Goal: Task Accomplishment & Management: Complete application form

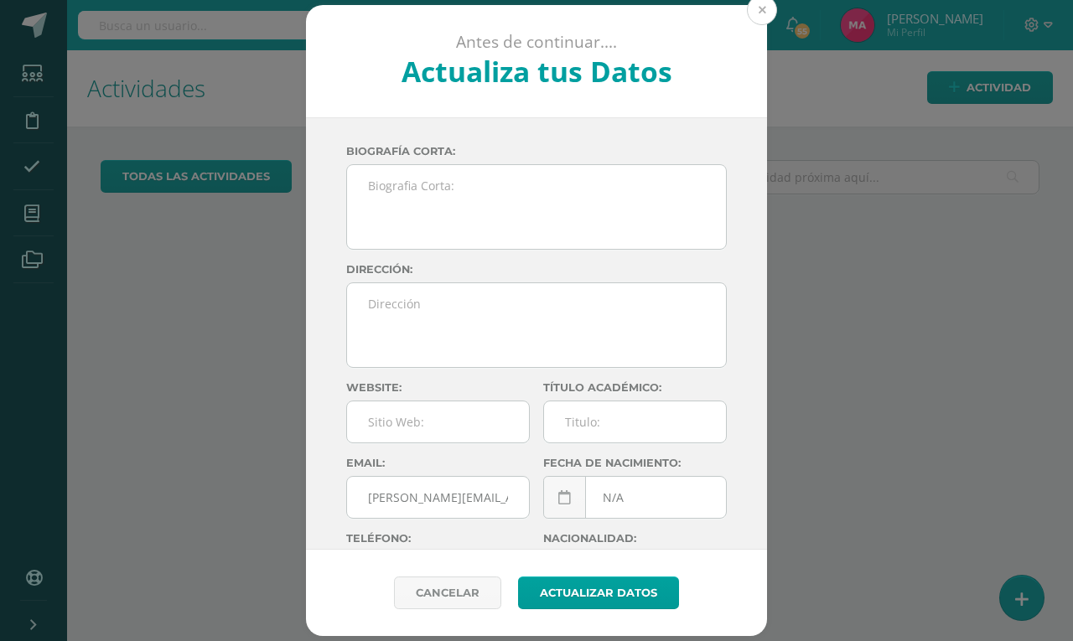
click at [770, 4] on button at bounding box center [762, 10] width 30 height 30
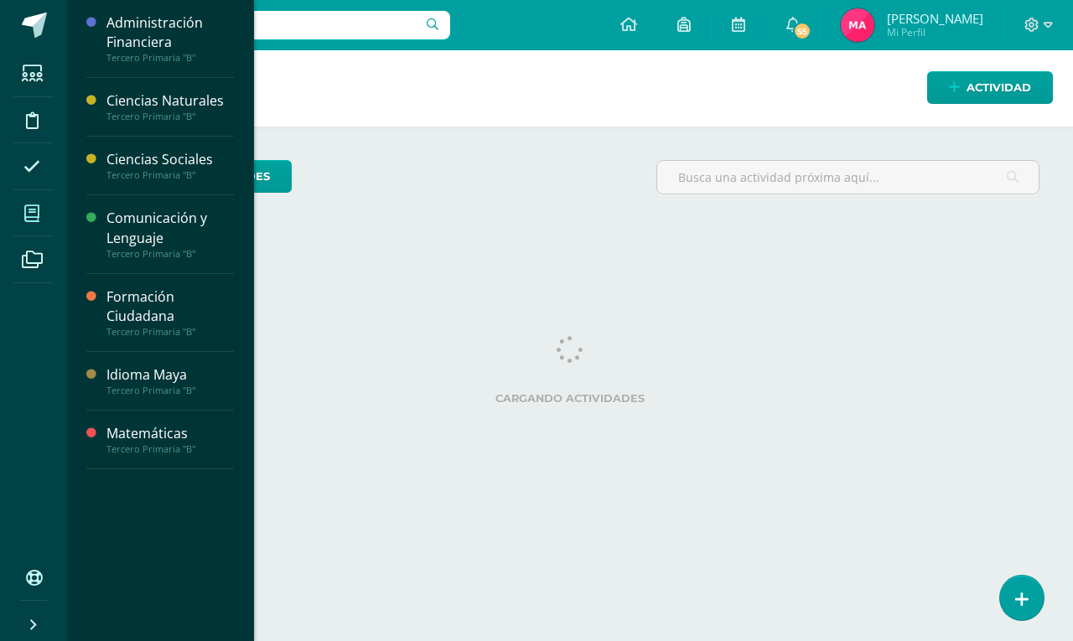
click at [34, 218] on icon at bounding box center [31, 213] width 15 height 17
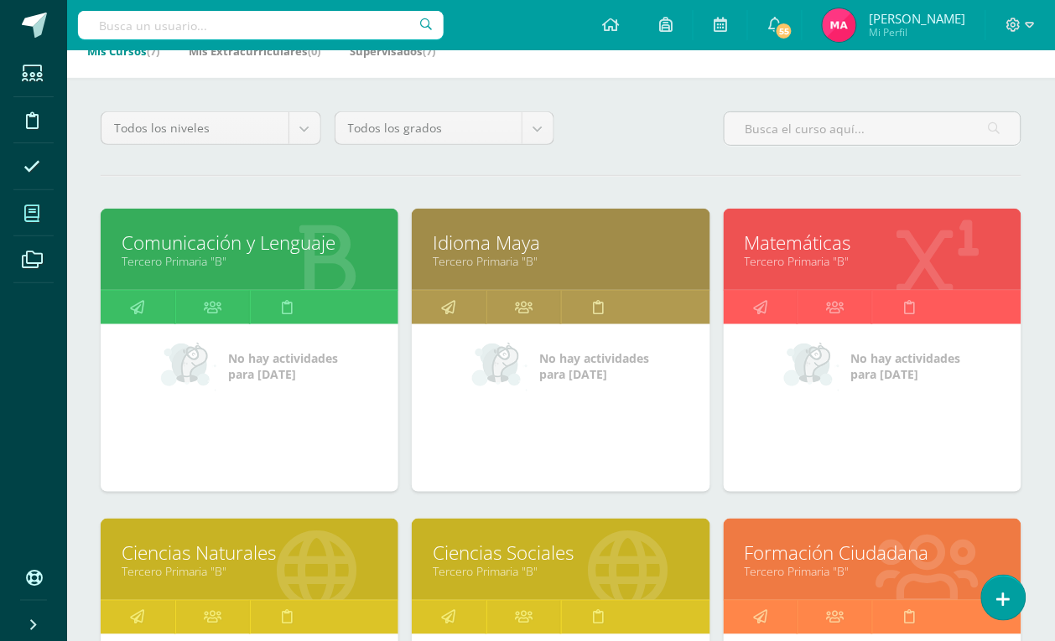
scroll to position [105, 0]
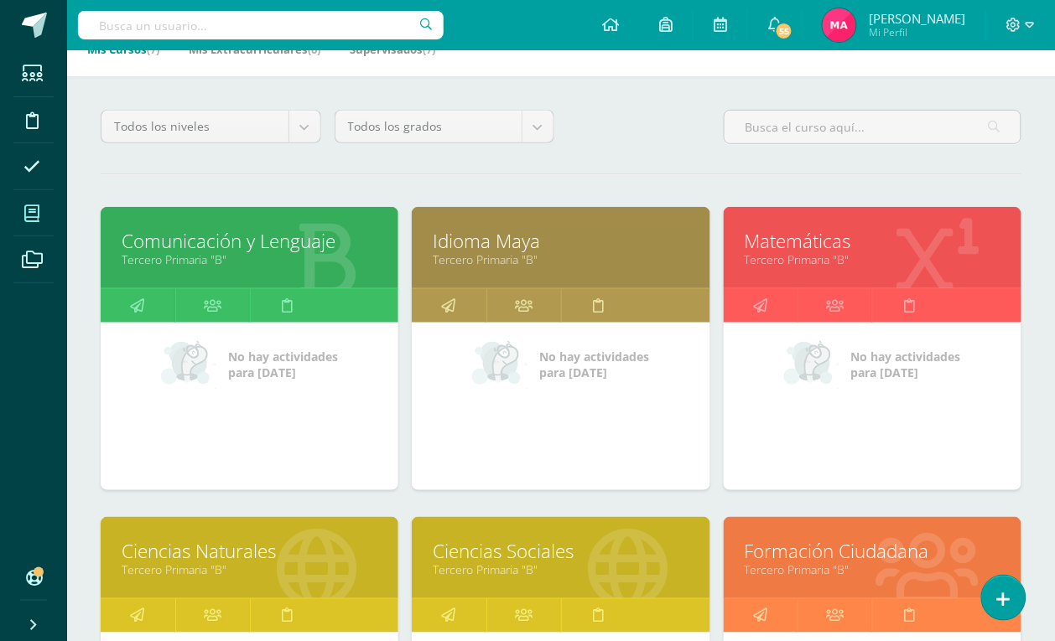
click at [289, 241] on link "Comunicación y Lenguaje" at bounding box center [250, 241] width 256 height 26
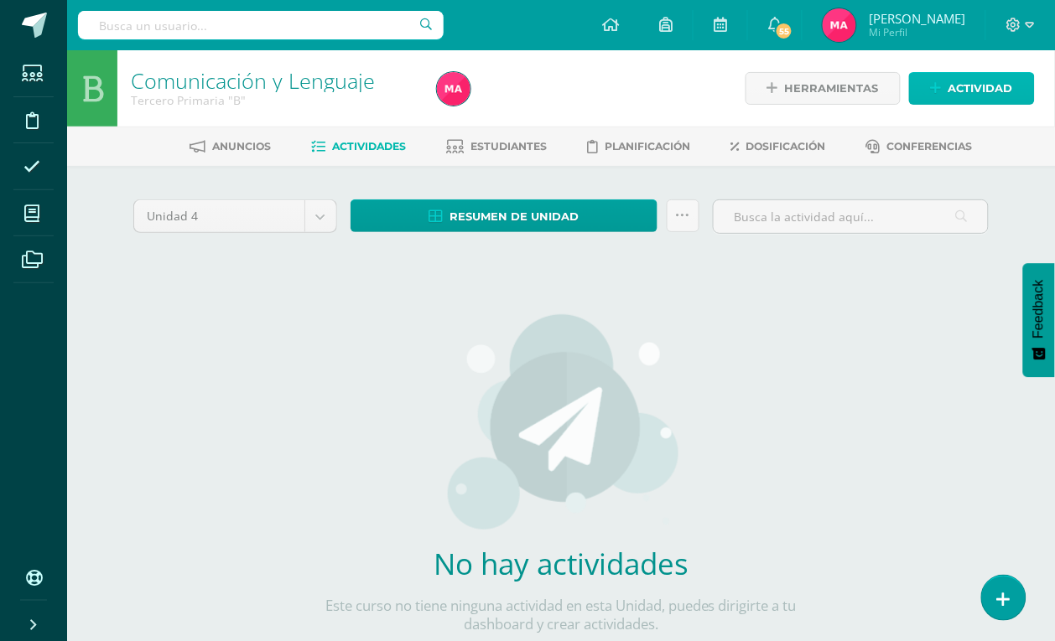
click at [958, 91] on span "Actividad" at bounding box center [980, 88] width 65 height 31
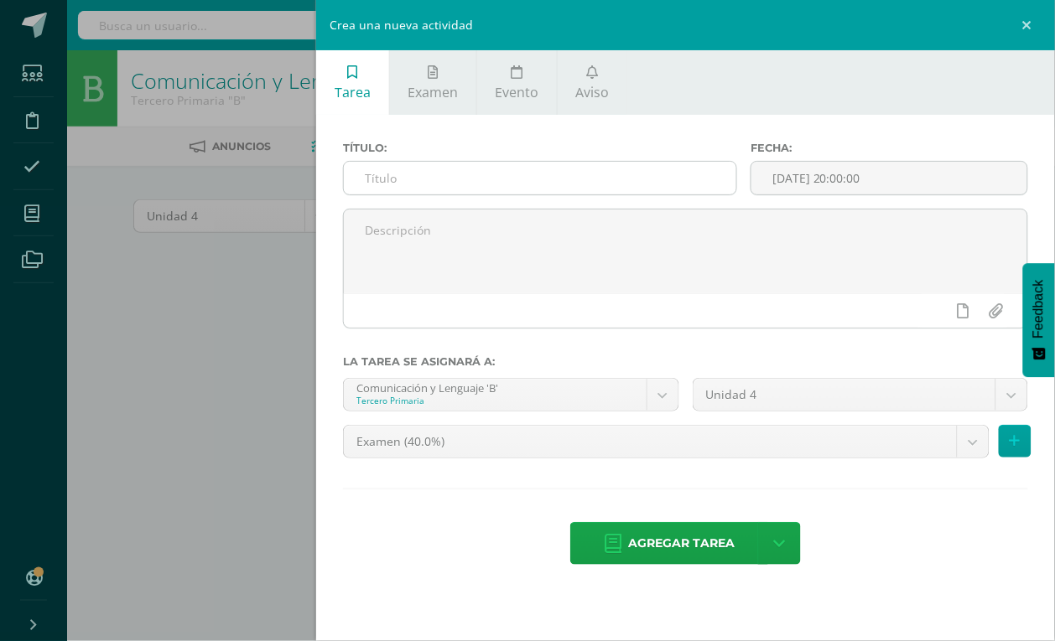
click at [528, 174] on input "text" at bounding box center [540, 178] width 392 height 33
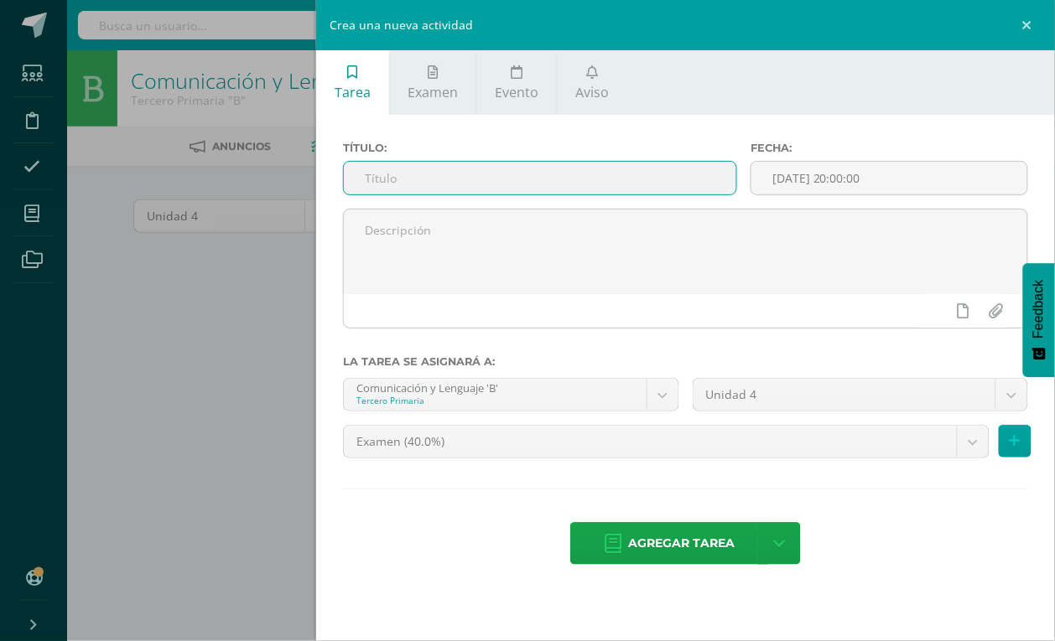
paste input "Tema: Textos informativos."
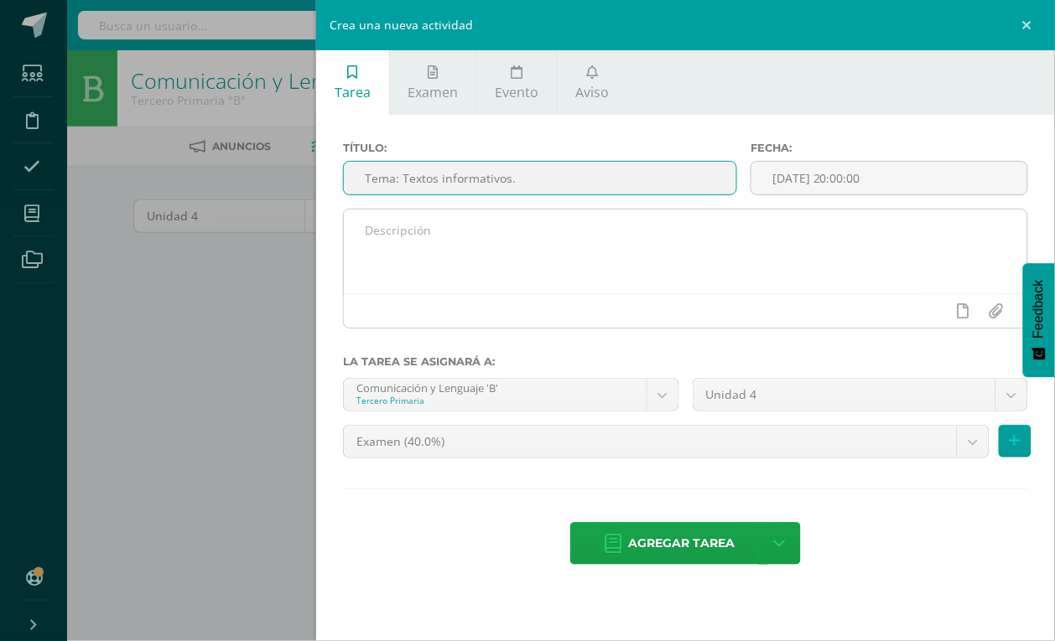
type input "Tema: Textos informativos."
click at [453, 250] on textarea at bounding box center [685, 252] width 683 height 84
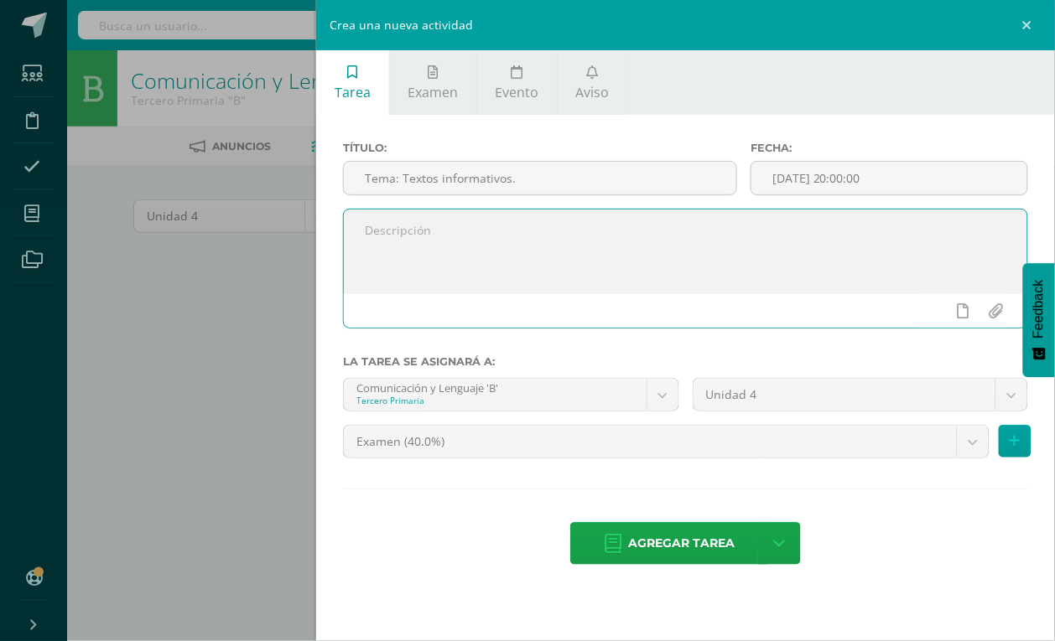
click at [423, 241] on textarea at bounding box center [685, 252] width 683 height 84
paste textarea "Resuelve las páginas 50, 51 y 52 del cuadernillo."
type textarea "Resuelve las páginas 50, 51 y 52 del cuadernillo."
click at [815, 179] on input "[DATE] 20:00:00" at bounding box center [889, 178] width 276 height 33
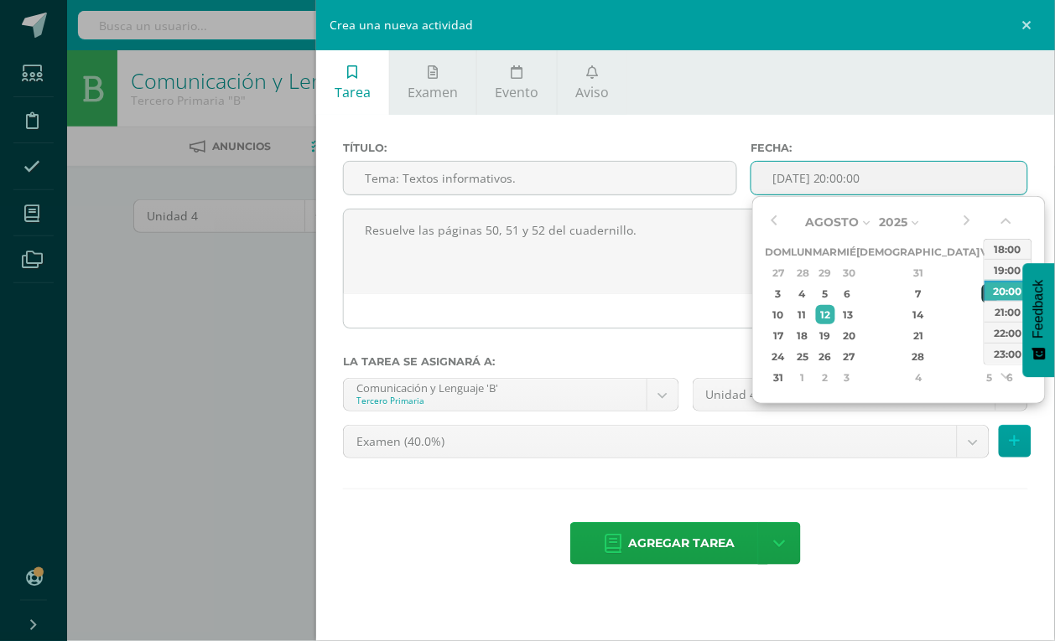
click at [982, 288] on div "8" at bounding box center [989, 293] width 15 height 19
type input "2025-08-08 20:00"
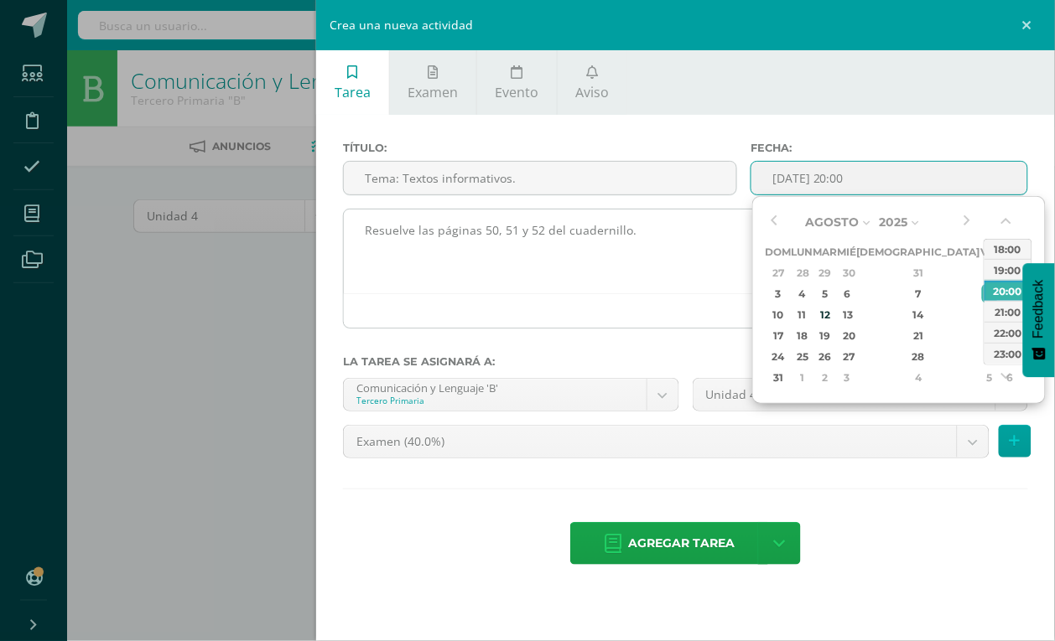
click at [656, 247] on textarea "Resuelve las páginas 50, 51 y 52 del cuadernillo." at bounding box center [685, 252] width 683 height 84
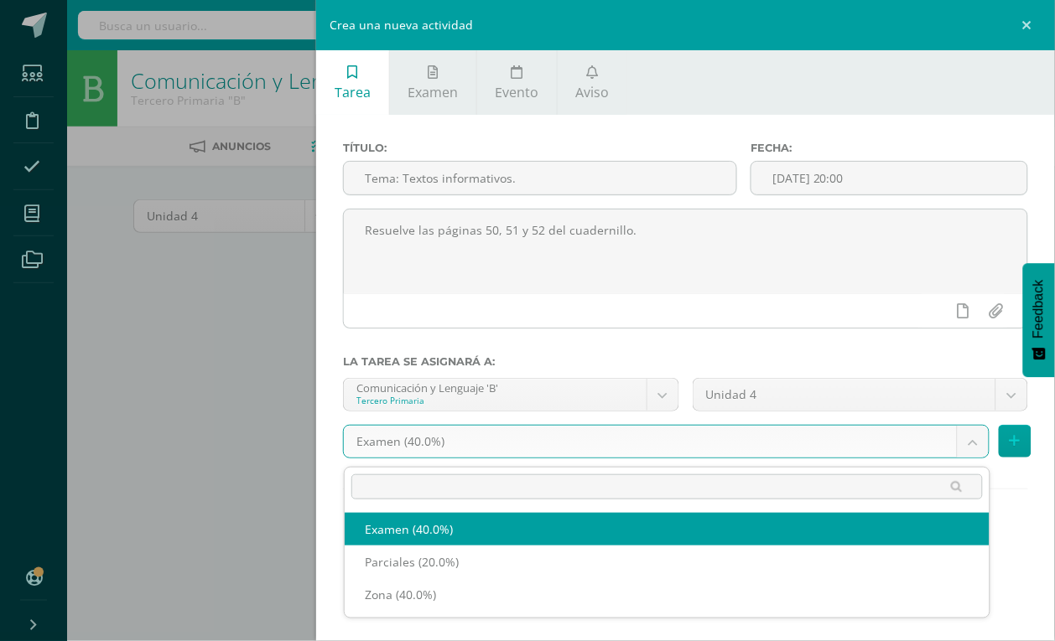
click at [977, 451] on body "Estudiantes Disciplina Asistencia Mis cursos Archivos Soporte Centro de ayuda Ú…" at bounding box center [527, 360] width 1055 height 720
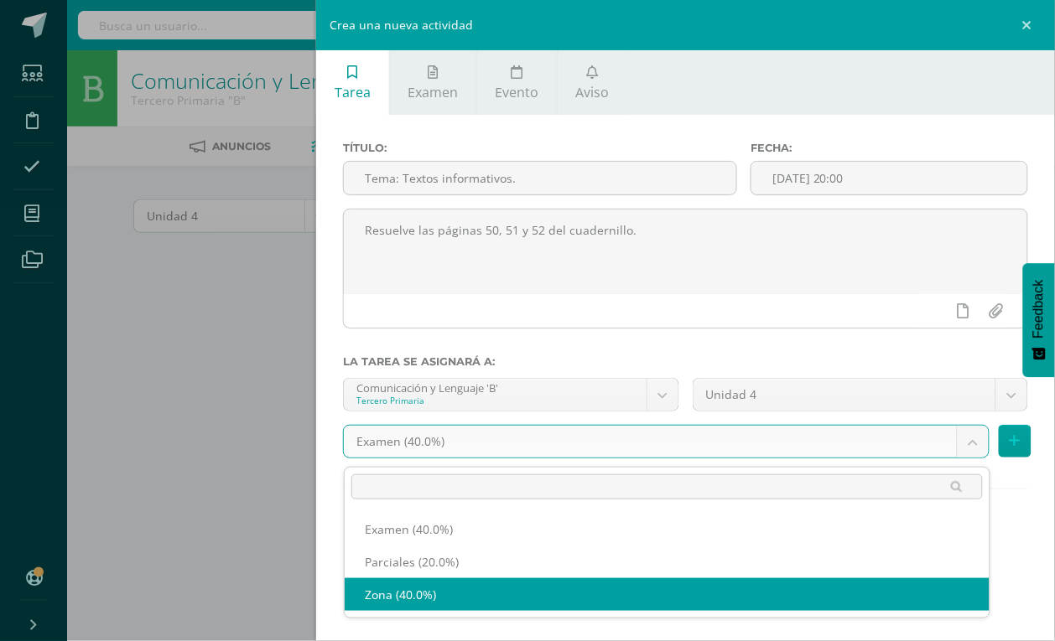
select select "192501"
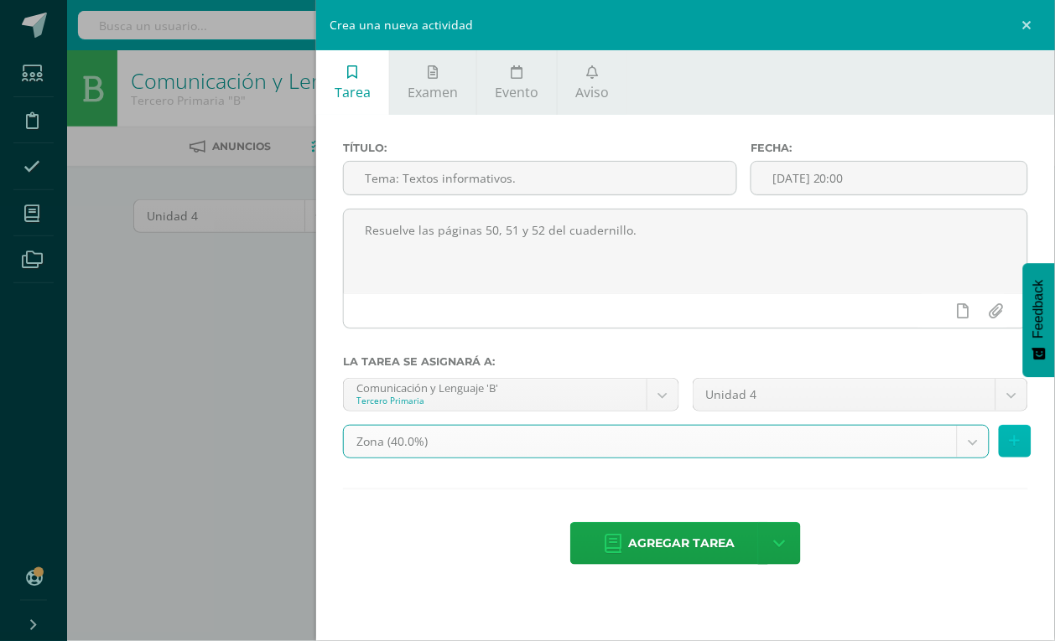
click at [1023, 455] on button at bounding box center [1015, 441] width 33 height 33
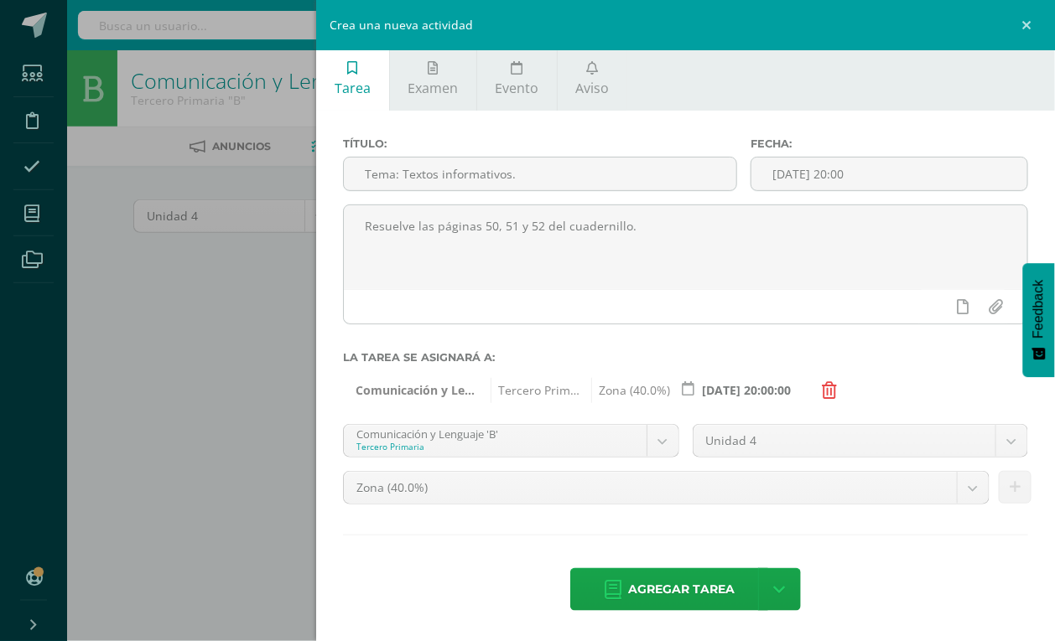
scroll to position [9, 0]
click at [588, 585] on link "Agregar tarea" at bounding box center [669, 589] width 198 height 43
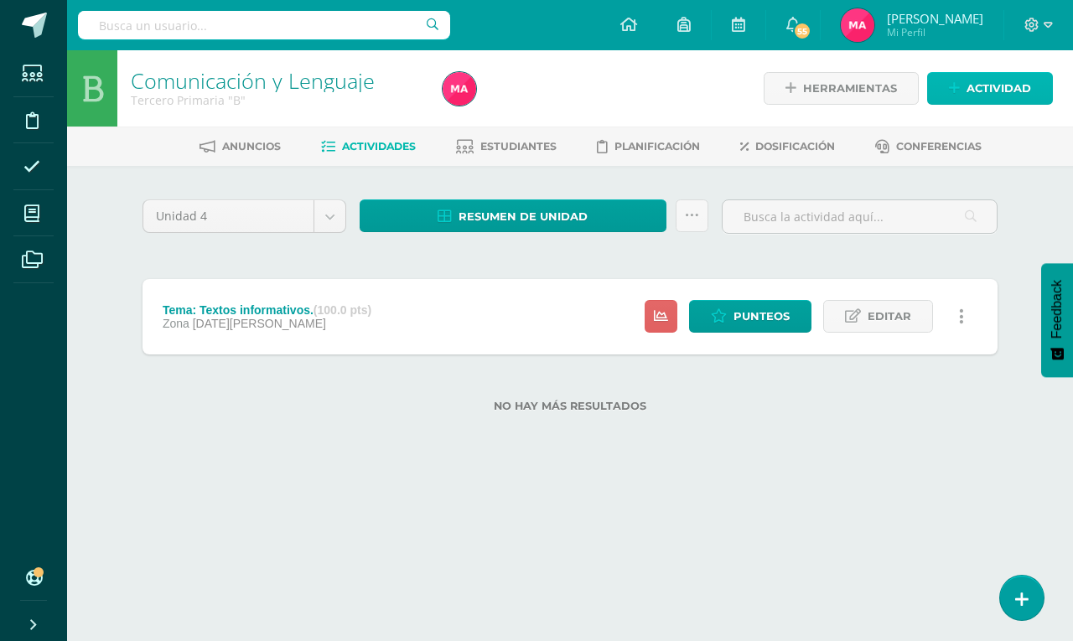
click at [956, 91] on icon at bounding box center [954, 88] width 11 height 14
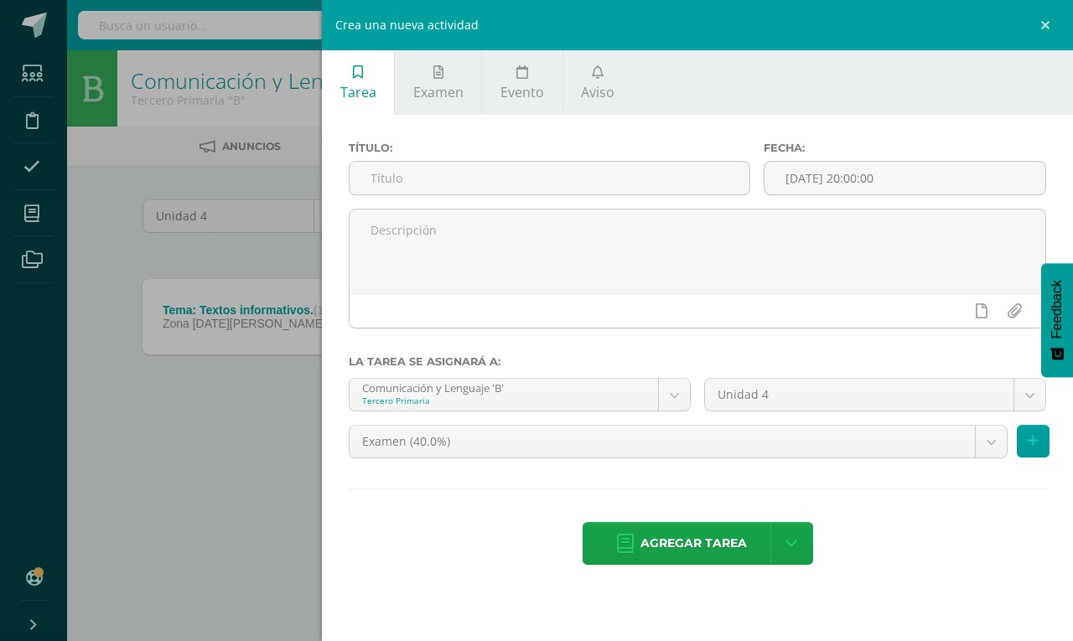
click at [357, 75] on icon at bounding box center [358, 71] width 10 height 13
click at [501, 191] on input "text" at bounding box center [550, 178] width 400 height 33
paste input "Tema: La entrevista."
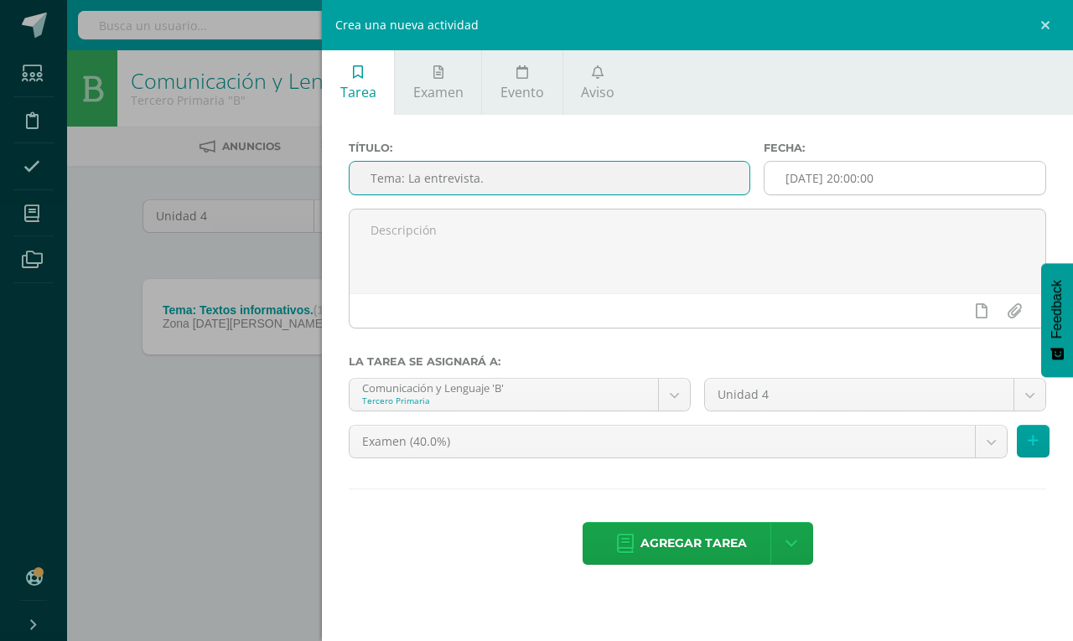
type input "Tema: La entrevista."
click at [855, 173] on input "2025-08-12 20:00:00" at bounding box center [905, 178] width 281 height 33
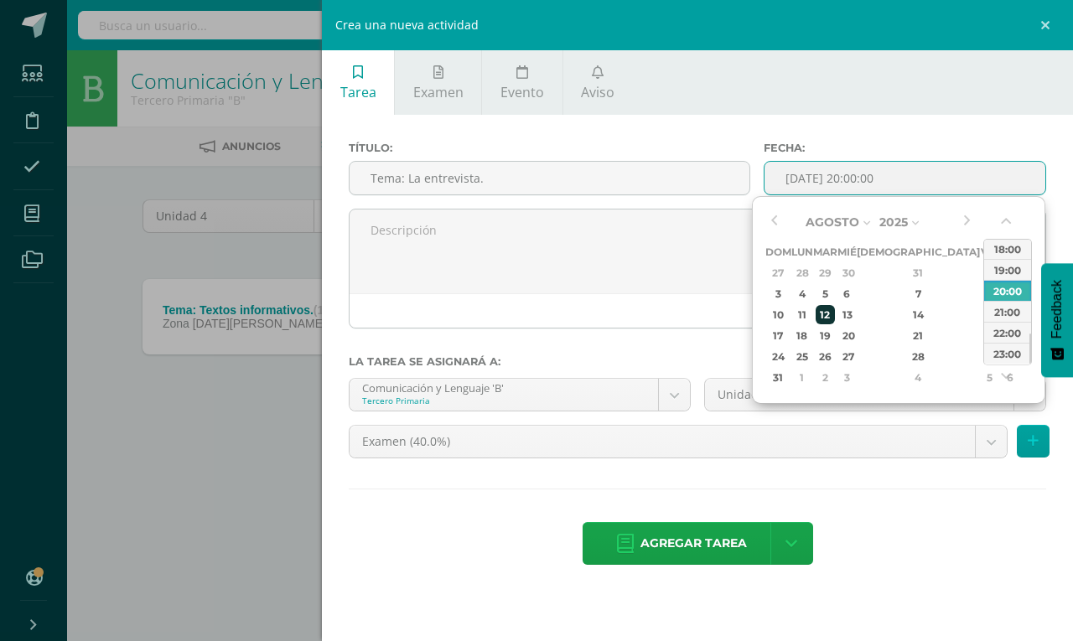
click at [835, 312] on div "12" at bounding box center [825, 314] width 19 height 19
type input "2025-08-12 20:00"
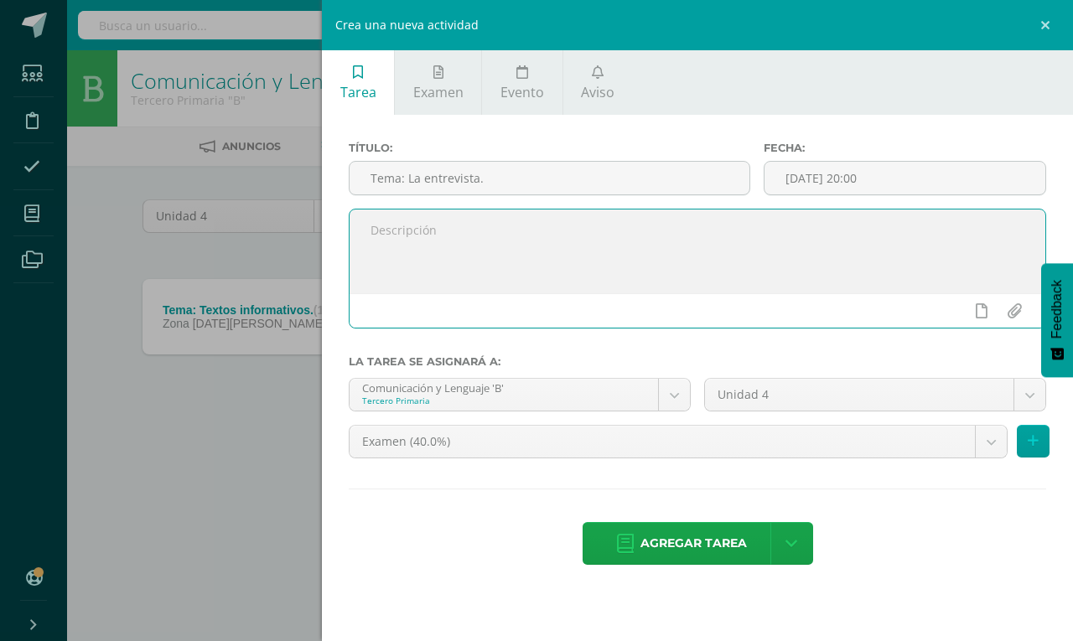
click at [459, 239] on textarea at bounding box center [698, 252] width 696 height 84
paste textarea "Realizar una serie de preguntas abiertas o cerradas, luego entrevista a un miem…"
type textarea "Realizar una serie de preguntas abiertas o cerradas, luego entrevista a un miem…"
click at [985, 449] on body "Tarea asignada exitosamente Estudiantes Disciplina Asistencia Mis cursos Archiv…" at bounding box center [536, 233] width 1073 height 466
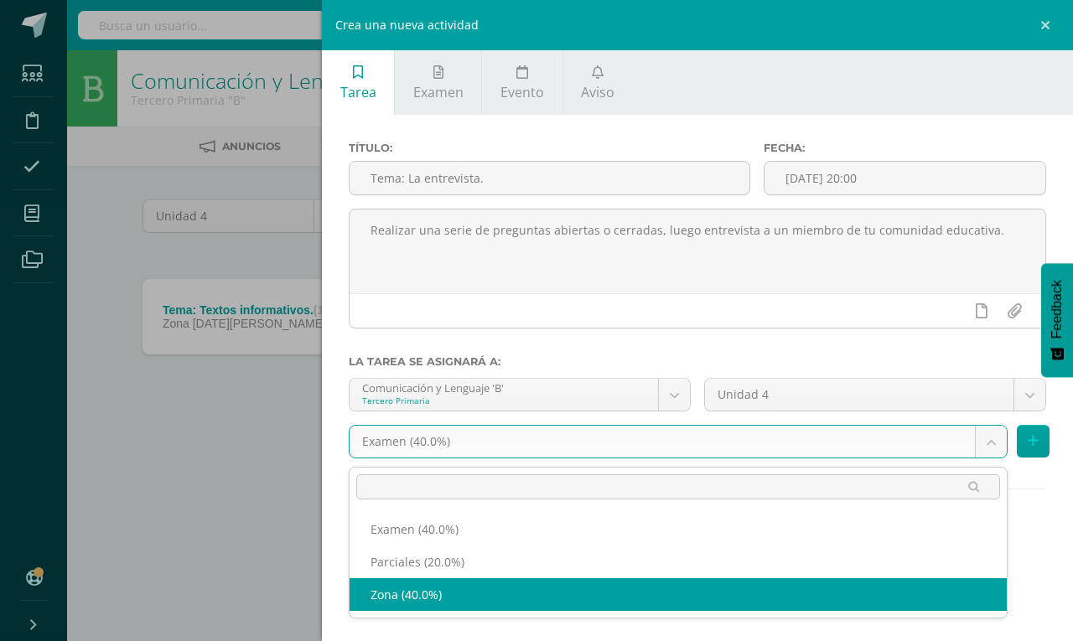
select select "192501"
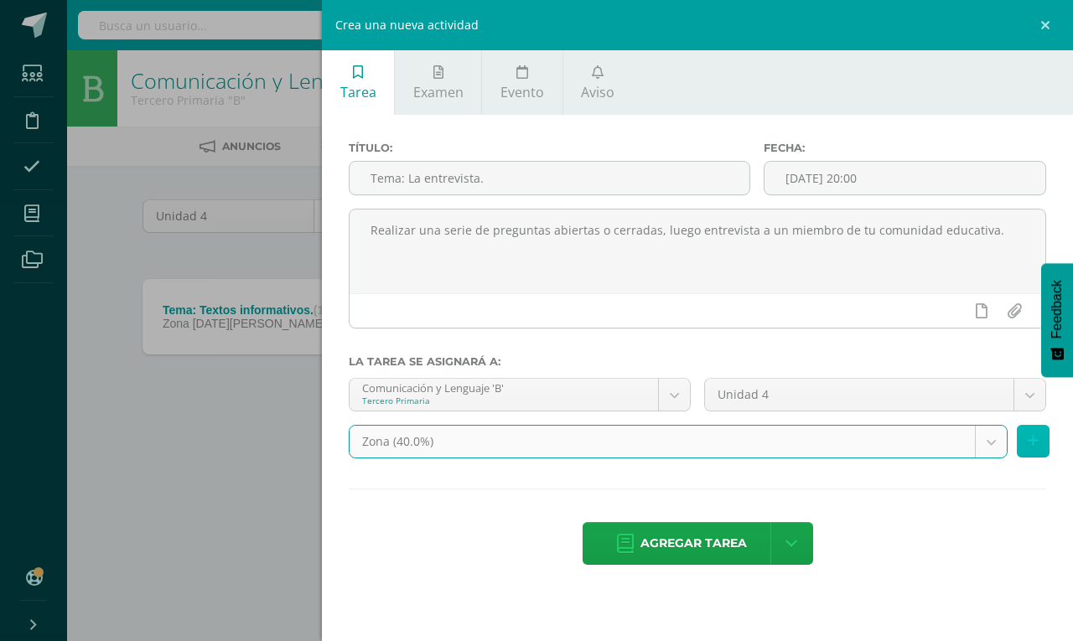
click at [1032, 443] on icon at bounding box center [1033, 441] width 11 height 14
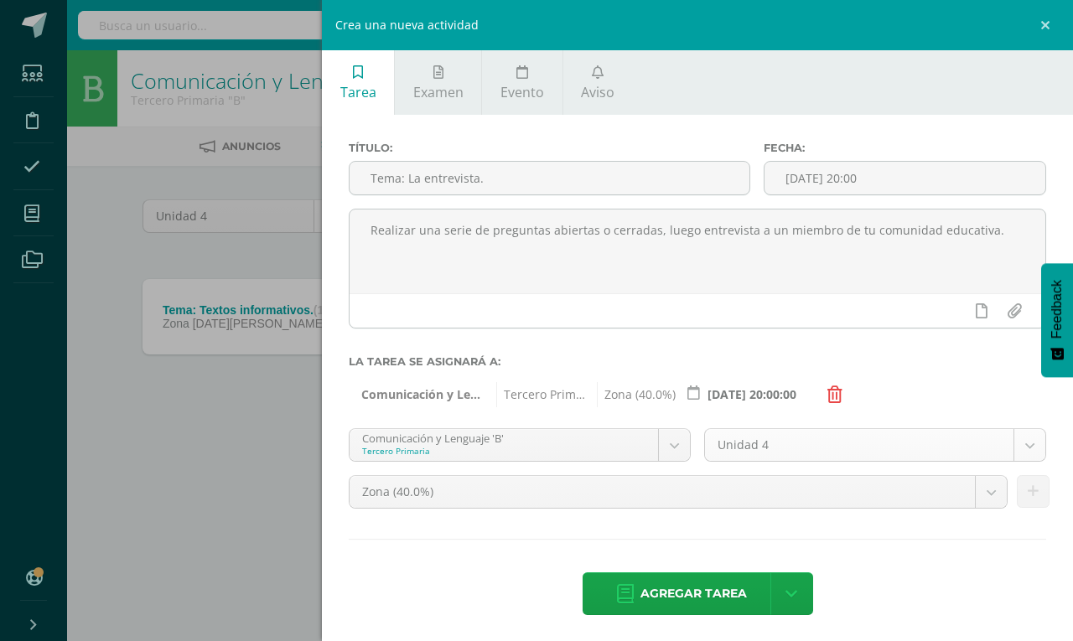
scroll to position [9, 0]
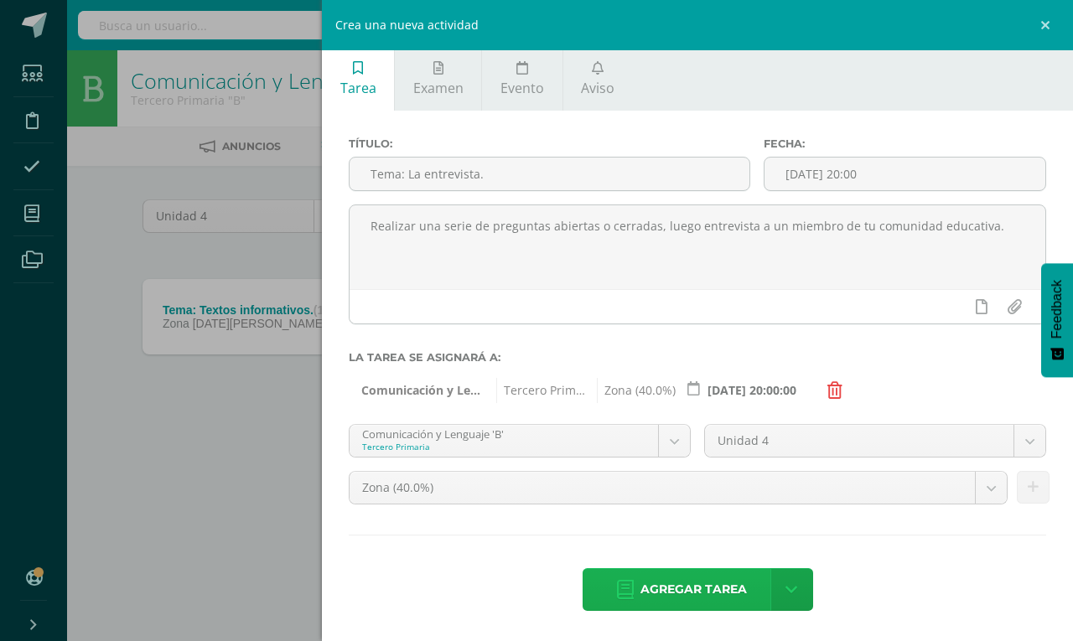
click at [626, 577] on link "Agregar tarea" at bounding box center [682, 589] width 198 height 43
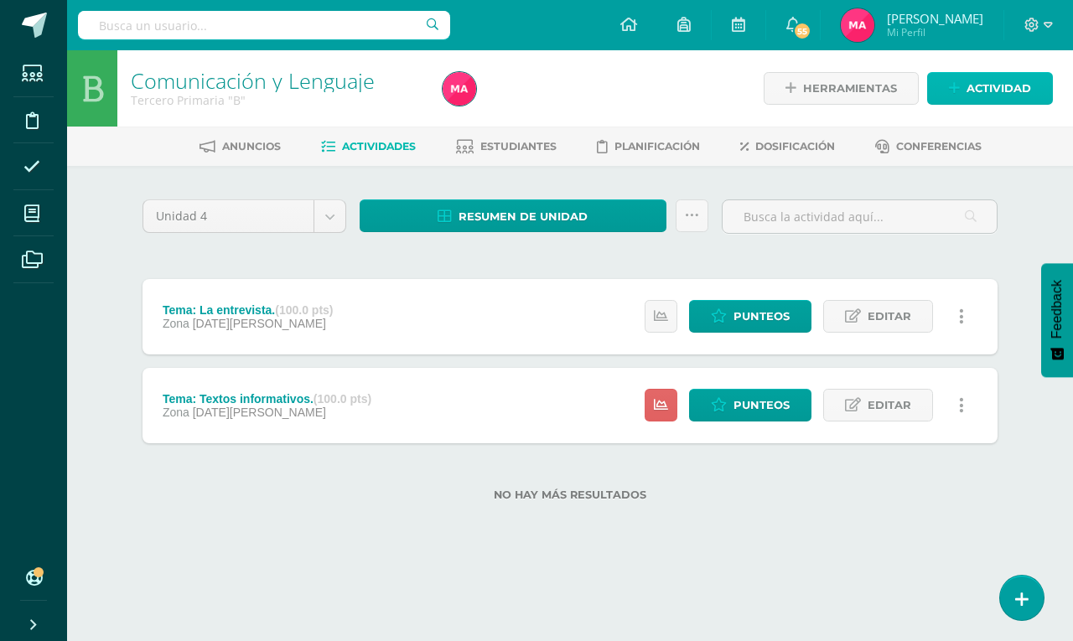
click at [960, 77] on link "Actividad" at bounding box center [990, 88] width 126 height 33
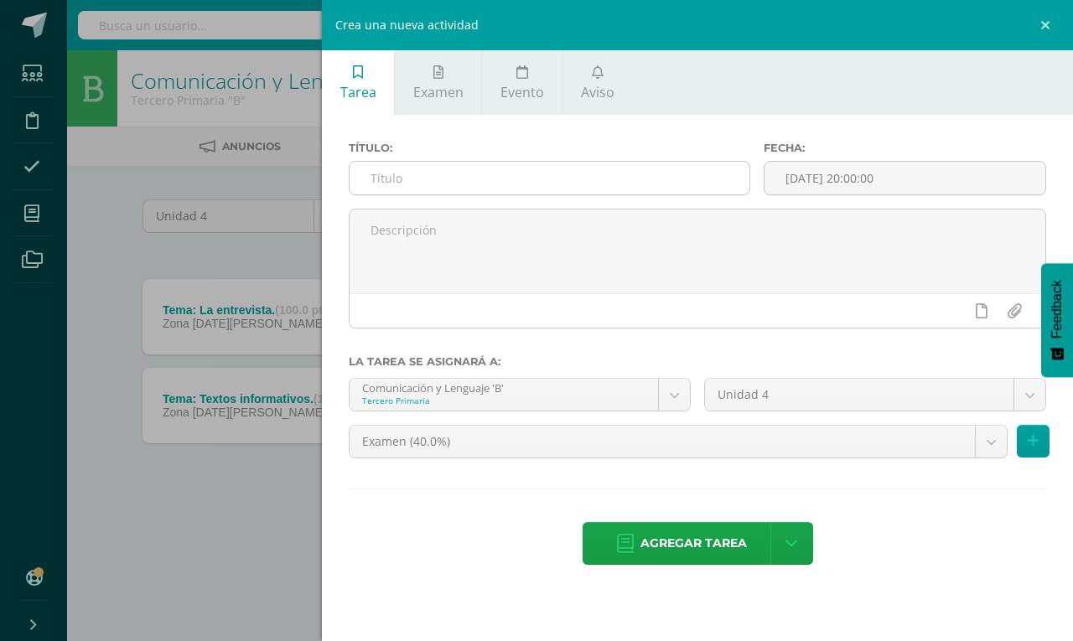
click at [493, 169] on input "text" at bounding box center [550, 178] width 400 height 33
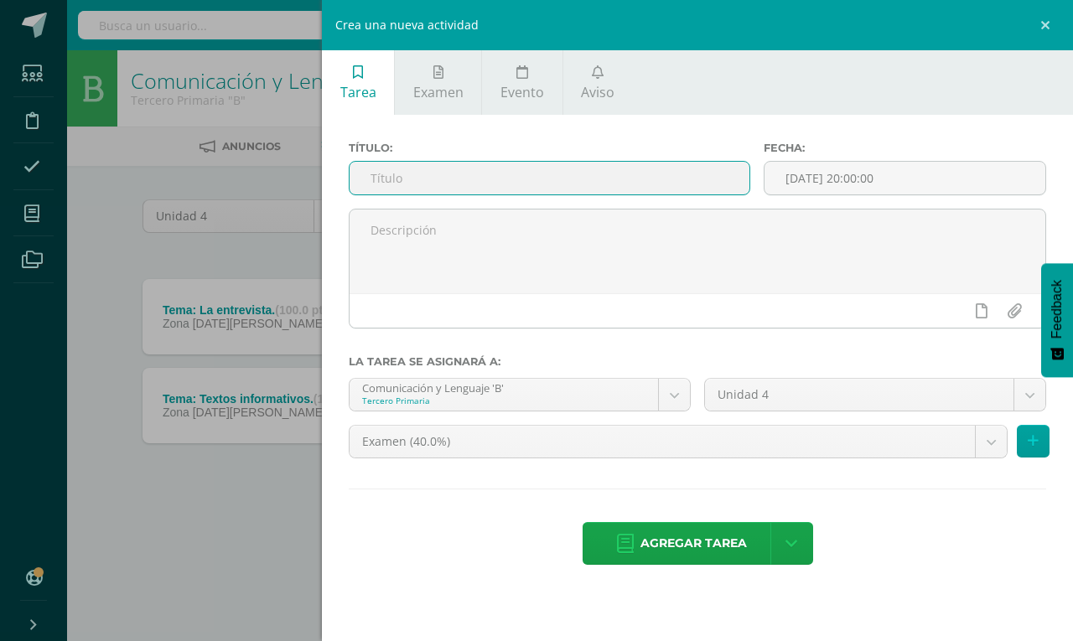
paste input "Exposición"
type input "Exposición"
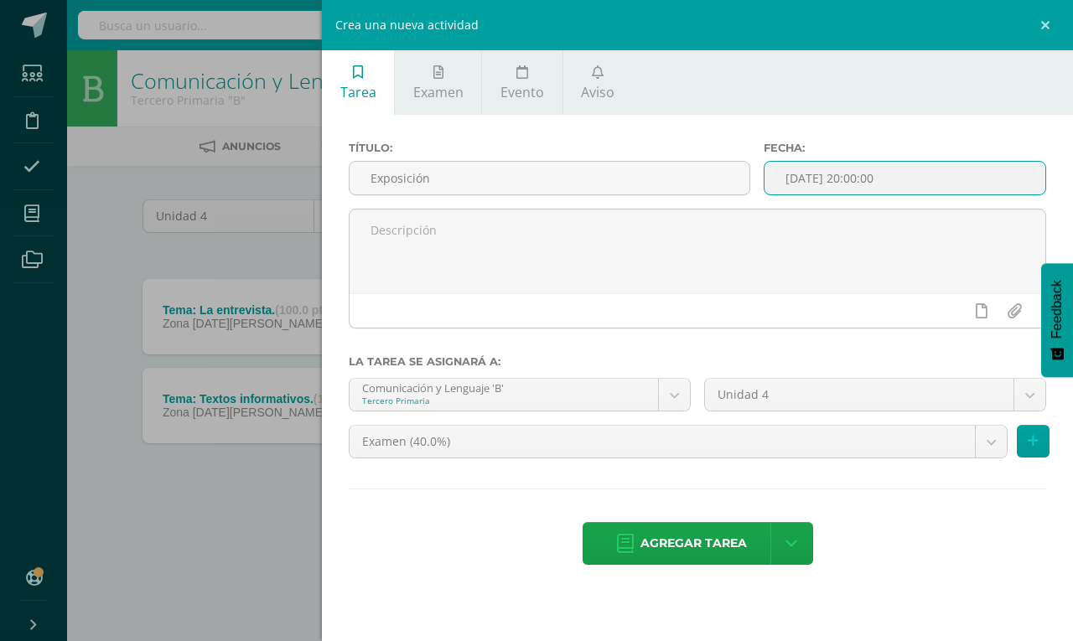
click at [858, 176] on input "[DATE] 20:00:00" at bounding box center [905, 178] width 281 height 33
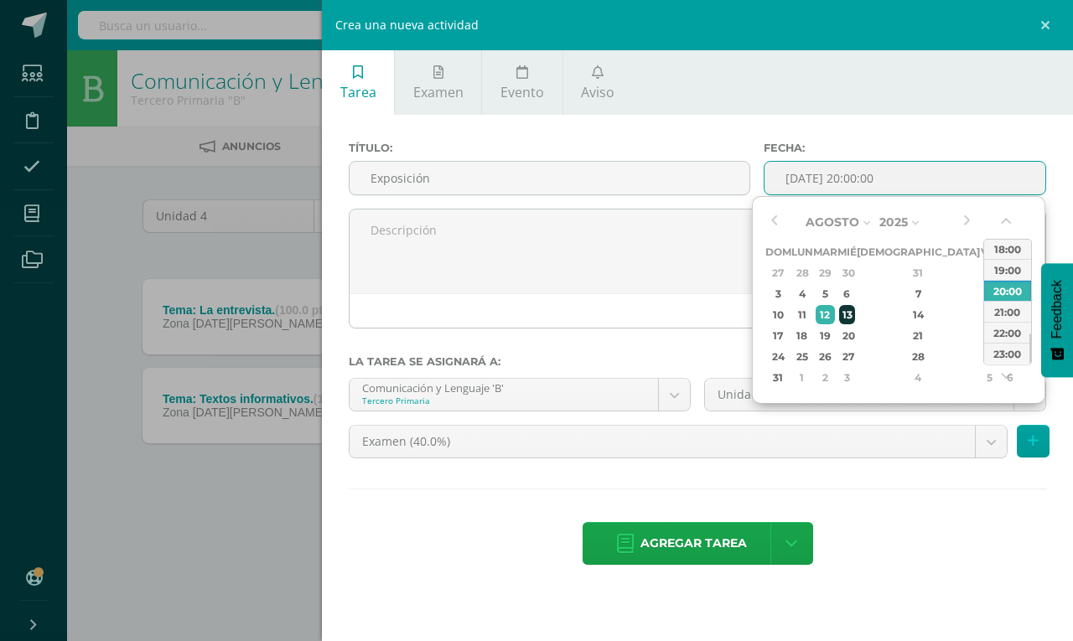
click at [854, 319] on div "13" at bounding box center [846, 314] width 15 height 19
type input "2025-08-13 20:00"
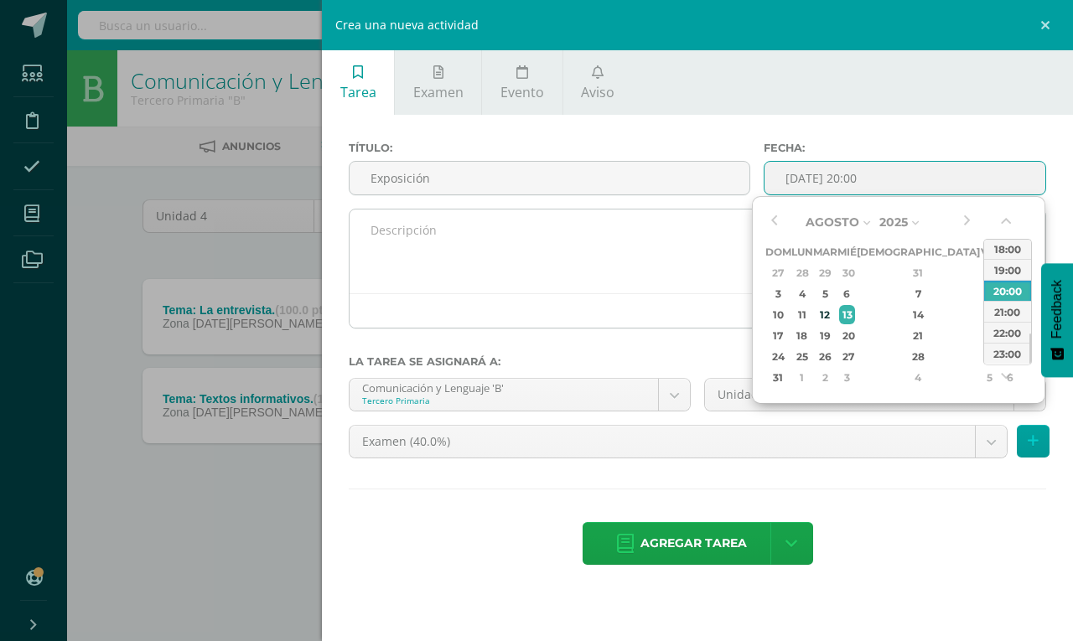
click at [594, 241] on textarea at bounding box center [698, 252] width 696 height 84
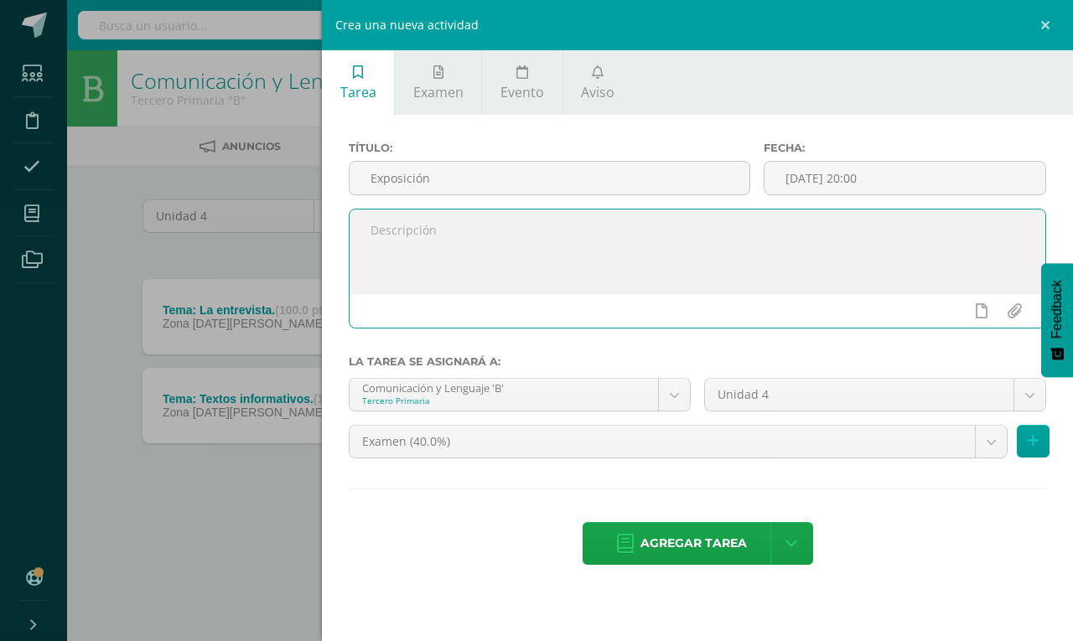
paste textarea "Tema: La noticia. Realizar la exposición siguiendo las instrucciones de la pági…"
type textarea "Tema: La noticia. Realizar la exposición siguiendo las instrucciones de la pági…"
click at [984, 439] on body "Tarea asignada exitosamente Estudiantes Disciplina Asistencia Mis cursos Archiv…" at bounding box center [536, 277] width 1073 height 555
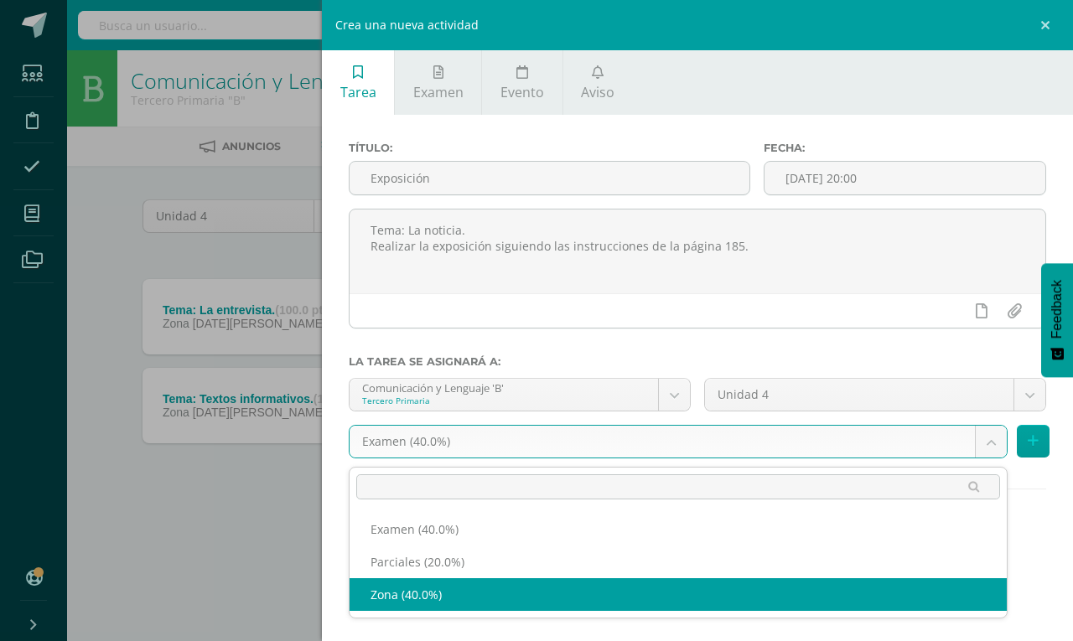
select select "192501"
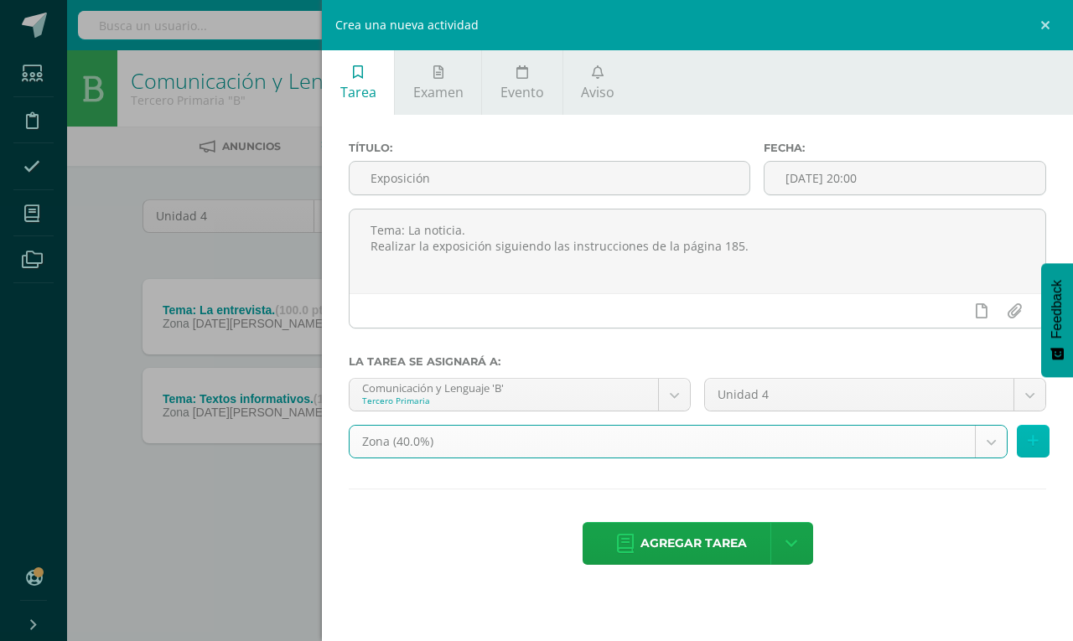
click at [1040, 438] on button at bounding box center [1033, 441] width 33 height 33
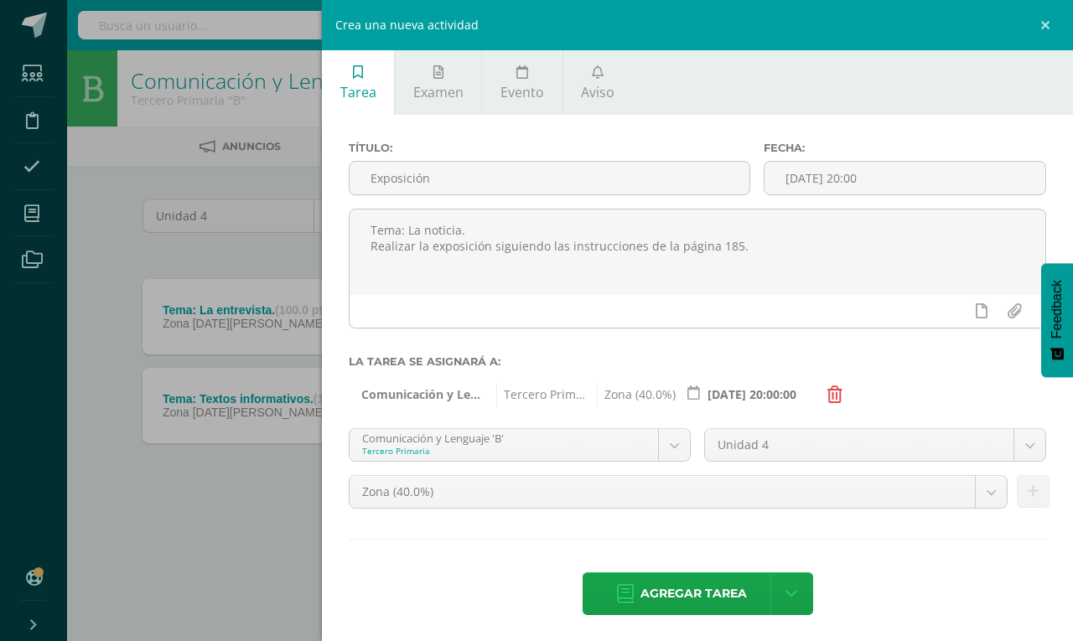
scroll to position [9, 0]
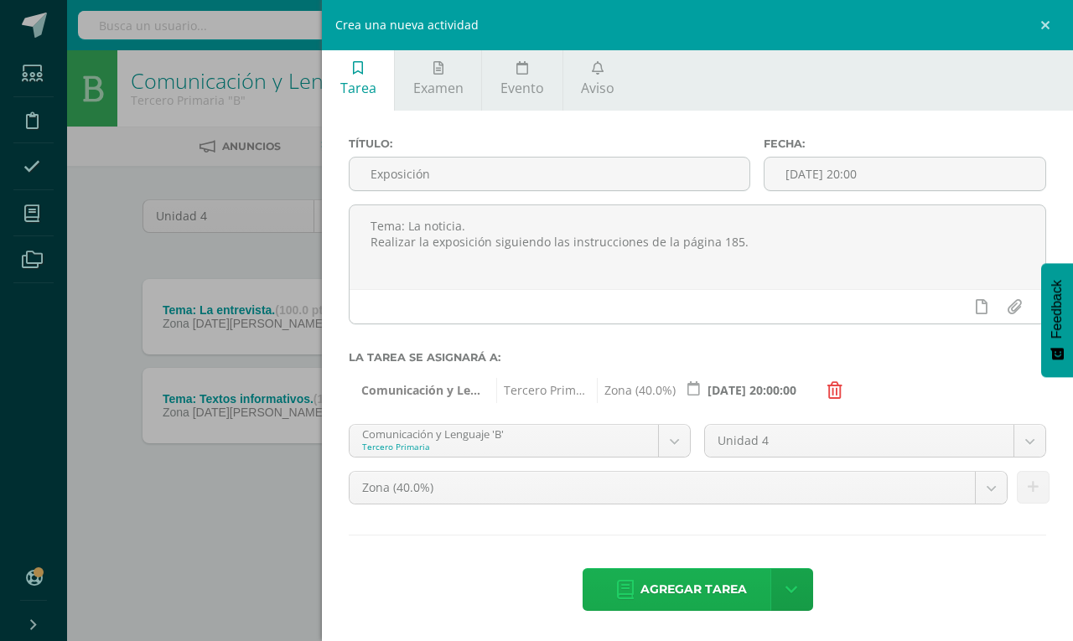
click at [646, 583] on span "Agregar tarea" at bounding box center [694, 589] width 106 height 41
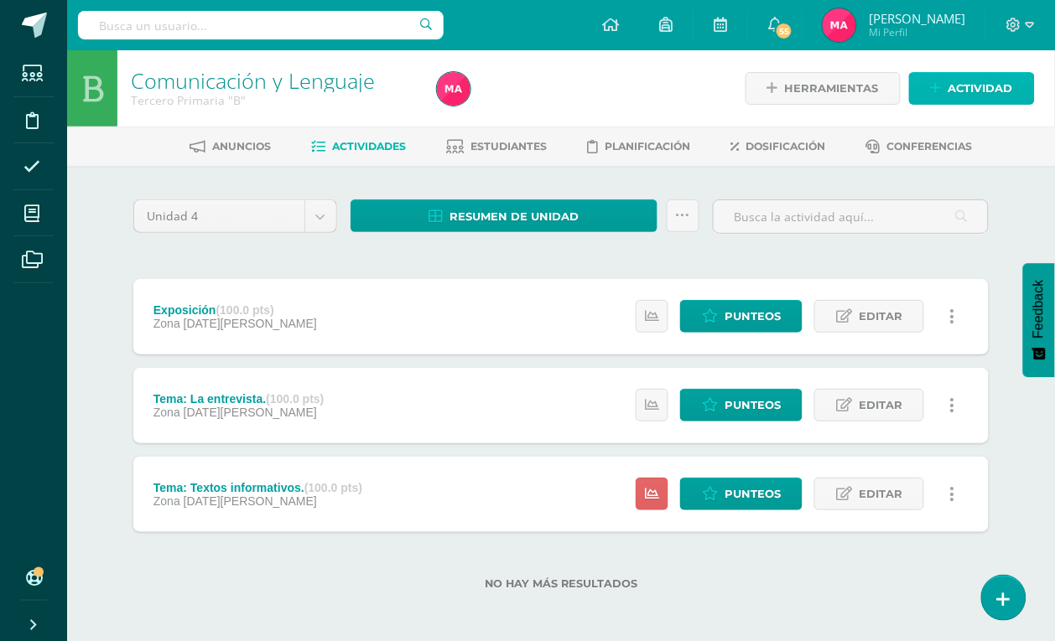
click at [985, 92] on span "Actividad" at bounding box center [980, 88] width 65 height 31
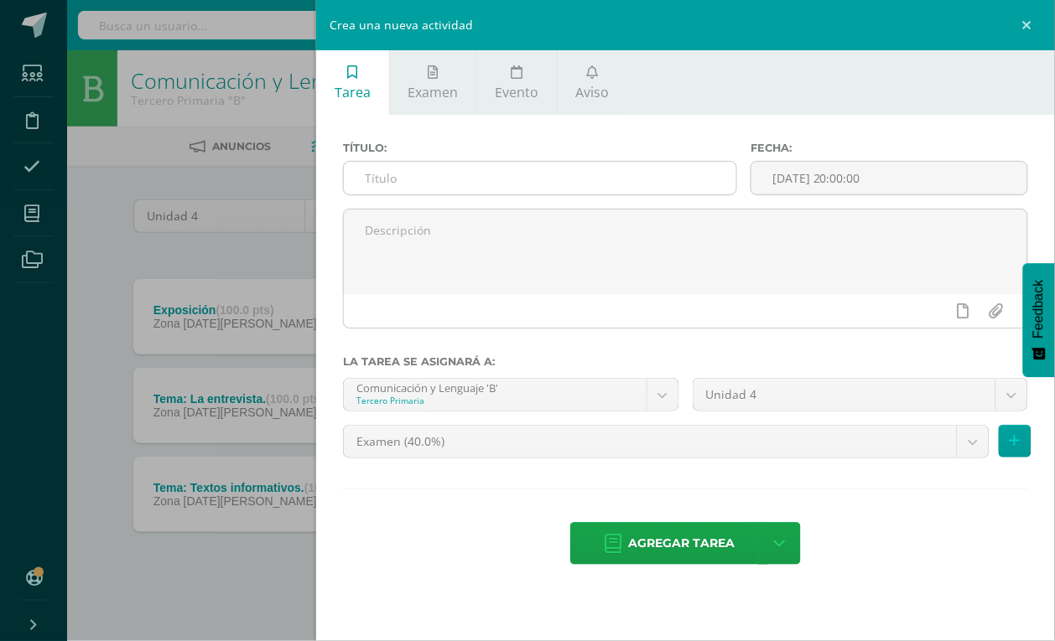
click at [522, 187] on input "text" at bounding box center [540, 178] width 392 height 33
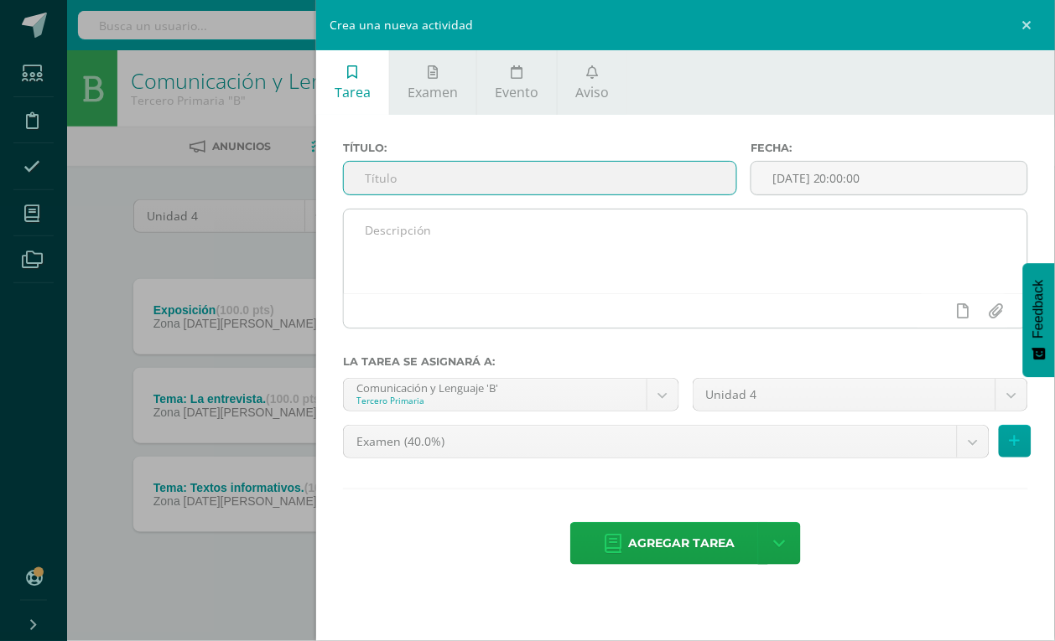
paste input "Cuadernillo de actividades."
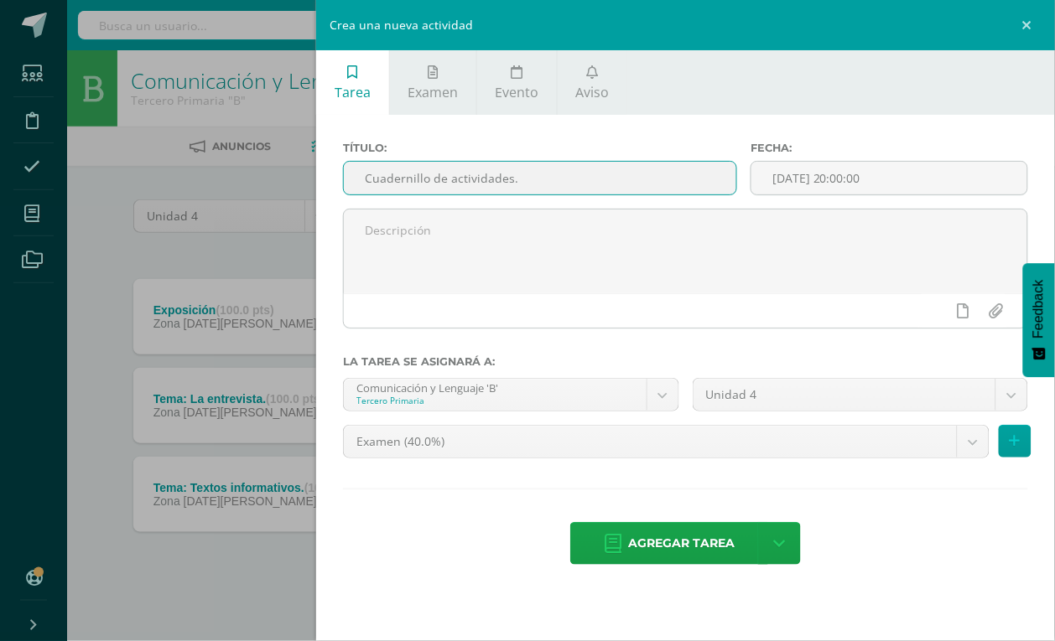
type input "Cuadernillo de actividades."
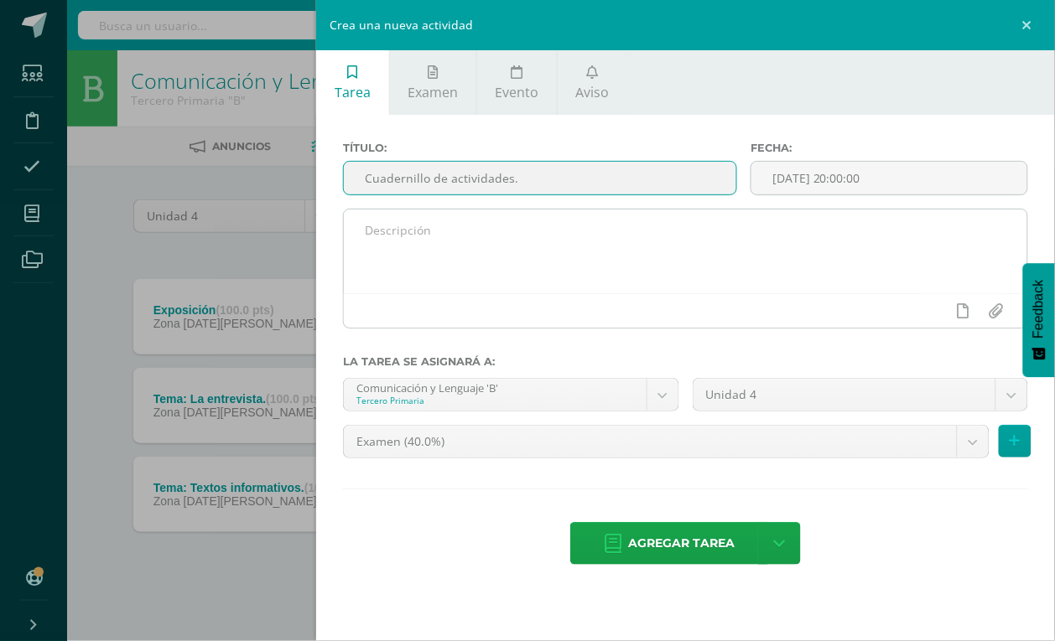
click at [407, 252] on textarea at bounding box center [685, 252] width 683 height 84
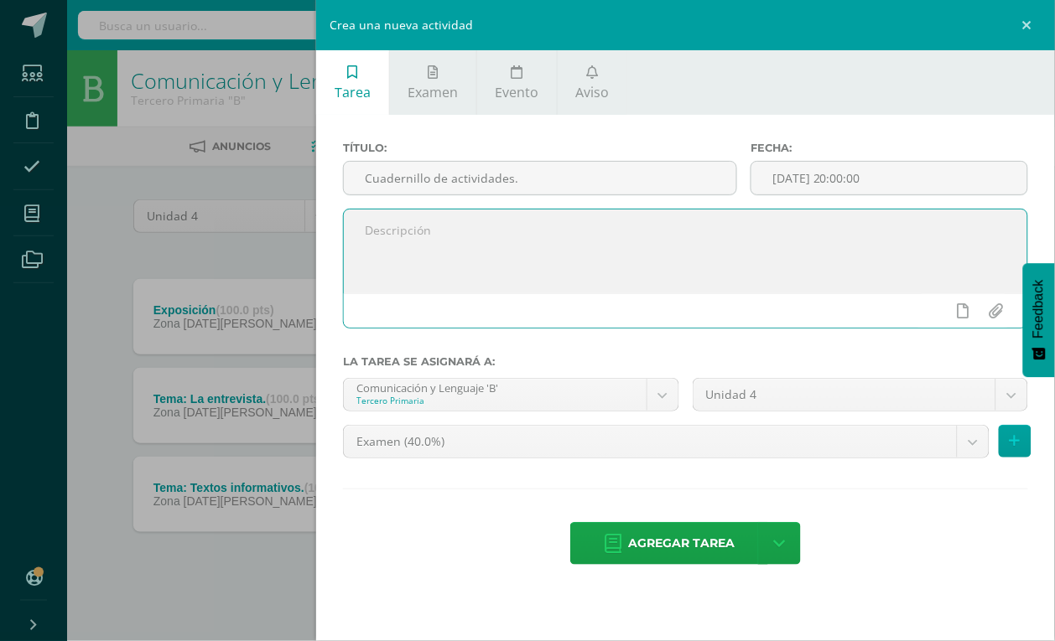
paste textarea "Tema: Narraciones Resolver las páginas 54 y 55, lecturas de fábulas."
type textarea "Tema: Narraciones Resolver las páginas 54 y 55, lecturas de fábulas."
click at [967, 444] on body "Tarea asignada exitosamente Estudiantes Disciplina Asistencia Mis cursos Archiv…" at bounding box center [527, 322] width 1055 height 644
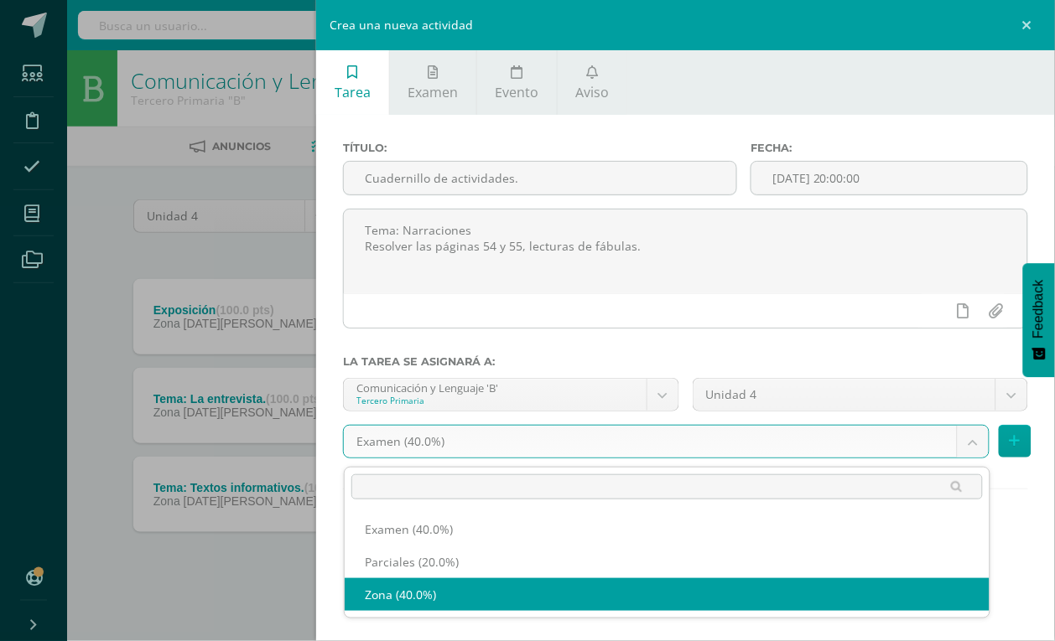
select select "192501"
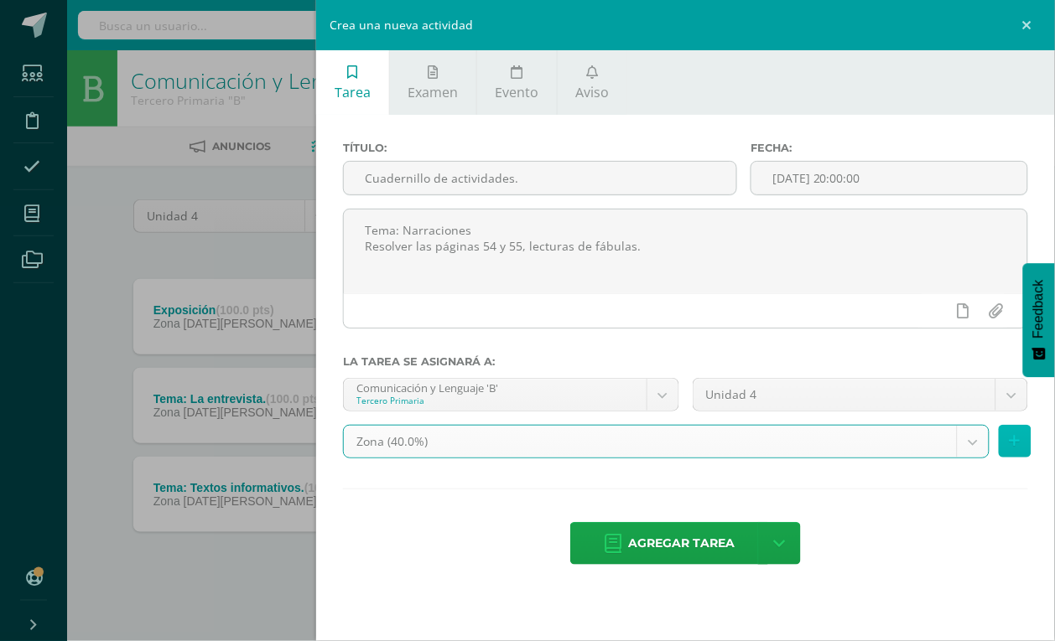
drag, startPoint x: 1020, startPoint y: 444, endPoint x: 1012, endPoint y: 449, distance: 9.8
click at [1020, 445] on button at bounding box center [1015, 441] width 33 height 33
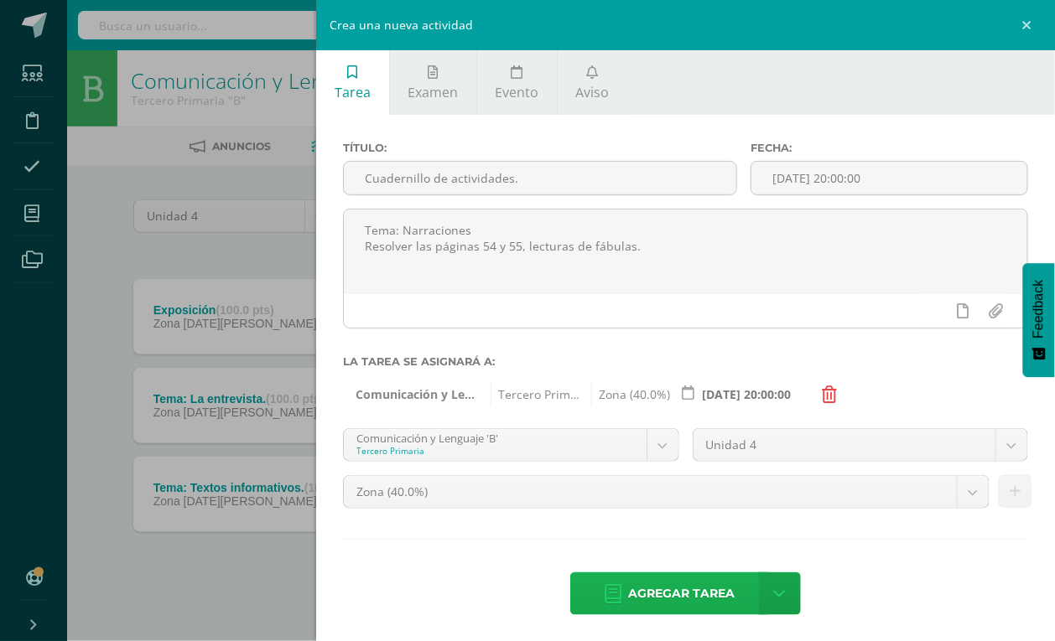
click at [661, 588] on span "Agregar tarea" at bounding box center [681, 594] width 106 height 41
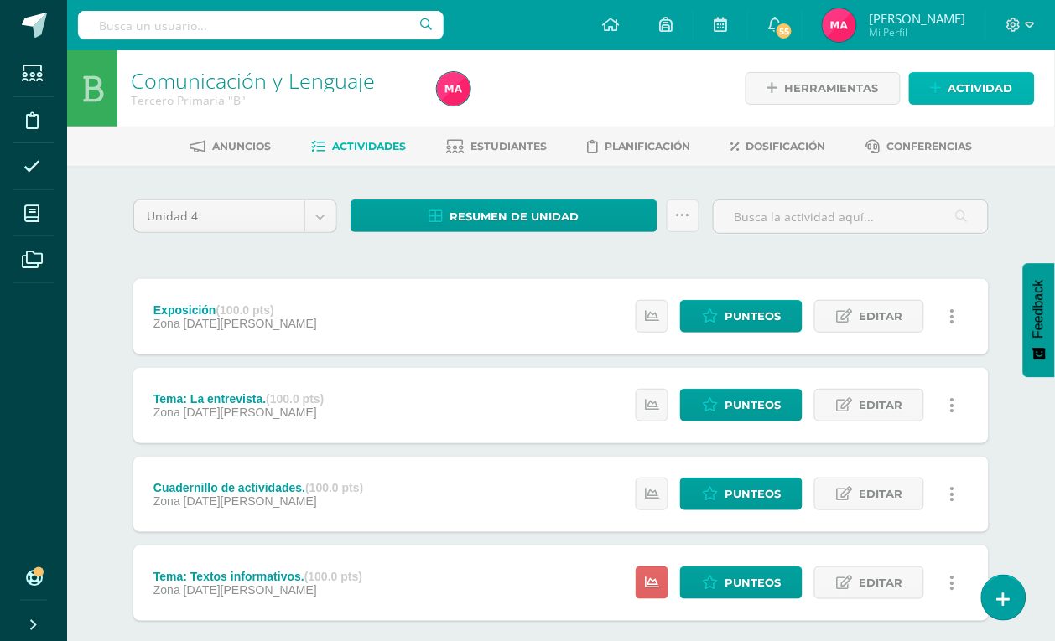
click at [978, 73] on span "Actividad" at bounding box center [980, 88] width 65 height 31
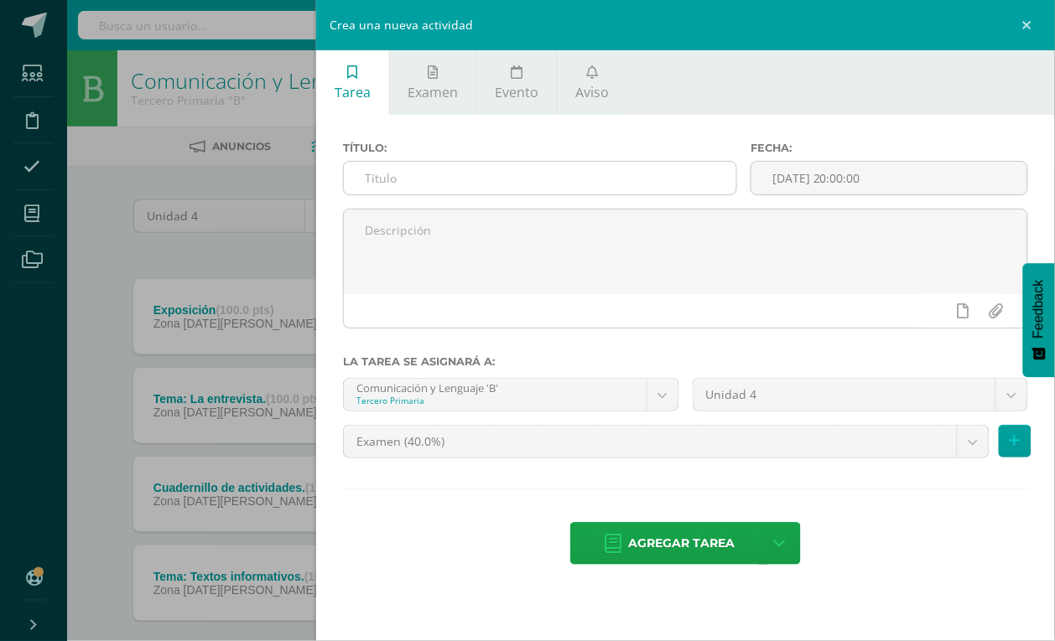
click at [680, 169] on input "text" at bounding box center [540, 178] width 392 height 33
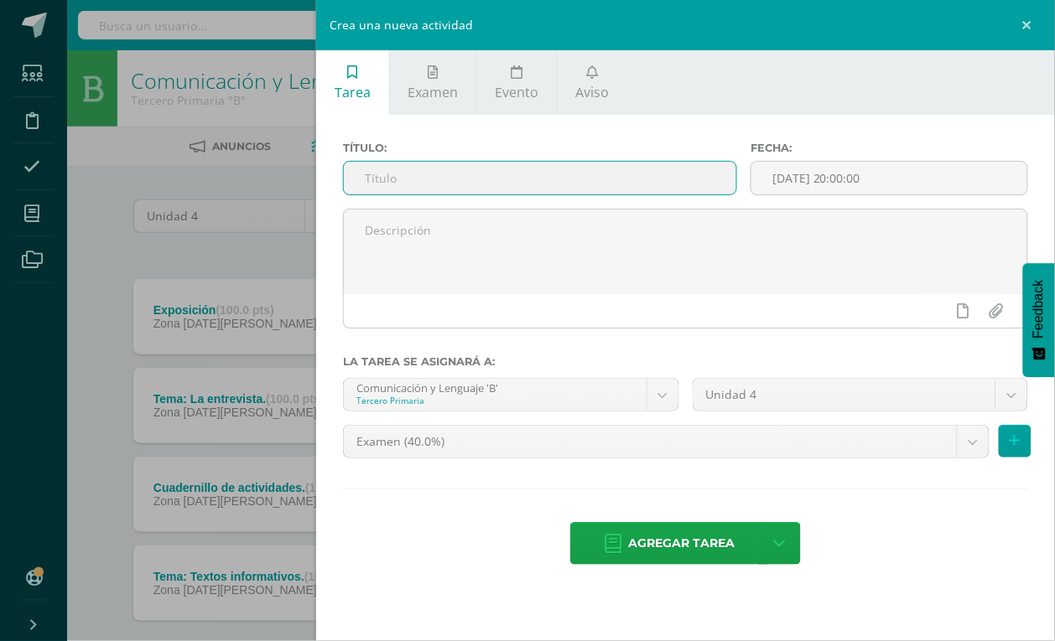
paste input "Parcial #1"
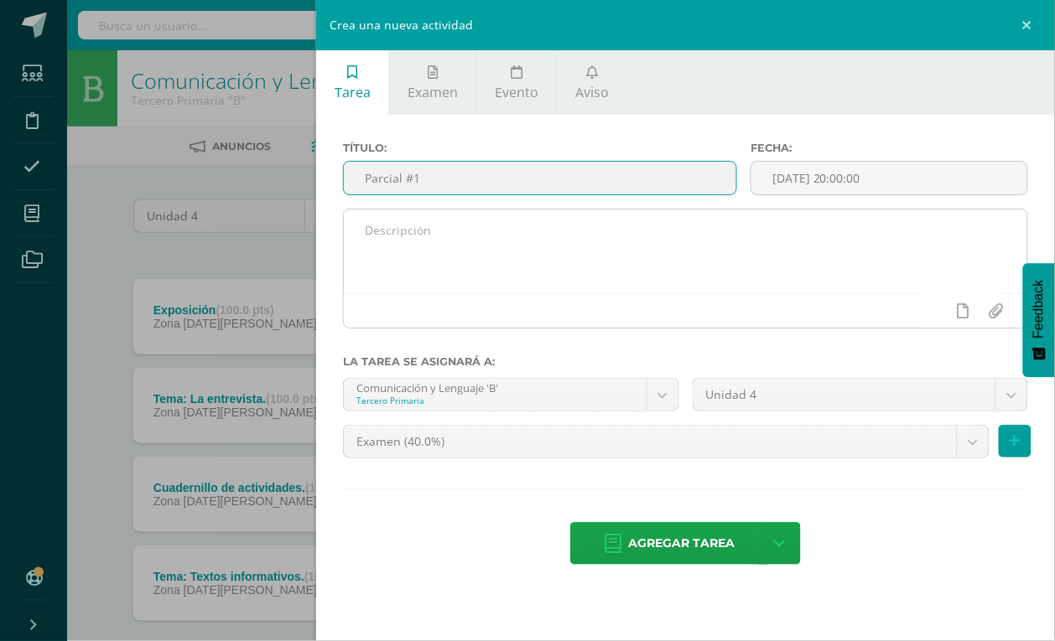
type input "Parcial #1"
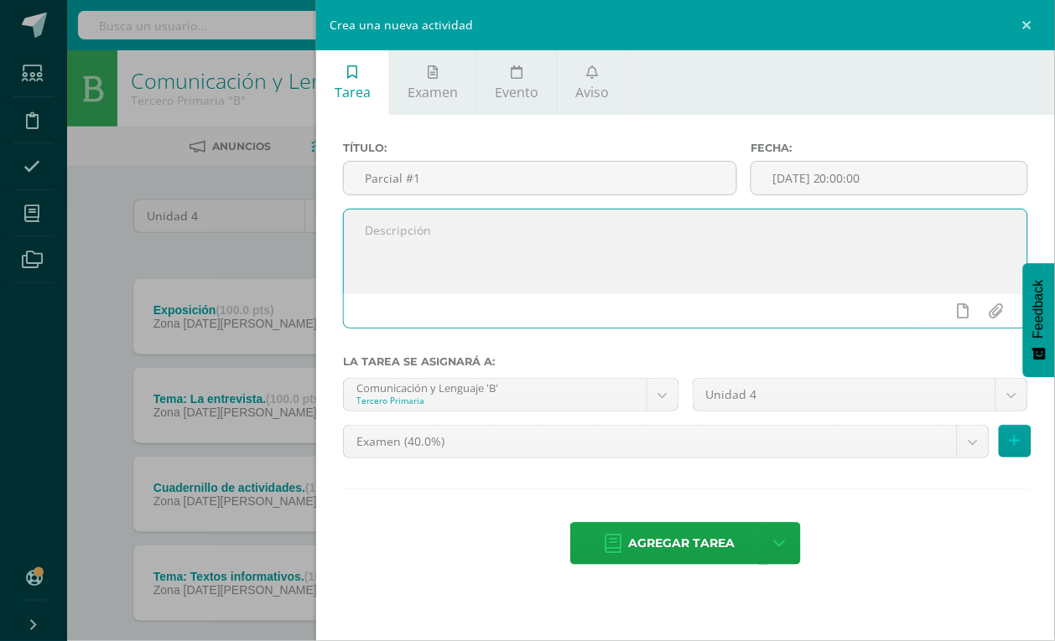
click at [613, 231] on textarea at bounding box center [685, 252] width 683 height 84
paste textarea "Tema: fábulas- historias. Comprensión de lectura. Libro páginas 186 y 187"
type textarea "Tema: fábulas- historias. Comprensión de lectura. Libro páginas 186 y 187"
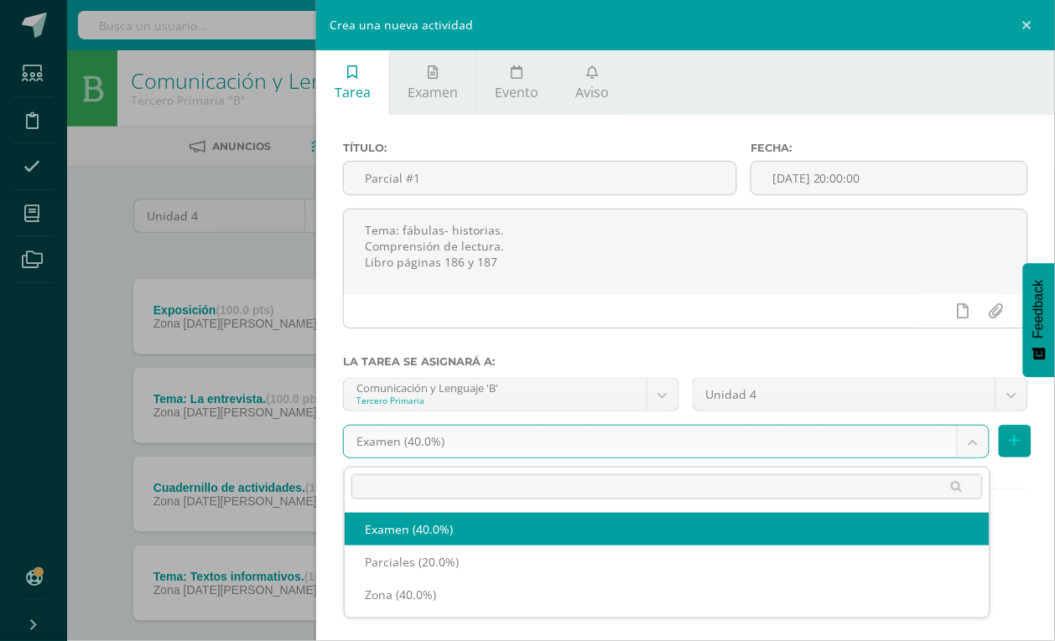
click at [978, 441] on body "Tarea asignada exitosamente Estudiantes Disciplina Asistencia Mis cursos Archiv…" at bounding box center [527, 366] width 1055 height 733
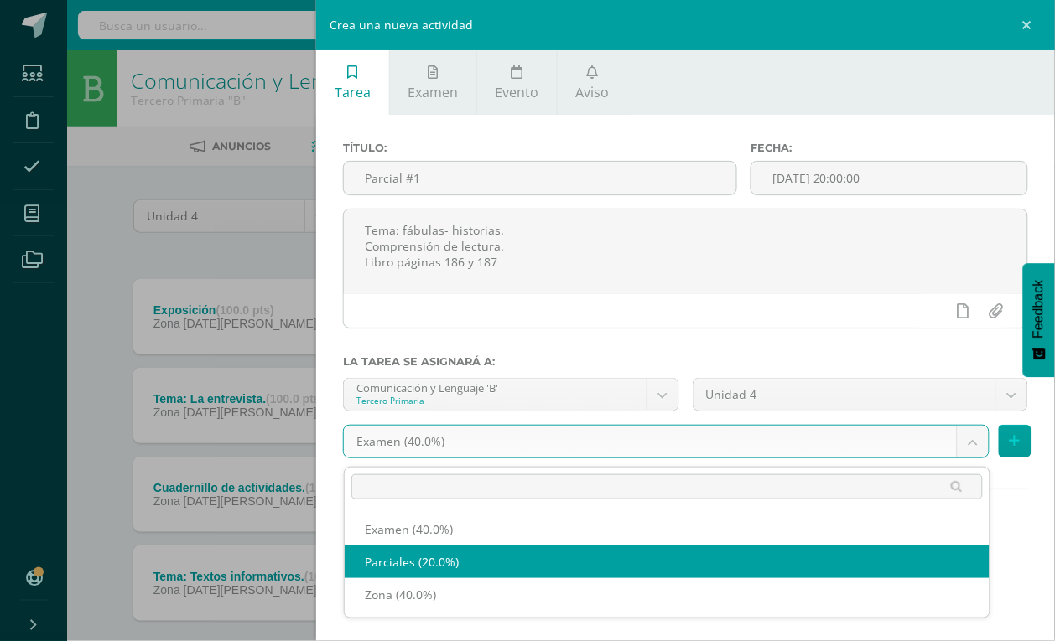
select select "192502"
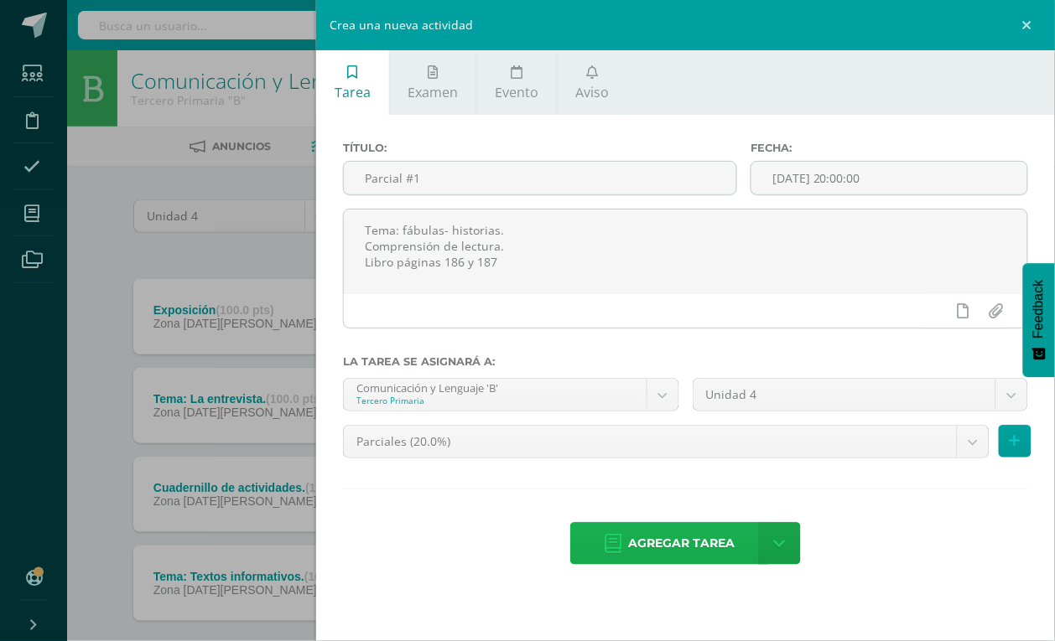
click at [672, 547] on span "Agregar tarea" at bounding box center [681, 543] width 106 height 41
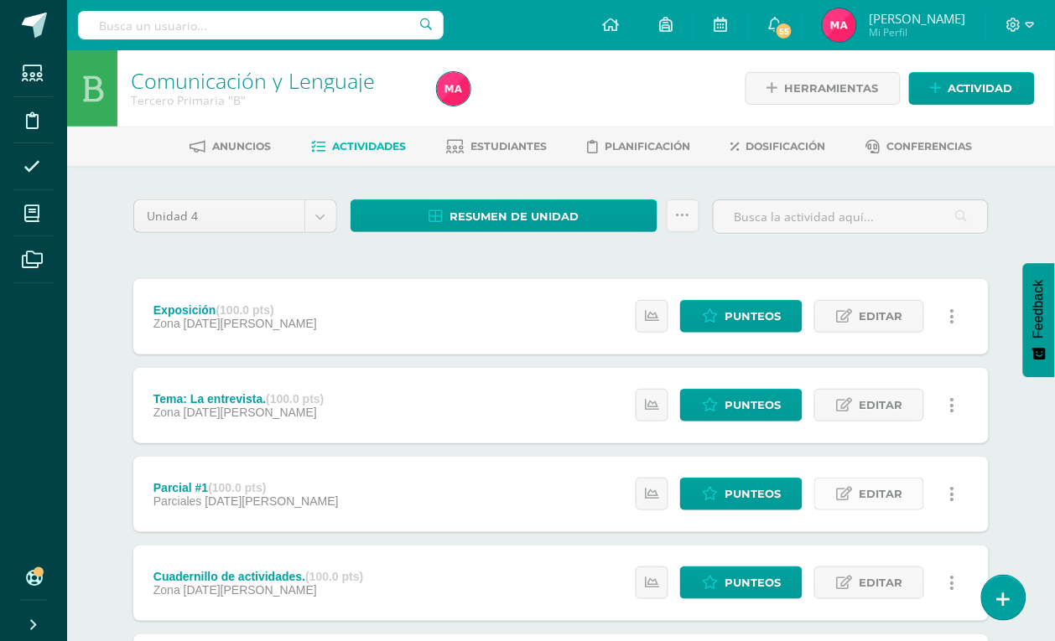
click at [849, 496] on icon at bounding box center [844, 494] width 16 height 14
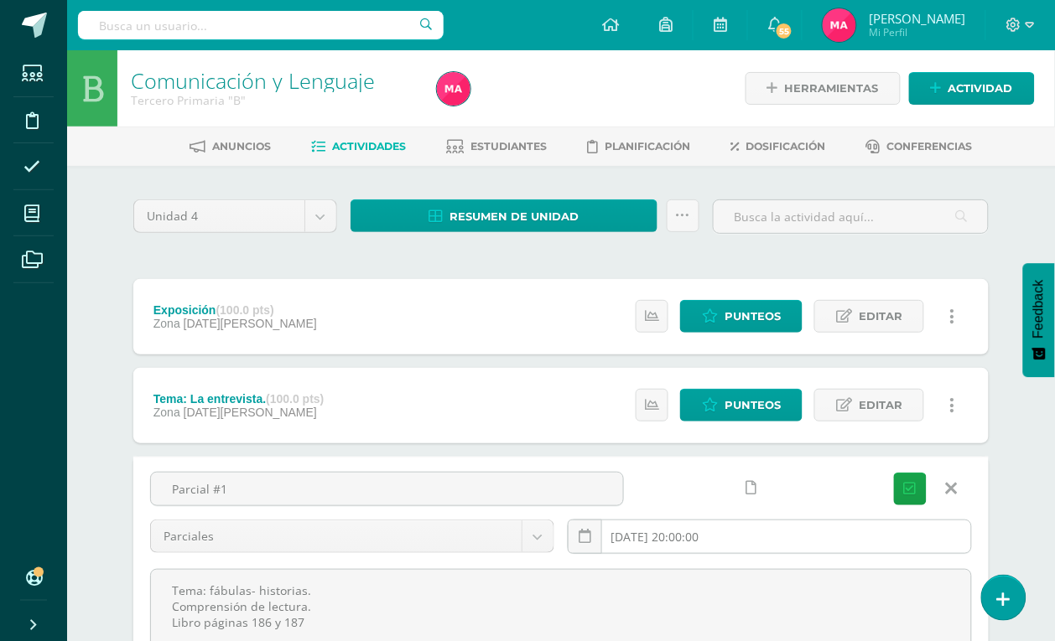
click at [857, 543] on input "[DATE] 20:00:00" at bounding box center [769, 537] width 402 height 33
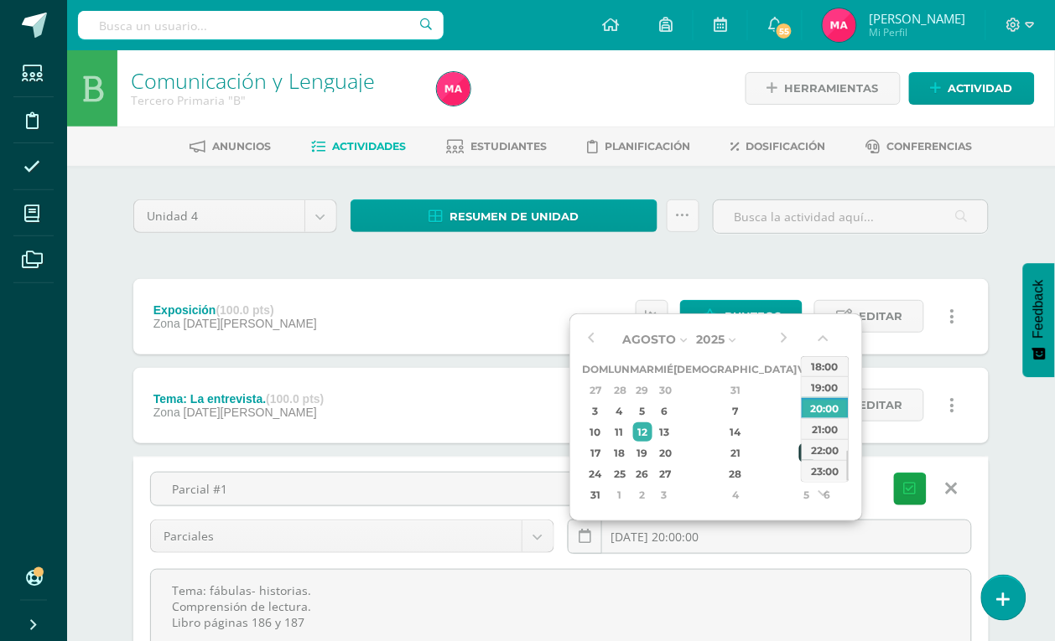
click at [799, 457] on div "22" at bounding box center [806, 453] width 15 height 19
type input "[DATE] 20:00"
click at [910, 491] on icon "submit" at bounding box center [910, 489] width 13 height 14
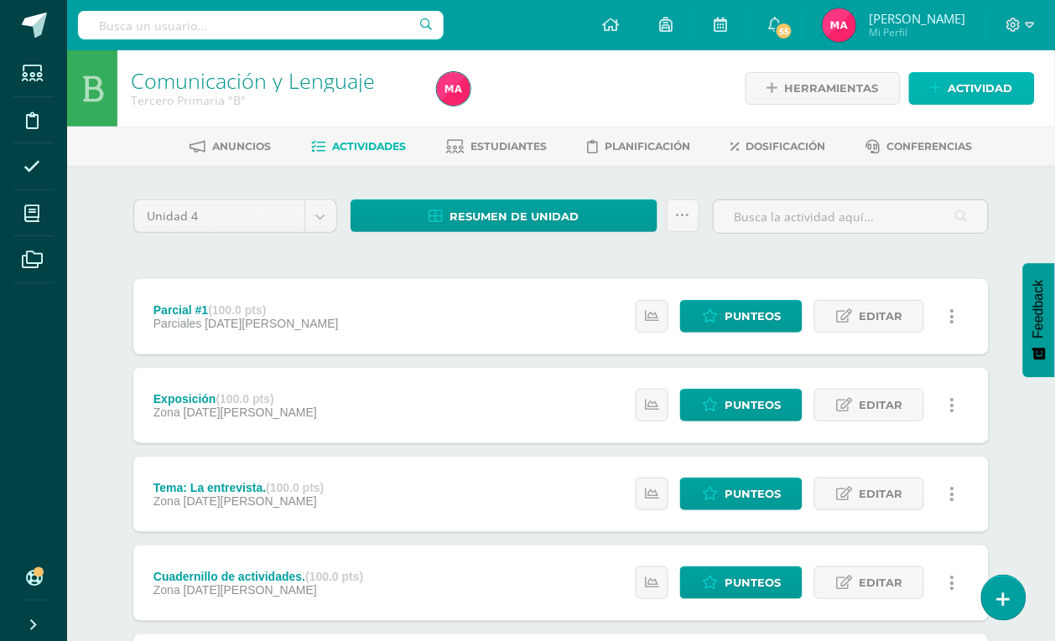
click at [949, 85] on span "Actividad" at bounding box center [980, 88] width 65 height 31
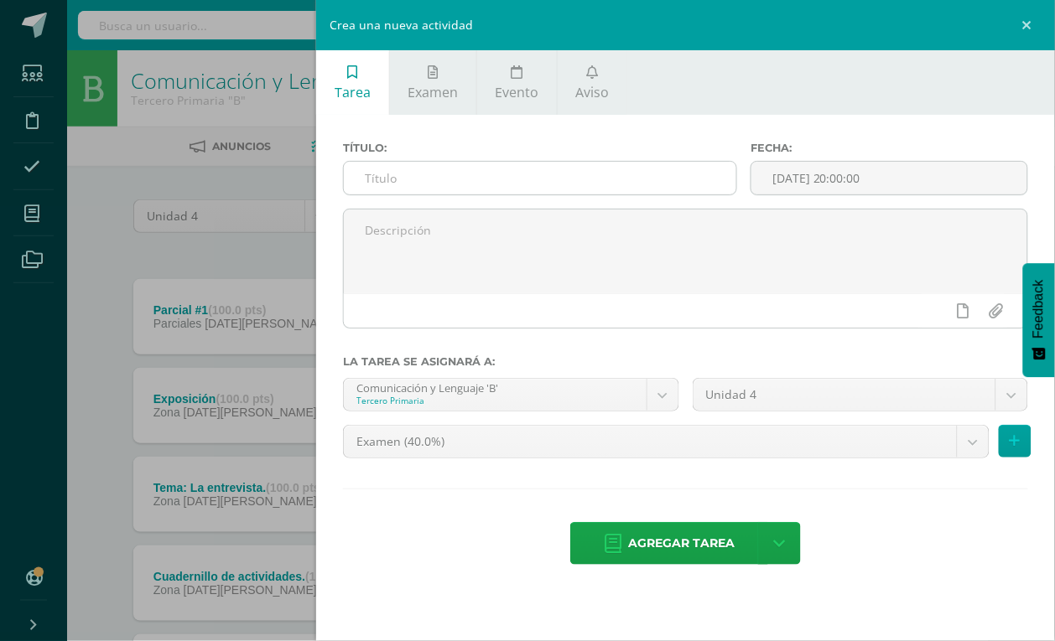
click at [613, 184] on input "text" at bounding box center [540, 178] width 392 height 33
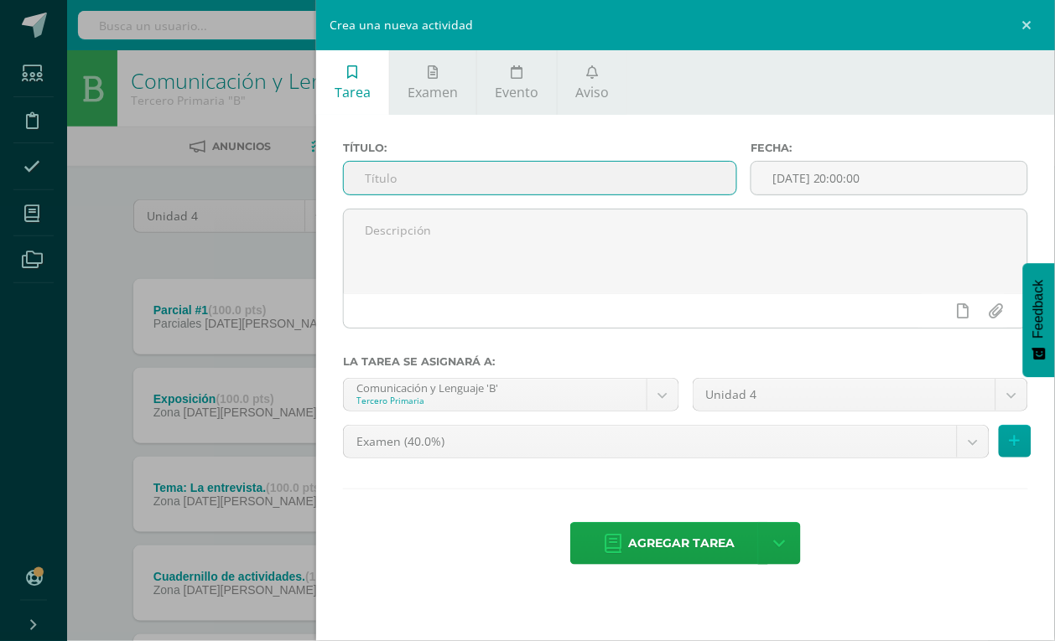
paste input "Cuadernillo de actividades"
type input "Cuadernillo de actividades"
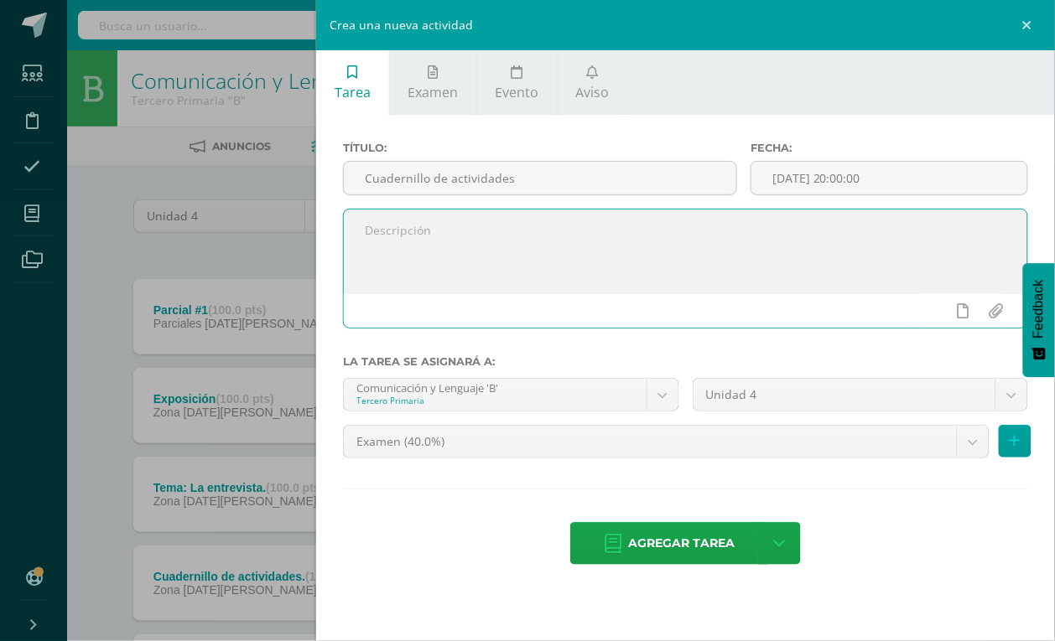
click at [567, 273] on textarea at bounding box center [685, 252] width 683 height 84
paste textarea "Temas: Clases de oraciones - Declarativas - Interrogativas - Exclamativas Resue…"
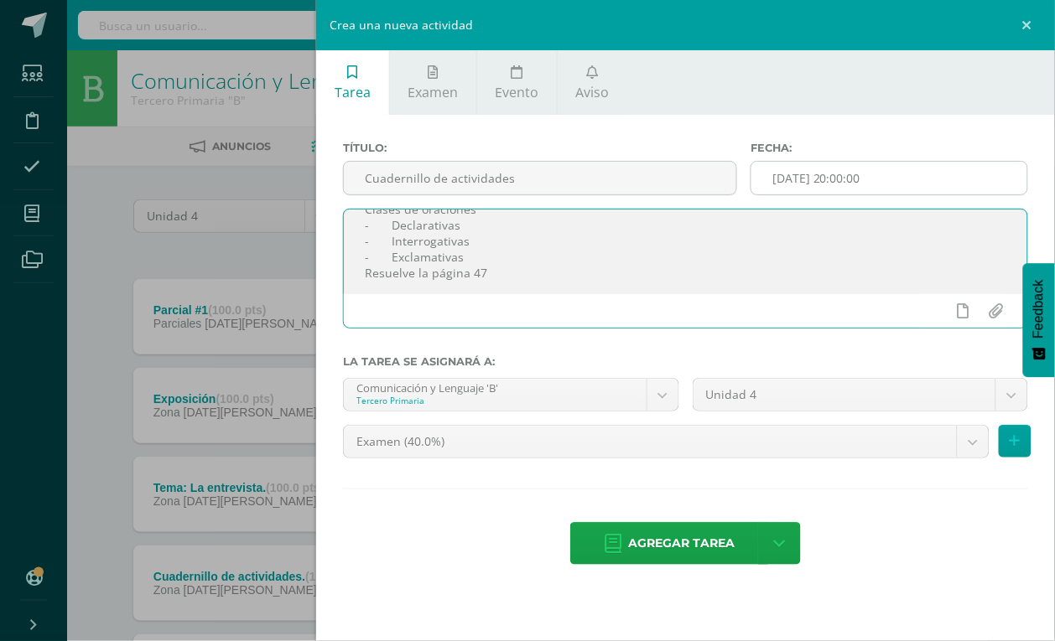
type textarea "Temas: Clases de oraciones - Declarativas - Interrogativas - Exclamativas Resue…"
click at [869, 179] on input "[DATE] 20:00:00" at bounding box center [889, 178] width 276 height 33
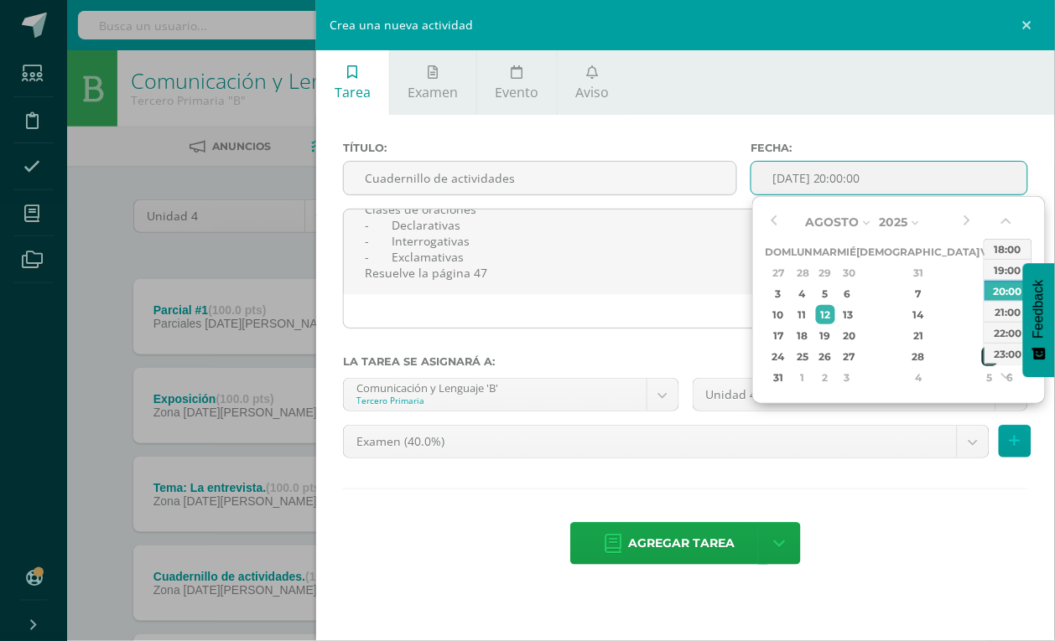
click at [982, 356] on div "29" at bounding box center [989, 356] width 15 height 19
type input "2025-08-29 20:00"
click at [973, 447] on body "La tarea Parcial #1 fue editada exitosamente. Estudiantes Disciplina Asistencia…" at bounding box center [527, 411] width 1055 height 822
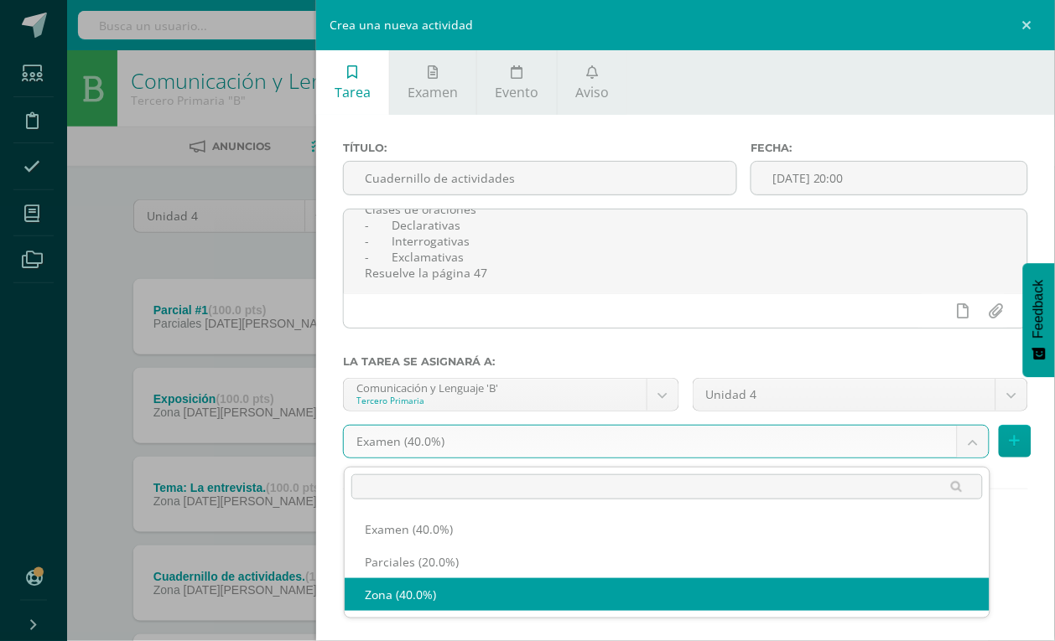
select select "192501"
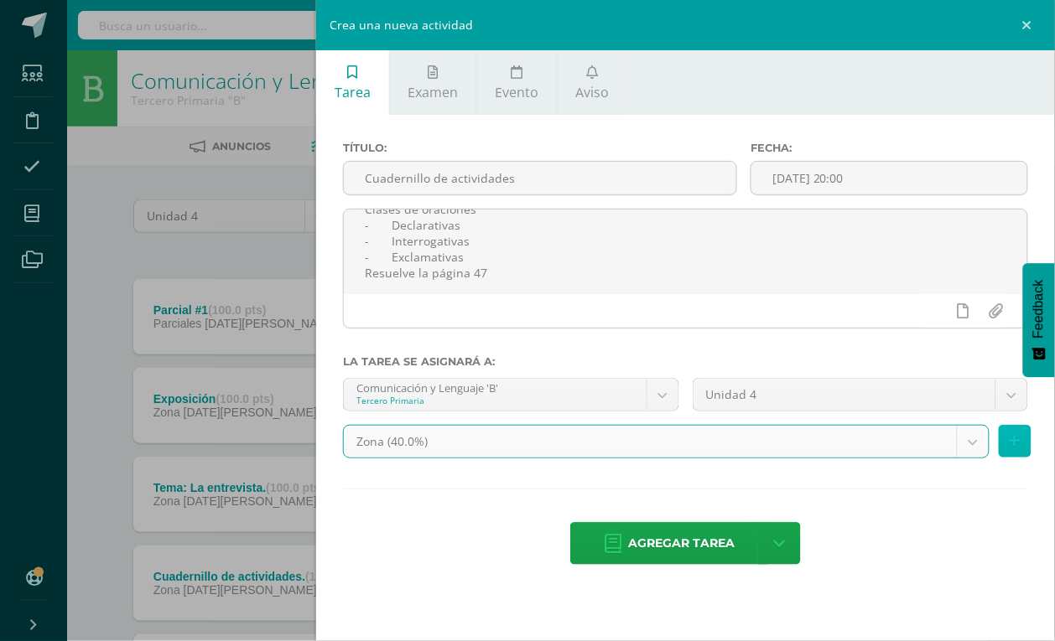
click at [1012, 439] on icon at bounding box center [1015, 441] width 11 height 14
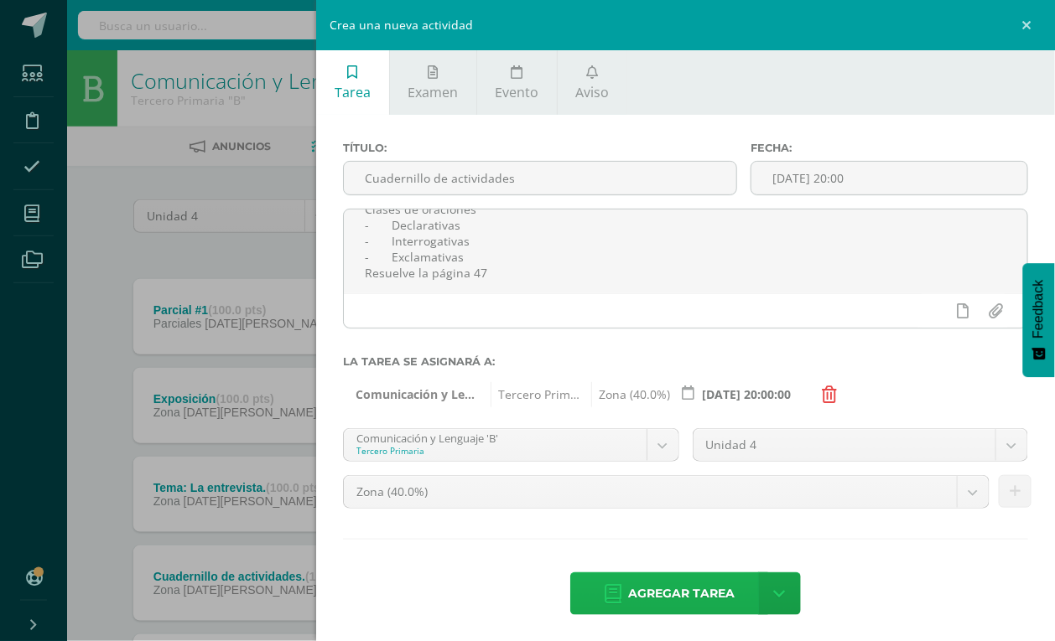
click at [668, 592] on span "Agregar tarea" at bounding box center [681, 594] width 106 height 41
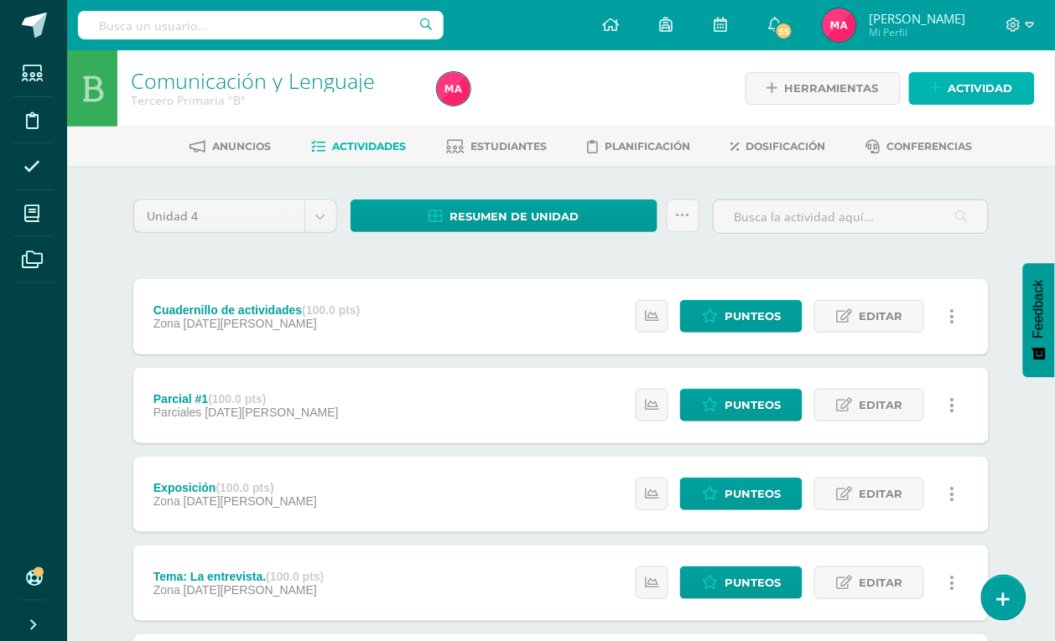
click at [983, 77] on span "Actividad" at bounding box center [980, 88] width 65 height 31
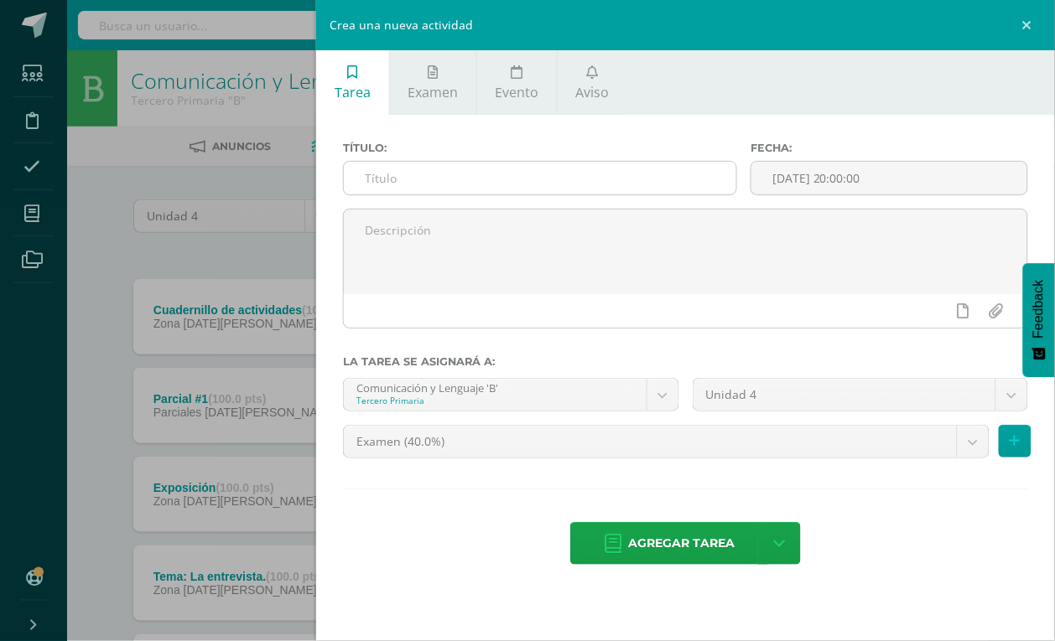
click at [453, 186] on input "text" at bounding box center [540, 178] width 392 height 33
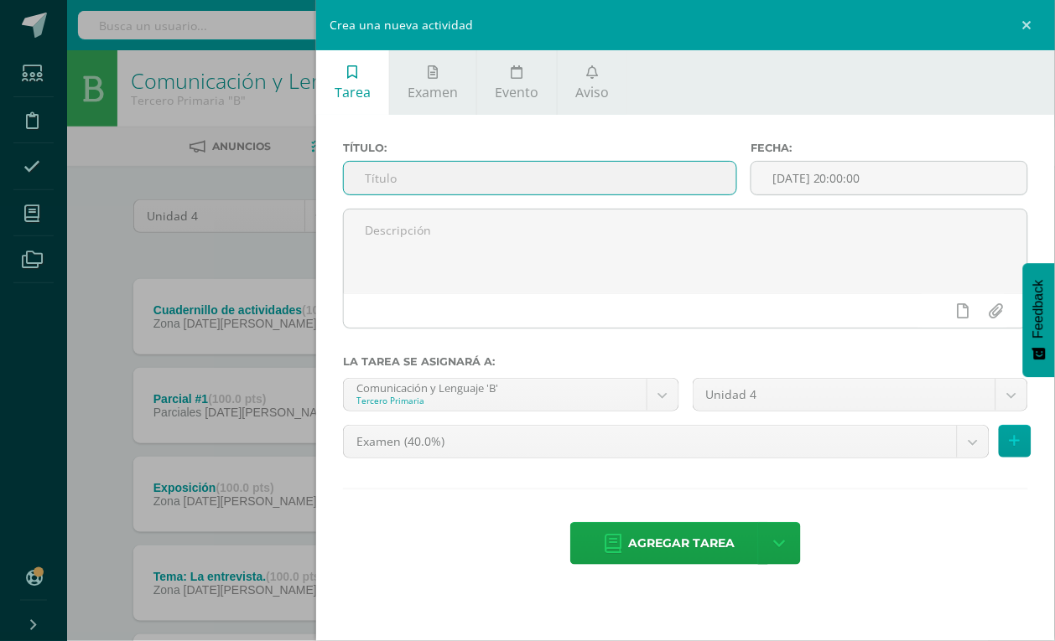
paste input "Parcial #2"
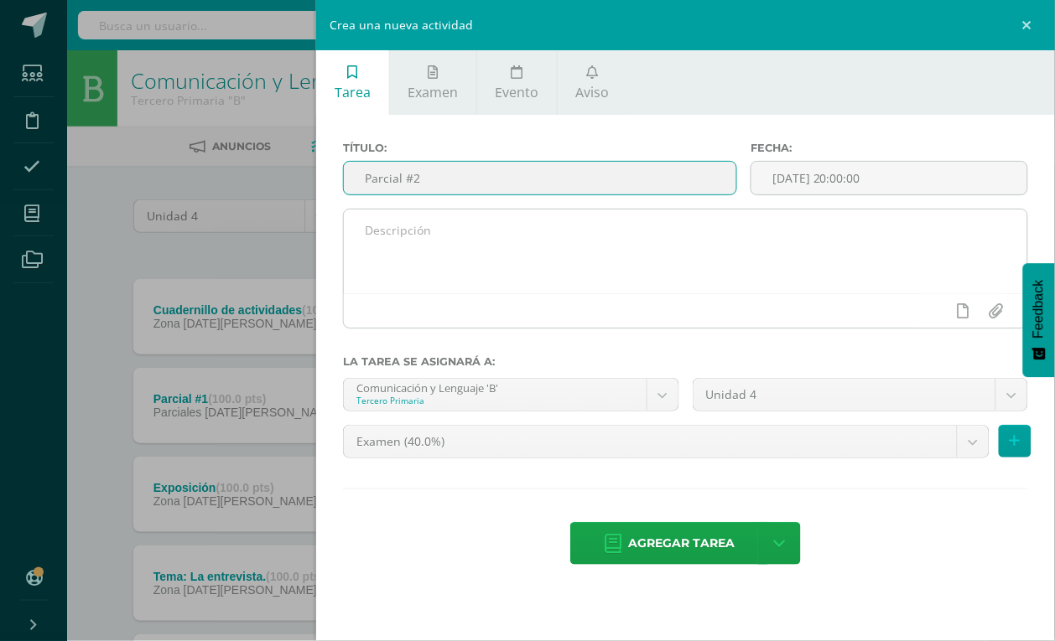
type input "Parcial #2"
click at [449, 232] on textarea at bounding box center [685, 252] width 683 height 84
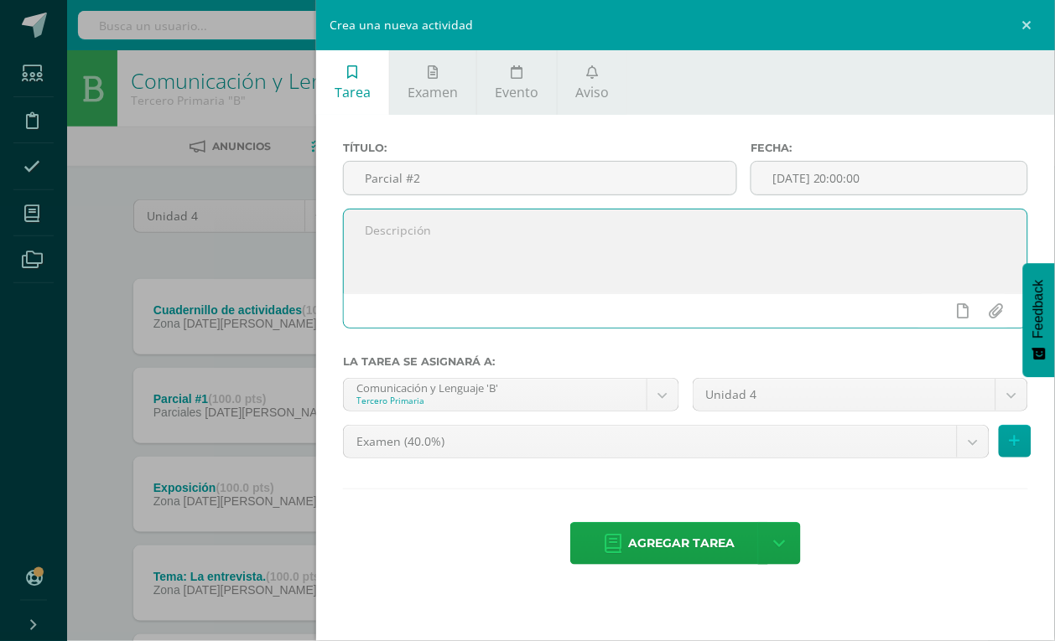
paste textarea "Temas: Núcleo del sujeto y predicado."
type textarea "Temas: Núcleo del sujeto y predicado."
click at [822, 173] on input "[DATE] 20:00:00" at bounding box center [889, 178] width 276 height 33
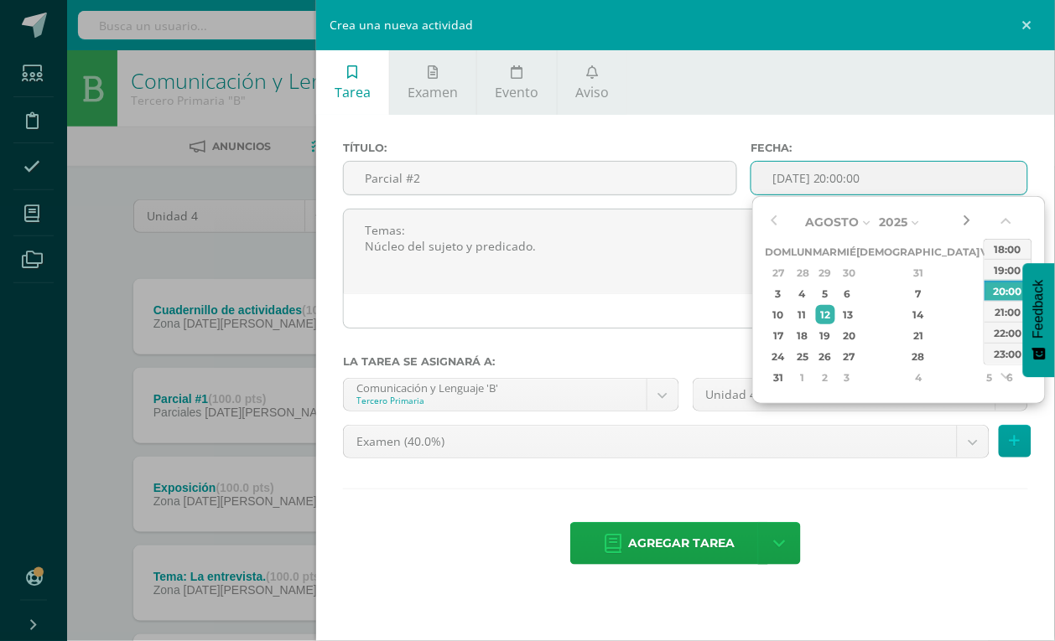
click at [962, 220] on button "button" at bounding box center [966, 222] width 17 height 25
click at [809, 293] on div "8" at bounding box center [802, 293] width 18 height 19
type input "2025-09-08 20:00"
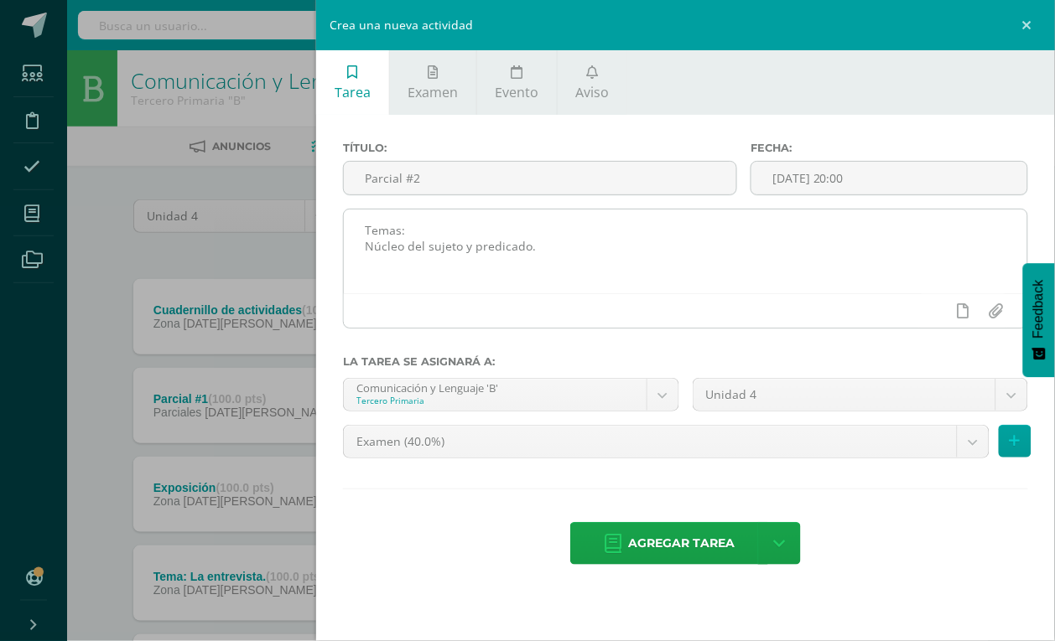
click at [701, 298] on div at bounding box center [685, 310] width 683 height 34
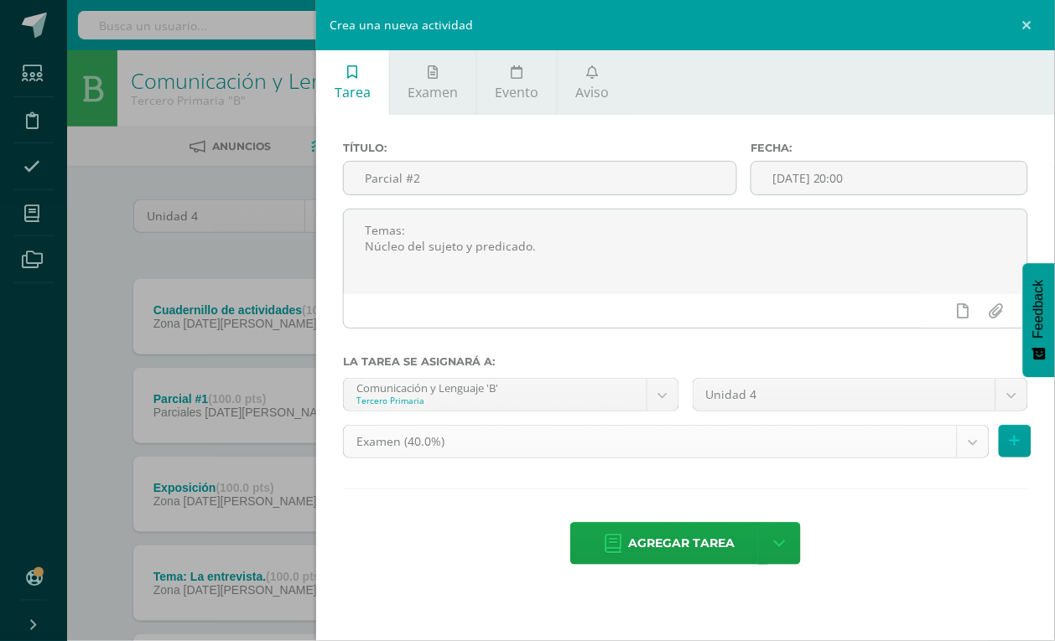
click at [971, 449] on body "Tarea asignada exitosamente Estudiantes Disciplina Asistencia Mis cursos Archiv…" at bounding box center [527, 455] width 1055 height 911
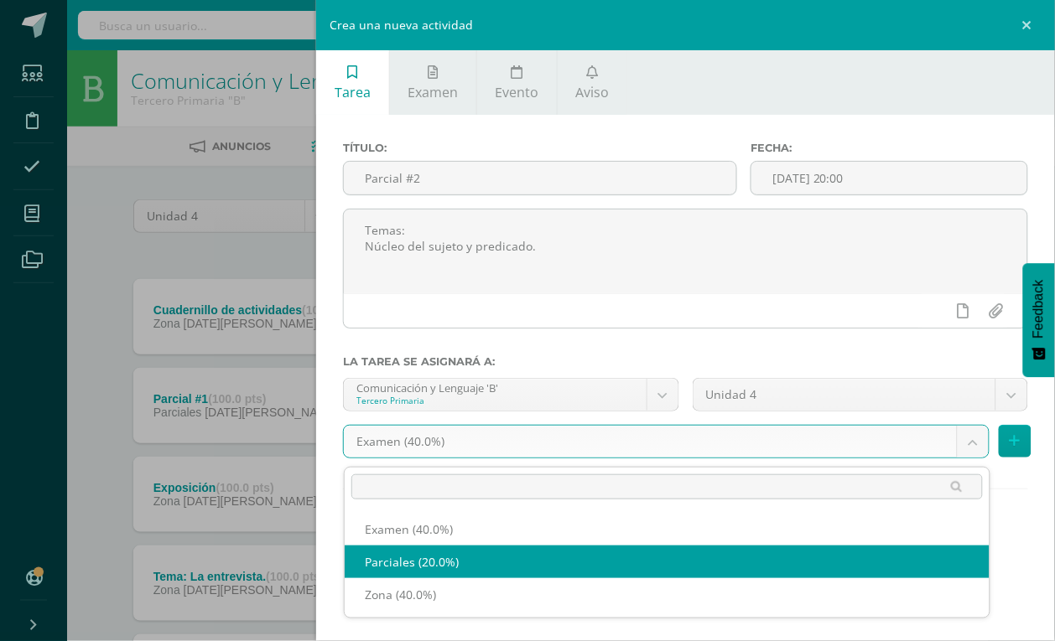
select select "192502"
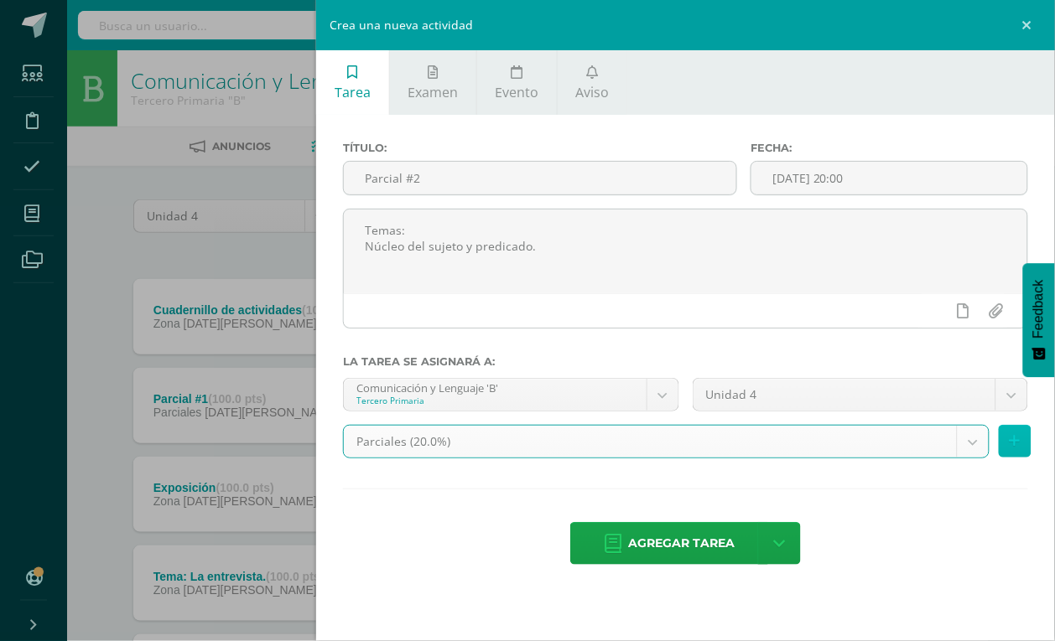
click at [1015, 446] on icon at bounding box center [1015, 441] width 11 height 14
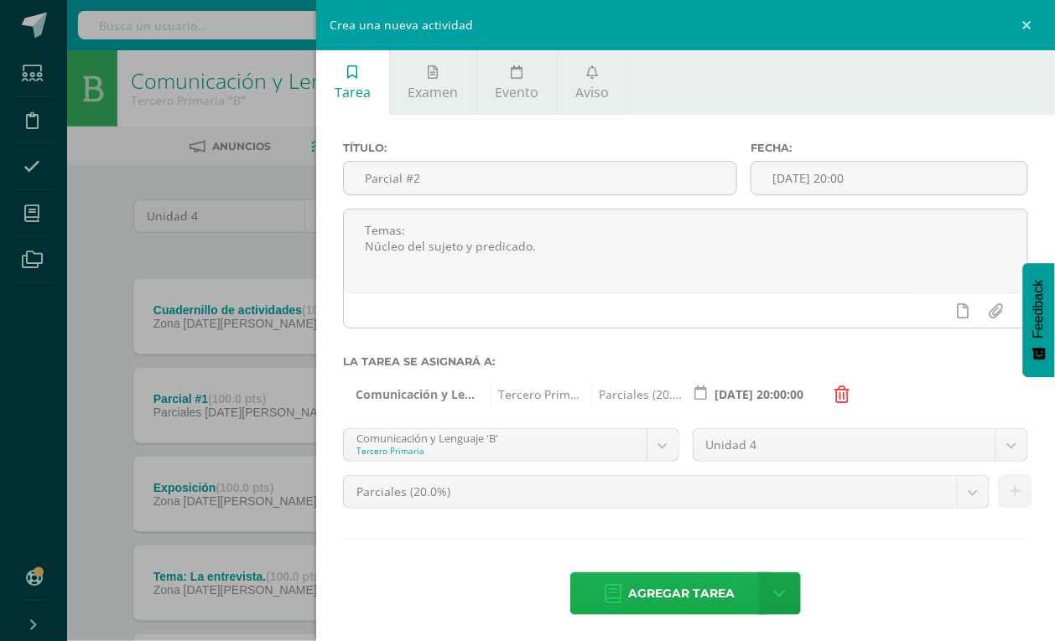
click at [656, 588] on span "Agregar tarea" at bounding box center [681, 594] width 106 height 41
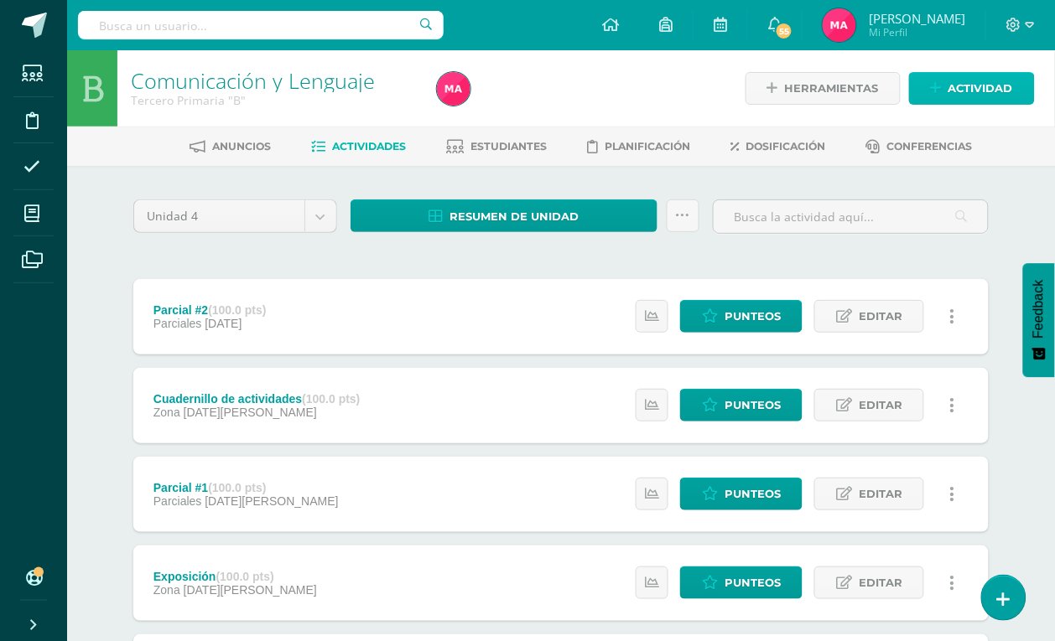
click at [977, 77] on span "Actividad" at bounding box center [980, 88] width 65 height 31
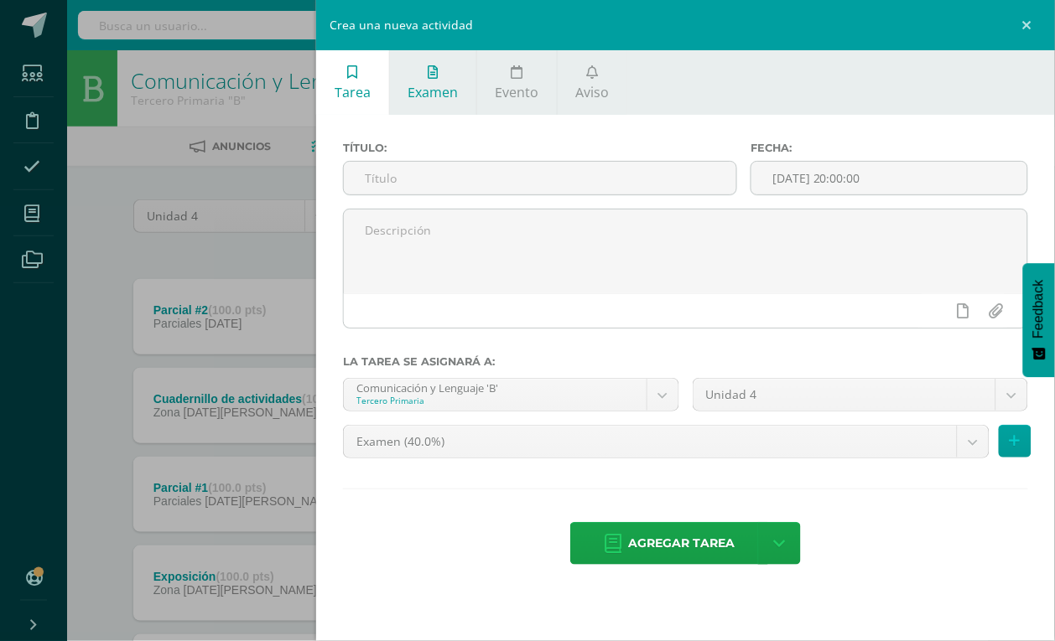
click at [438, 89] on span "Examen" at bounding box center [432, 92] width 50 height 18
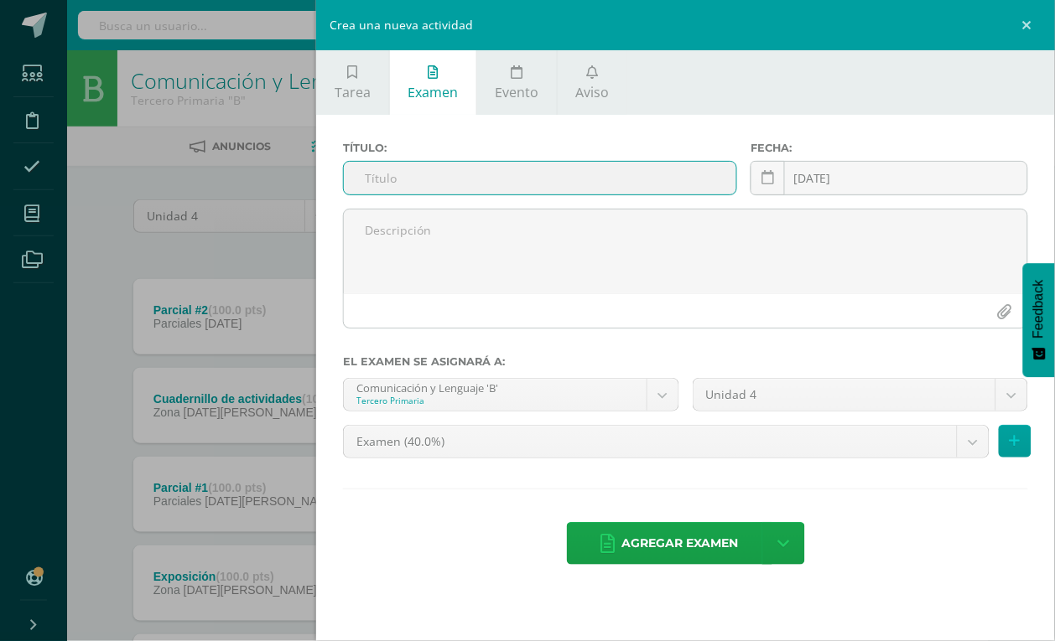
click at [516, 180] on input "text" at bounding box center [540, 178] width 392 height 33
type input "Evaluación final"
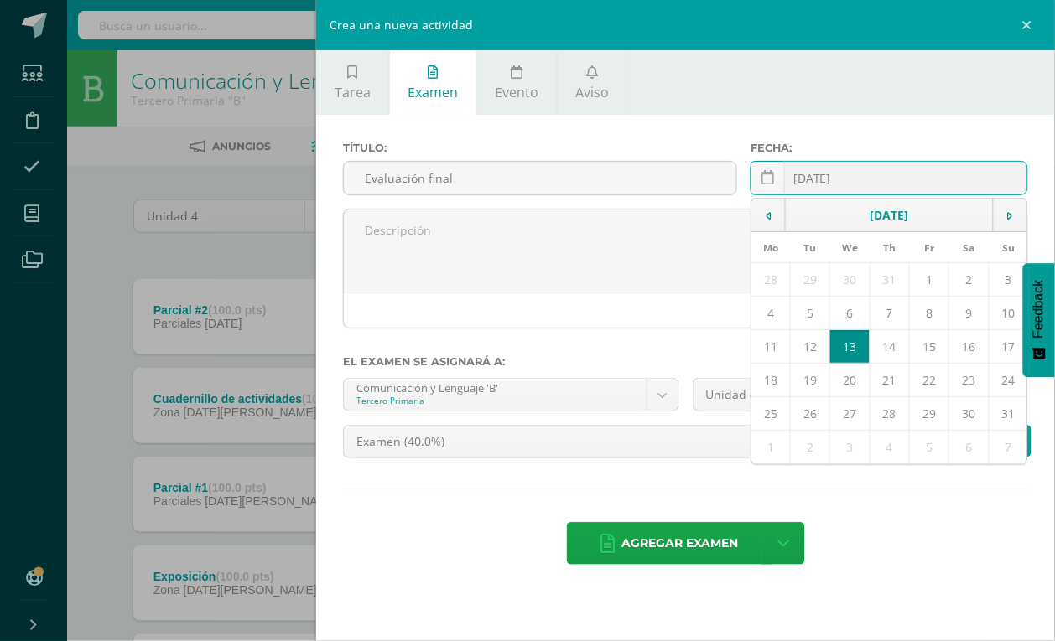
click at [830, 186] on input "[DATE]" at bounding box center [889, 178] width 276 height 33
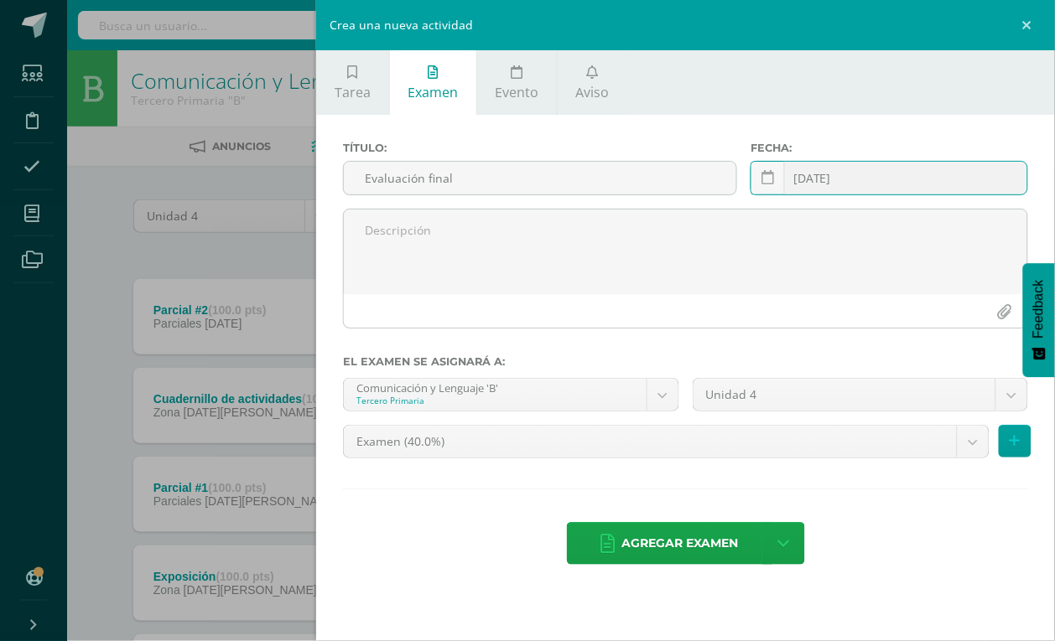
click at [830, 177] on input "[DATE]" at bounding box center [889, 178] width 276 height 33
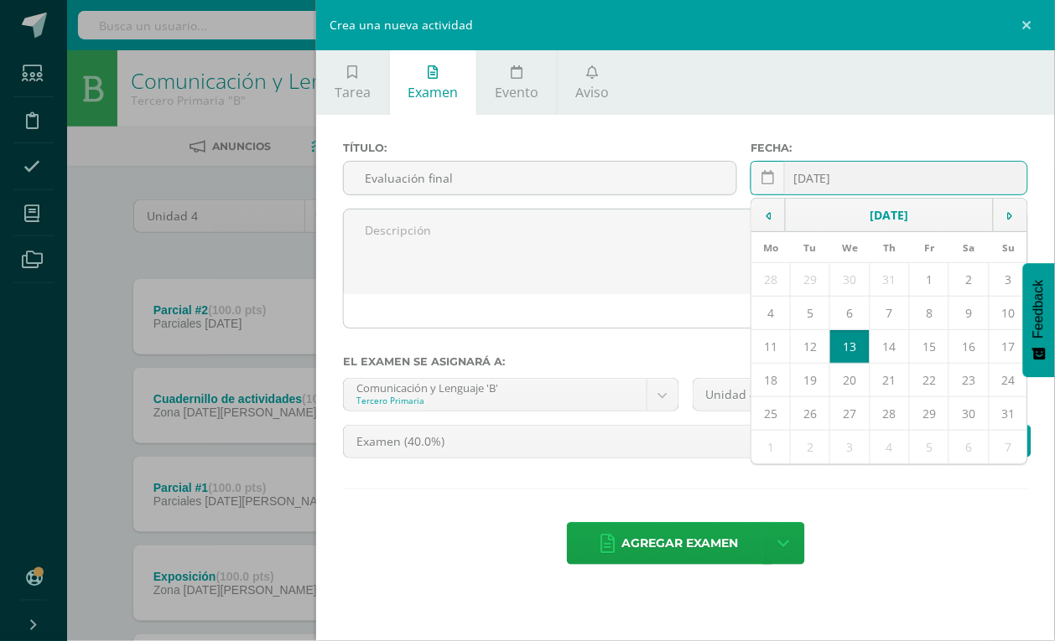
click at [819, 180] on input "[DATE]" at bounding box center [889, 178] width 276 height 33
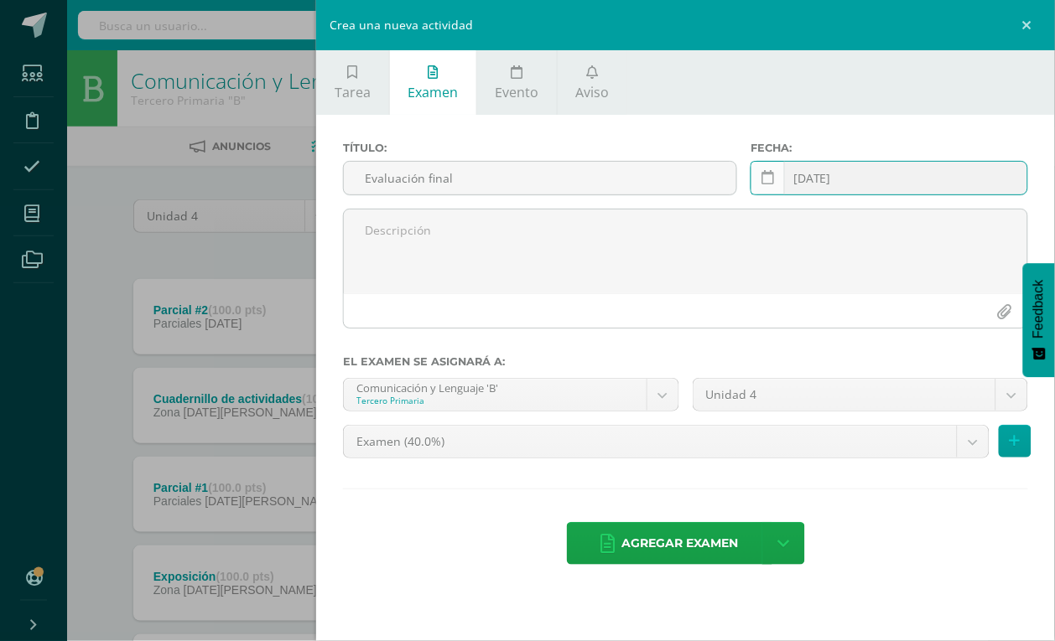
click at [770, 176] on icon at bounding box center [767, 178] width 13 height 14
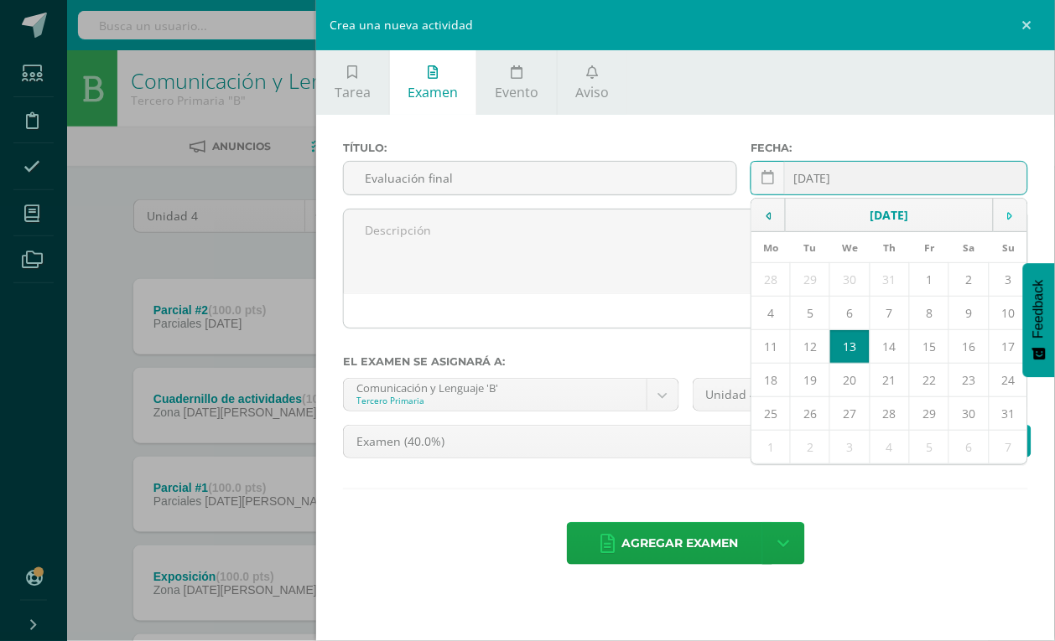
click at [999, 219] on td at bounding box center [1010, 216] width 34 height 34
click at [815, 457] on td "7" at bounding box center [810, 448] width 39 height 34
click at [795, 437] on td "7" at bounding box center [810, 448] width 39 height 34
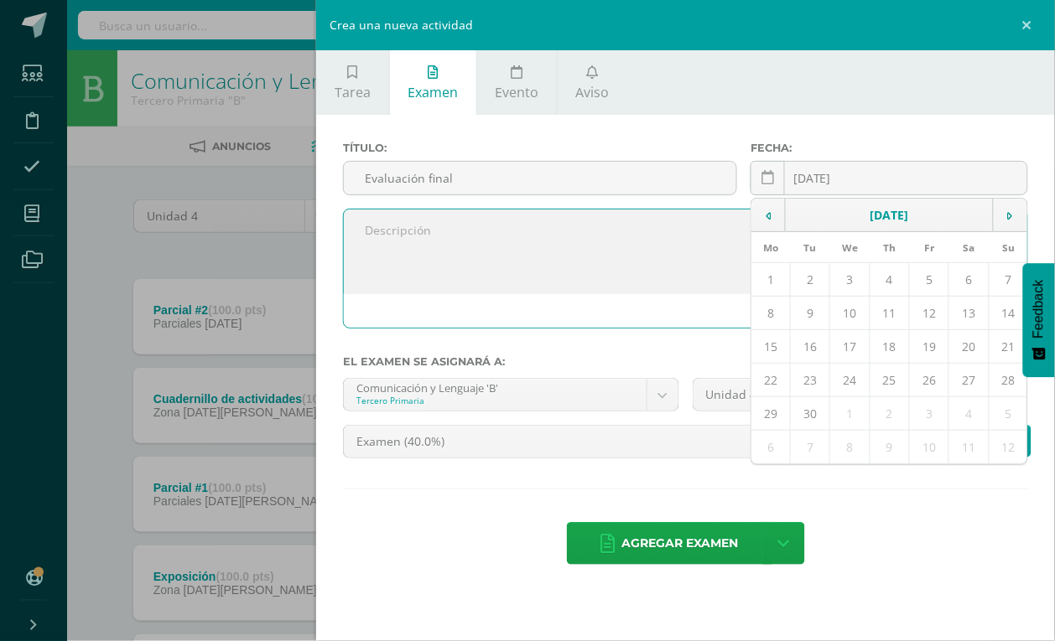
click at [729, 240] on textarea at bounding box center [685, 252] width 683 height 84
click at [1011, 212] on icon at bounding box center [1010, 216] width 5 height 12
click at [772, 207] on td at bounding box center [768, 216] width 34 height 34
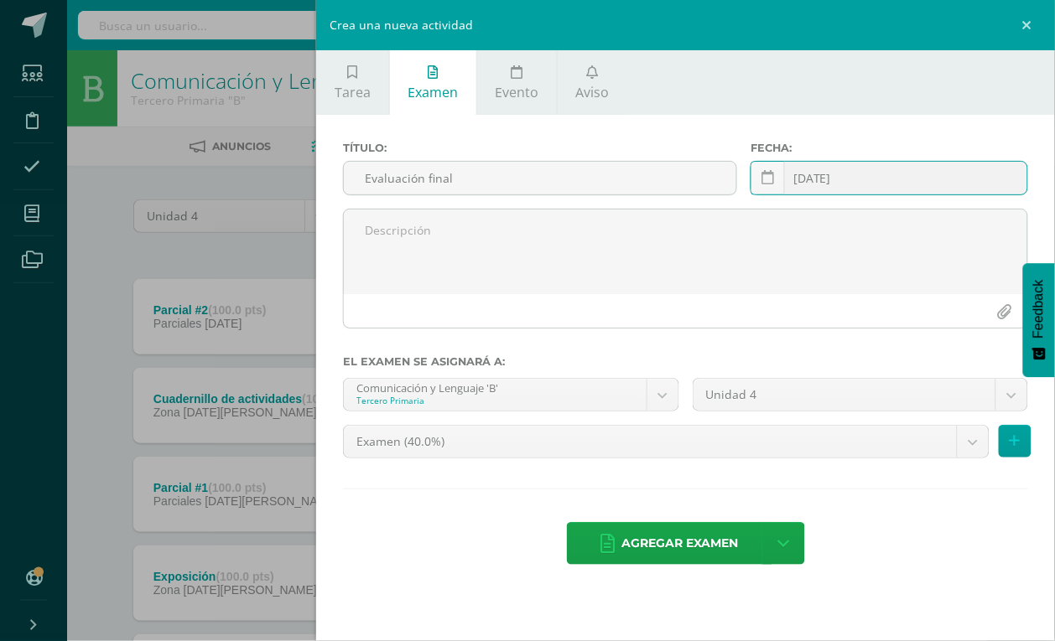
click at [877, 169] on input "[DATE]" at bounding box center [889, 178] width 276 height 33
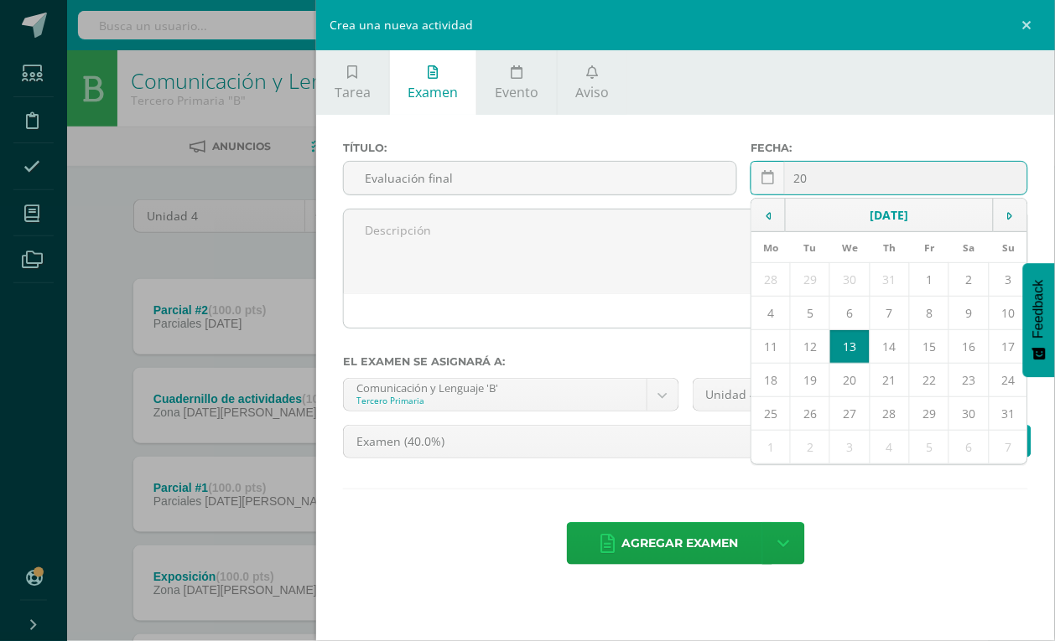
type input "2"
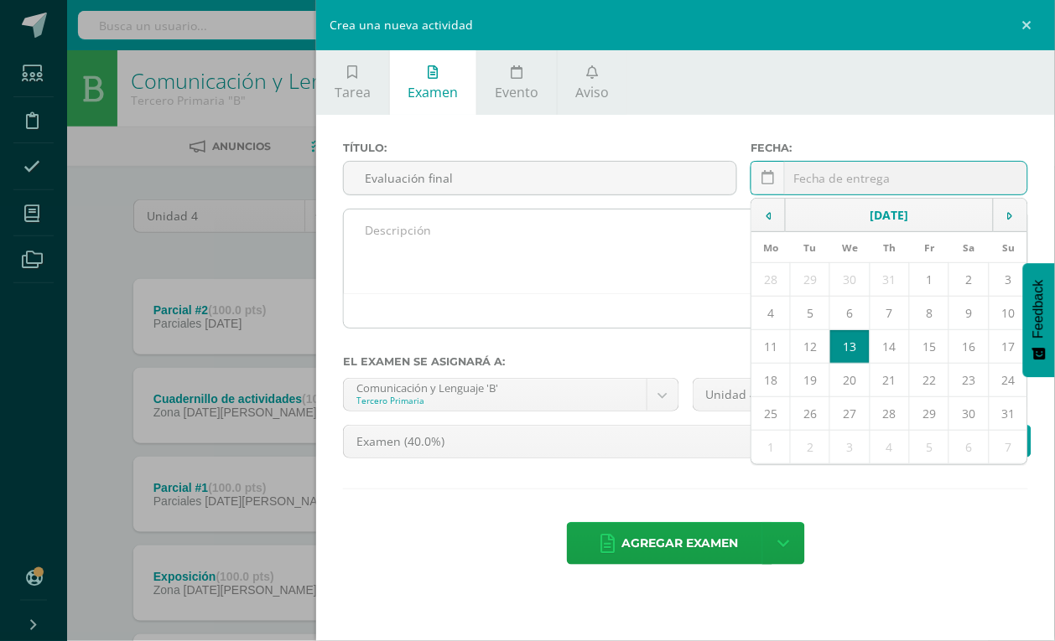
click at [658, 227] on textarea at bounding box center [685, 252] width 683 height 84
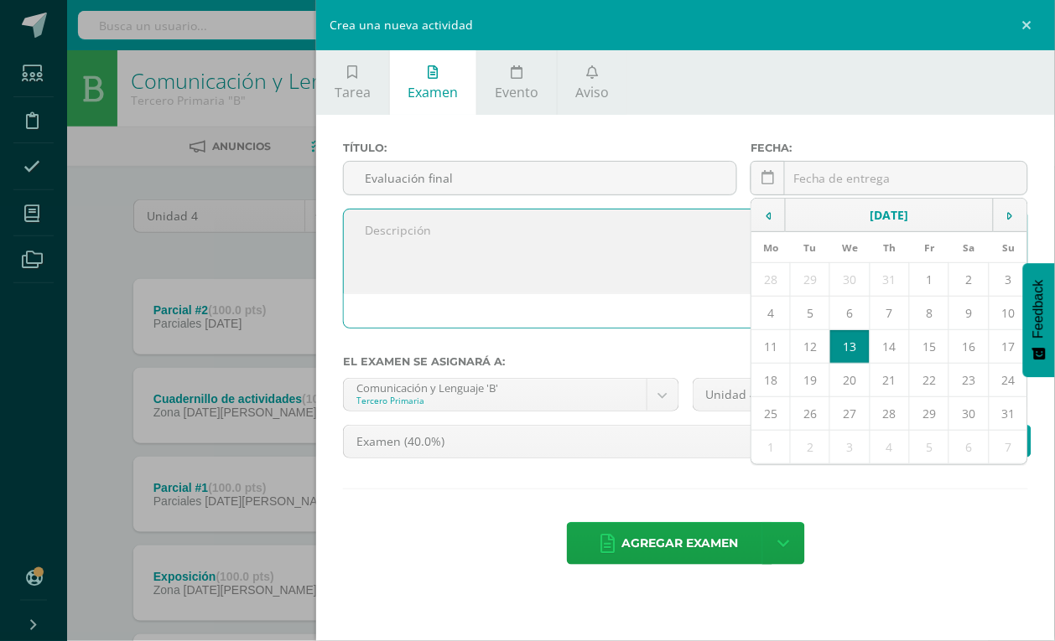
click at [657, 254] on textarea at bounding box center [685, 252] width 683 height 84
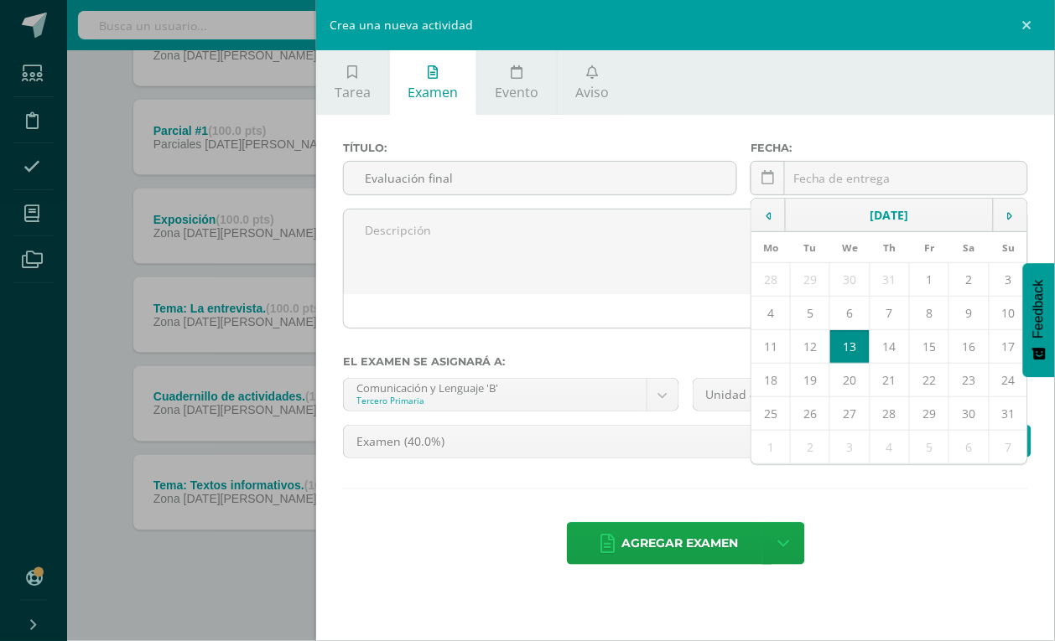
click at [949, 525] on div "Título: Evaluación final Fecha: August, 2025 Mo Tu We Th Fr Sa Su 28 29 30 31 1…" at bounding box center [685, 355] width 739 height 480
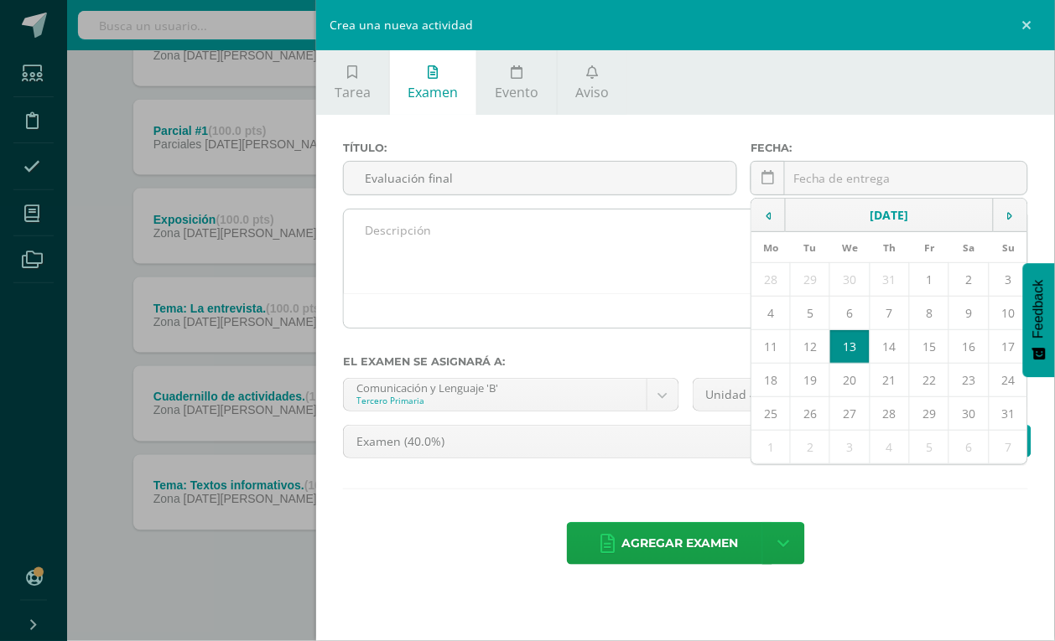
click at [570, 281] on textarea at bounding box center [685, 252] width 683 height 84
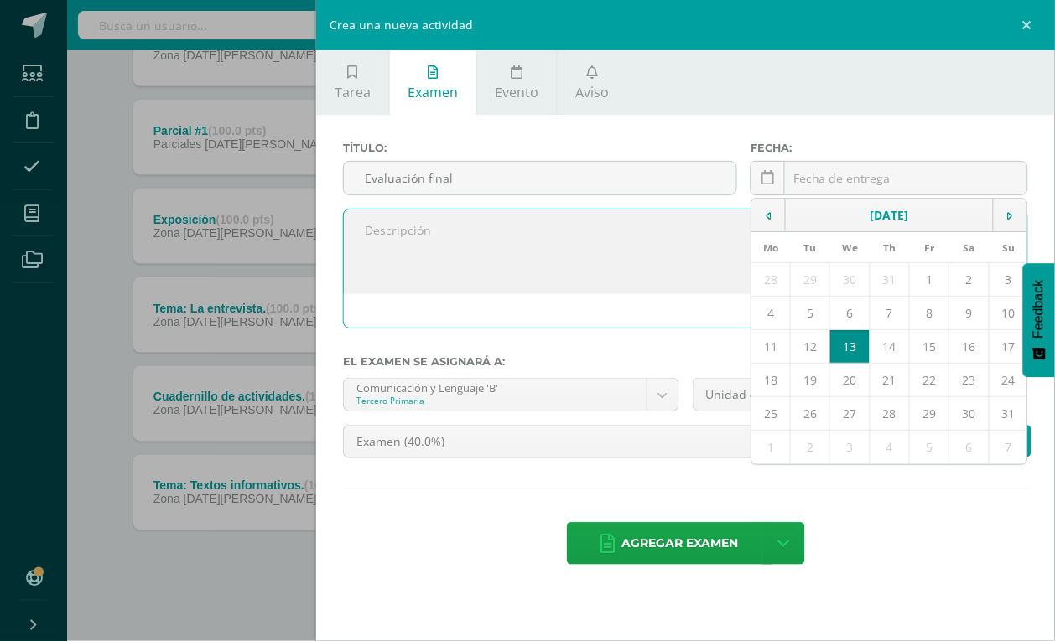
click at [573, 271] on textarea at bounding box center [685, 252] width 683 height 84
click at [1025, 17] on link at bounding box center [1029, 25] width 50 height 50
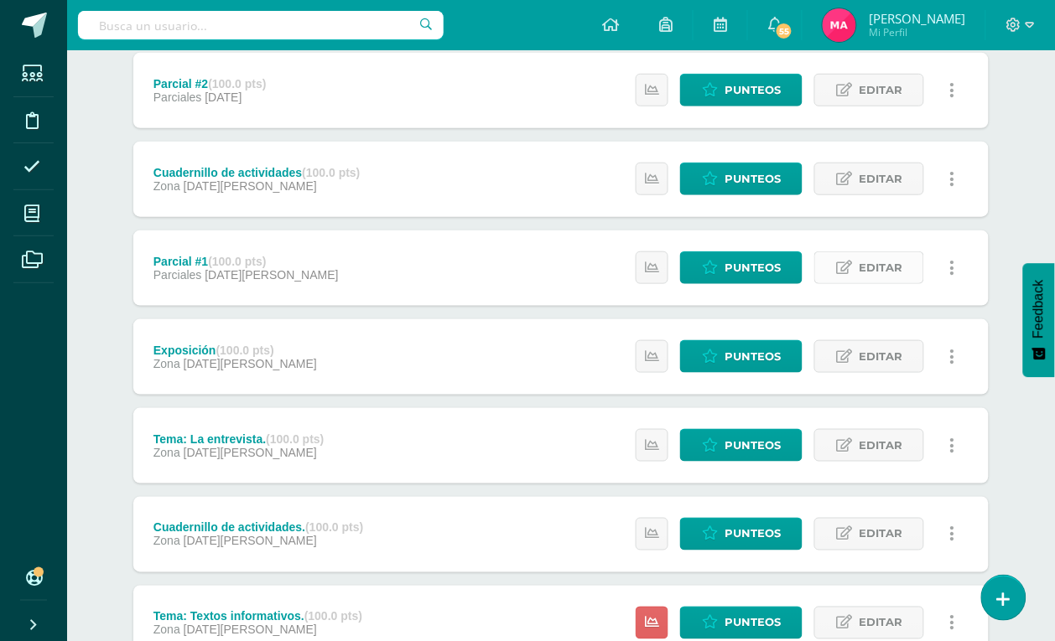
scroll to position [0, 0]
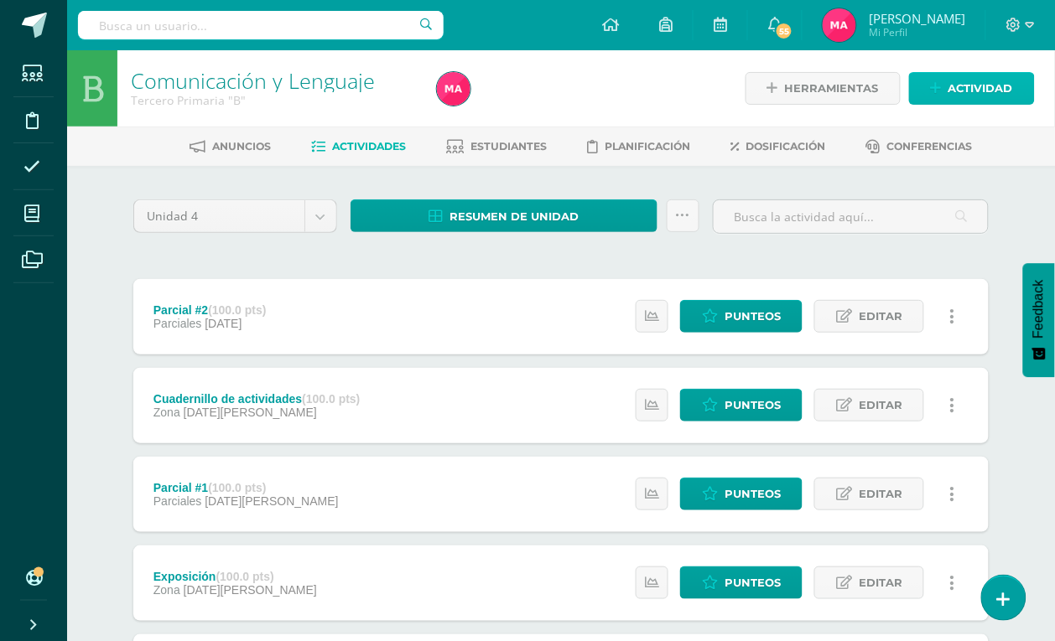
click at [965, 92] on span "Actividad" at bounding box center [980, 88] width 65 height 31
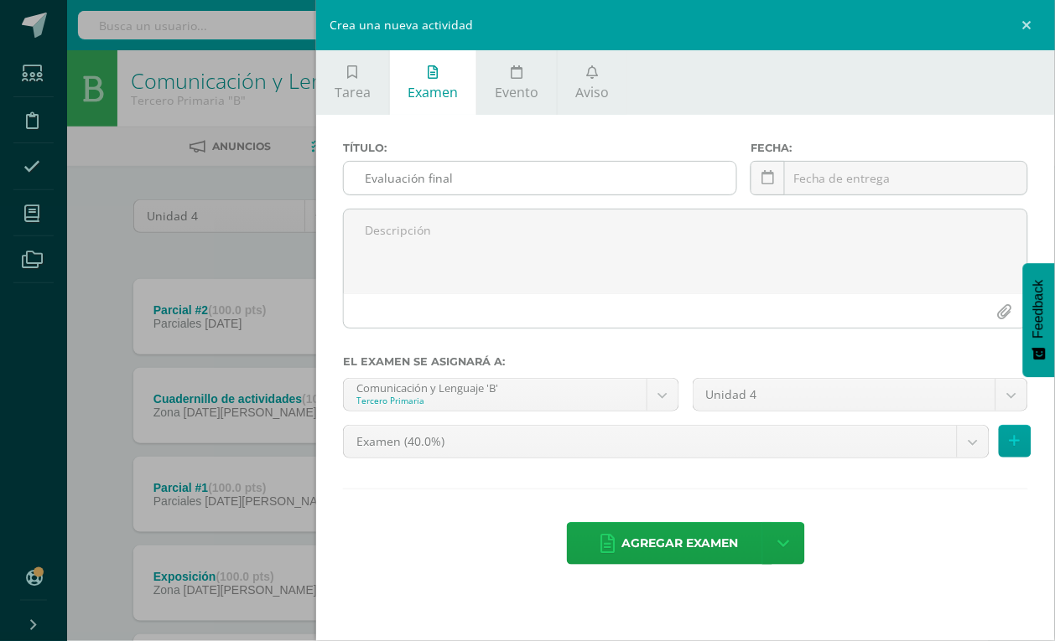
click at [507, 164] on input "Evaluación final" at bounding box center [540, 178] width 392 height 33
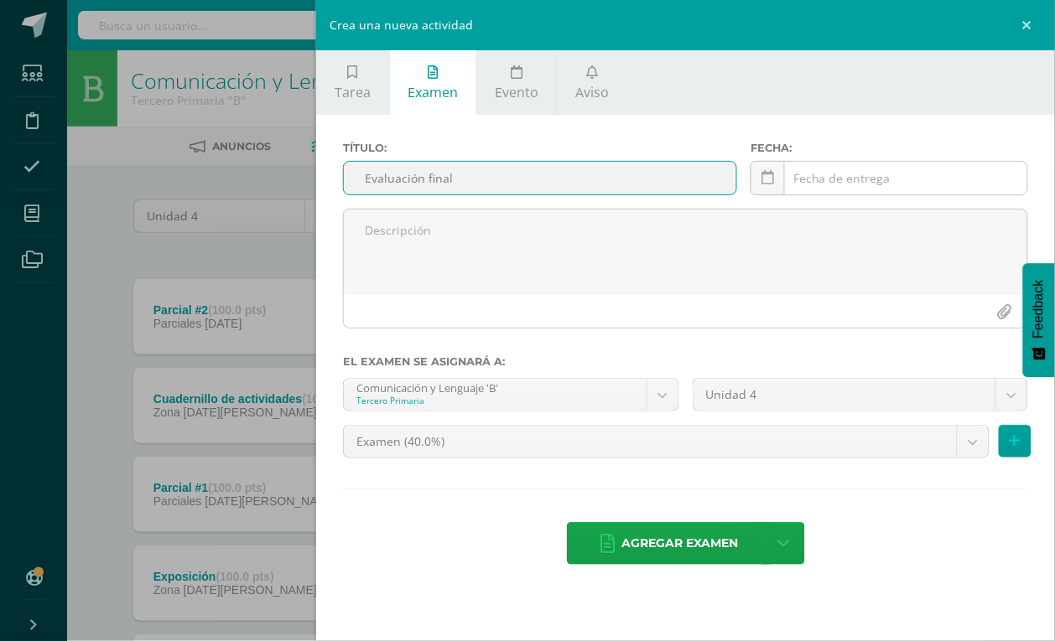
click at [795, 181] on div "August, 2025 Mo Tu We Th Fr Sa Su 28 29 30 31 1 2 3 4 5 6 7 8 9 10 11 12 13 14 …" at bounding box center [889, 185] width 278 height 48
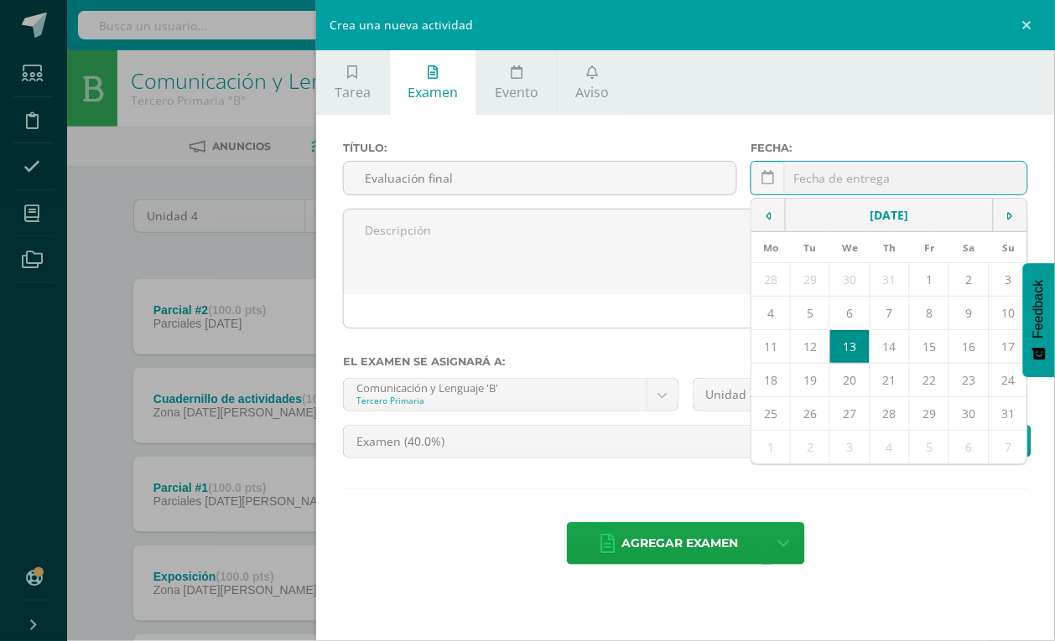
click at [841, 350] on td "13" at bounding box center [849, 347] width 39 height 34
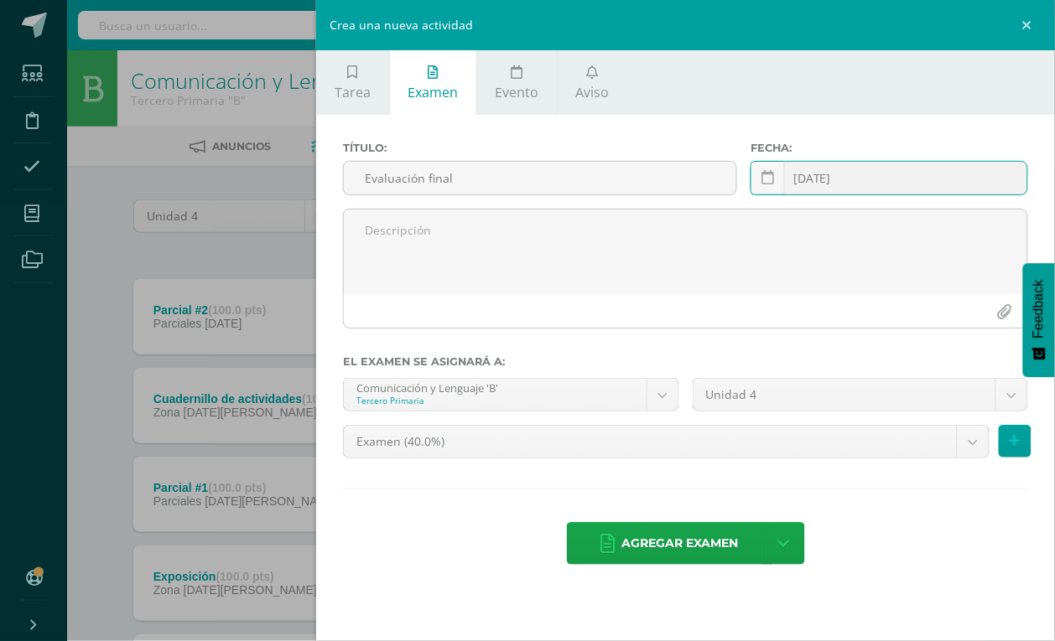
click at [877, 184] on input "[DATE]" at bounding box center [889, 178] width 276 height 33
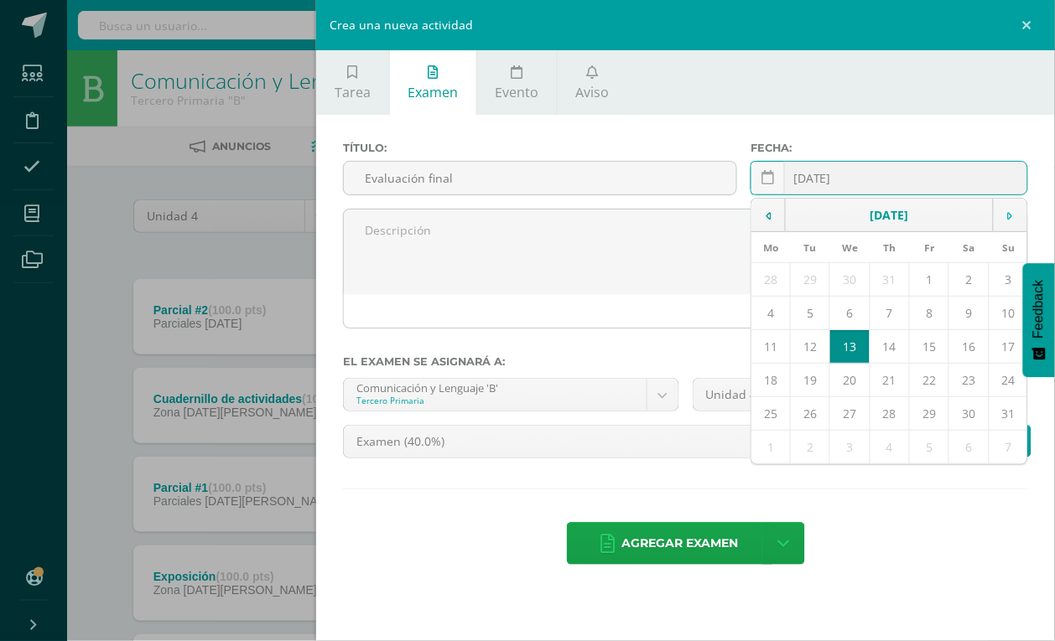
click at [1012, 218] on icon at bounding box center [1010, 216] width 5 height 12
click at [890, 383] on td "25" at bounding box center [888, 381] width 39 height 34
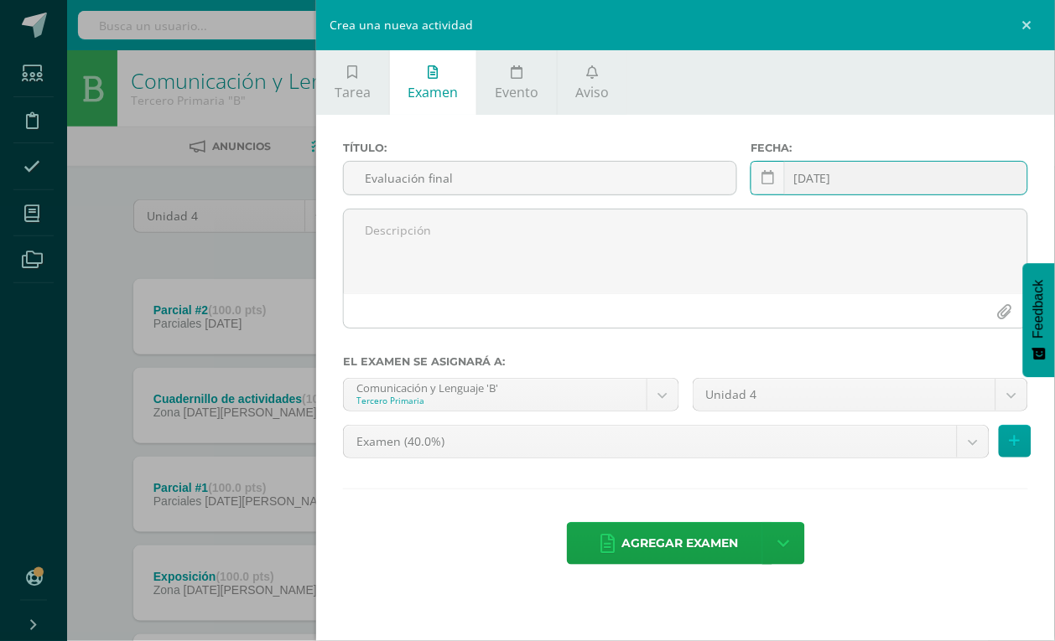
click at [910, 189] on input "2025-09-25" at bounding box center [889, 178] width 276 height 33
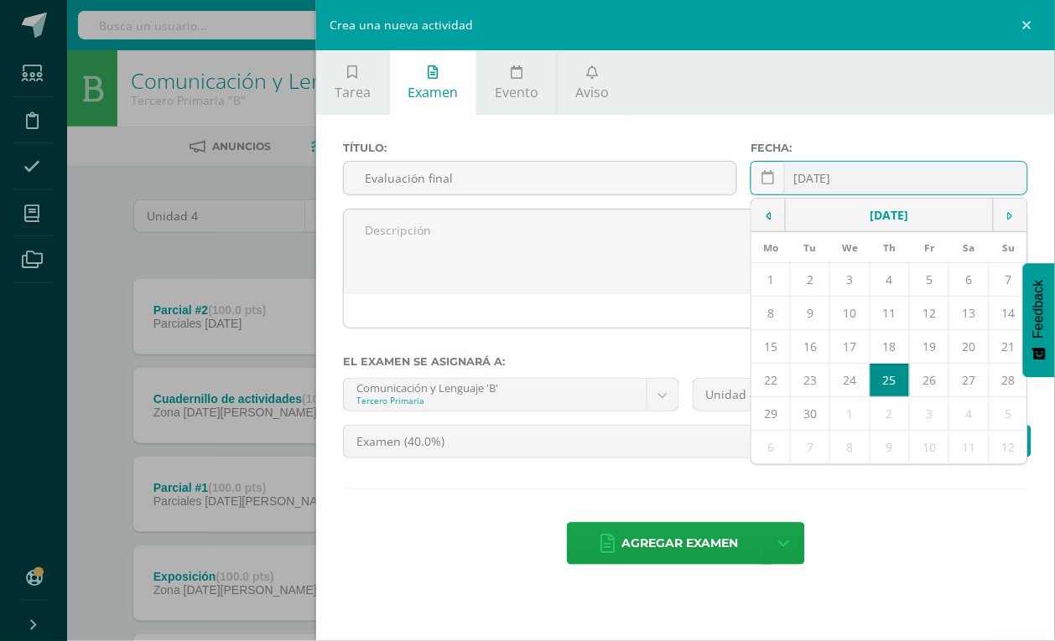
click at [1012, 222] on icon at bounding box center [1010, 216] width 5 height 12
click at [813, 311] on td "7" at bounding box center [810, 314] width 39 height 34
type input "[DATE]"
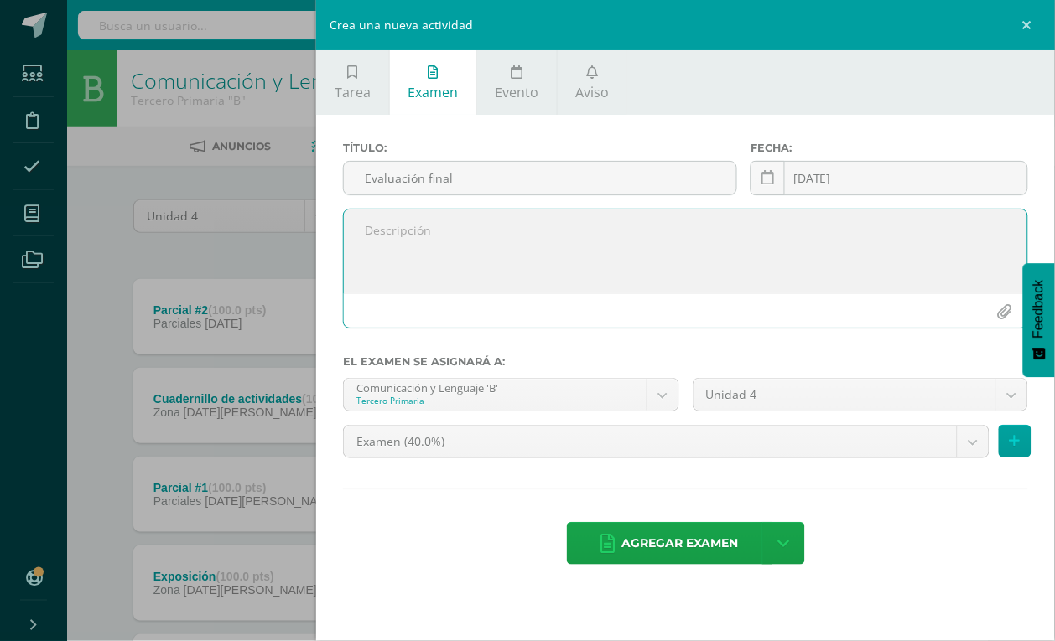
click at [538, 211] on textarea at bounding box center [685, 252] width 683 height 84
type textarea "Evaluación final"
click at [1023, 447] on button at bounding box center [1015, 441] width 33 height 33
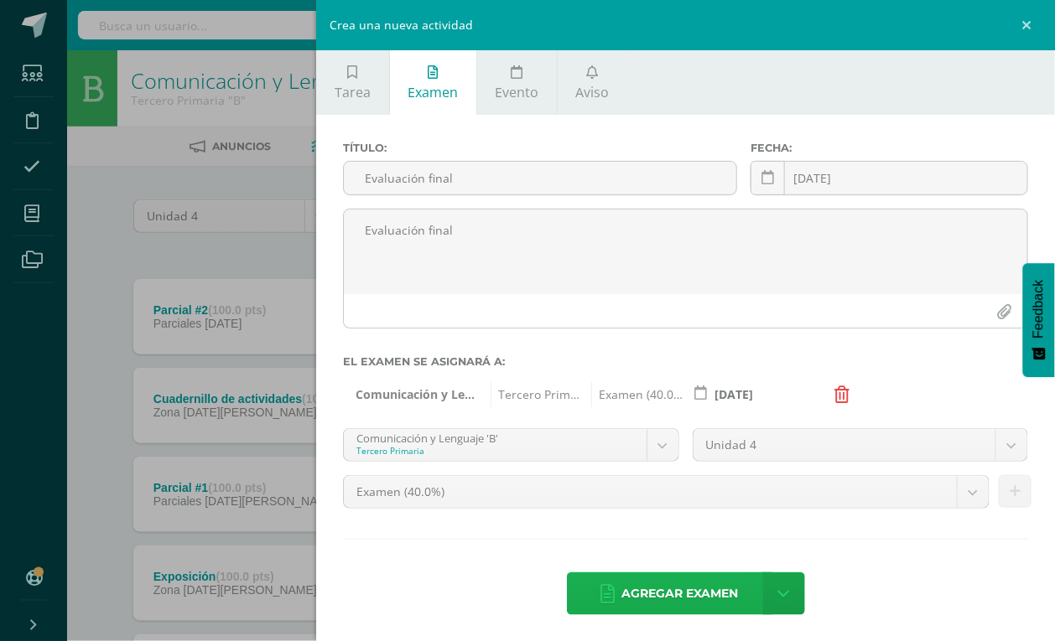
click at [694, 602] on span "Agregar examen" at bounding box center [680, 594] width 117 height 41
